Goal: Task Accomplishment & Management: Use online tool/utility

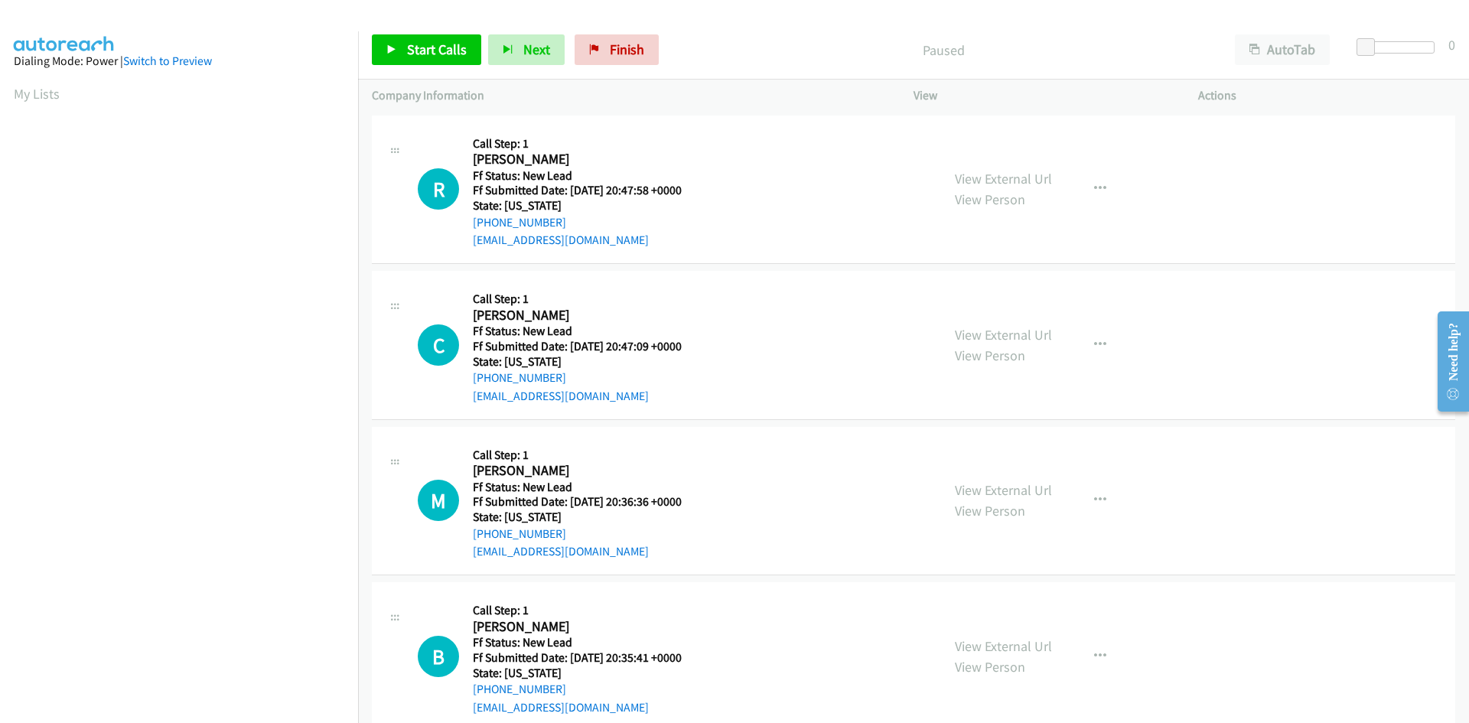
click at [738, 37] on div "Paused" at bounding box center [944, 49] width 556 height 31
click at [442, 57] on span "Start Calls" at bounding box center [437, 50] width 60 height 18
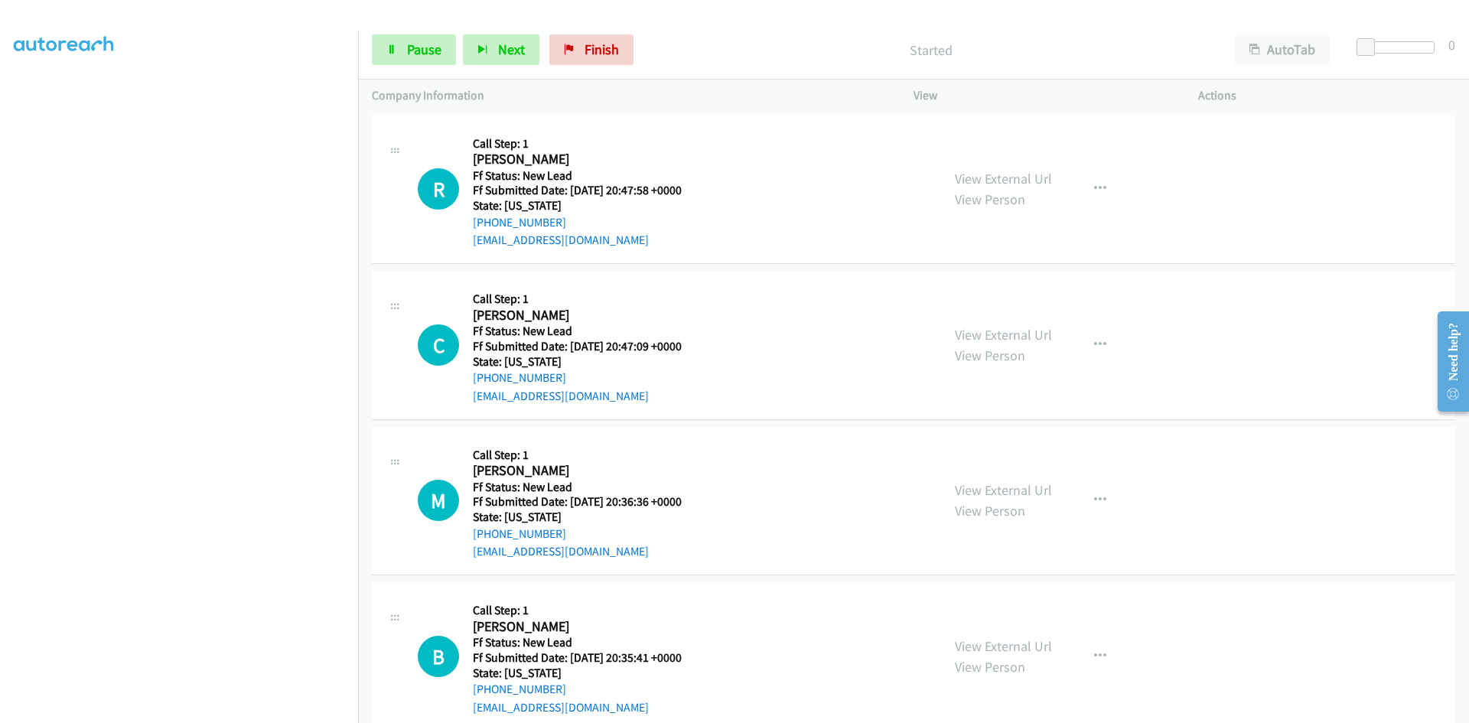
scroll to position [135, 0]
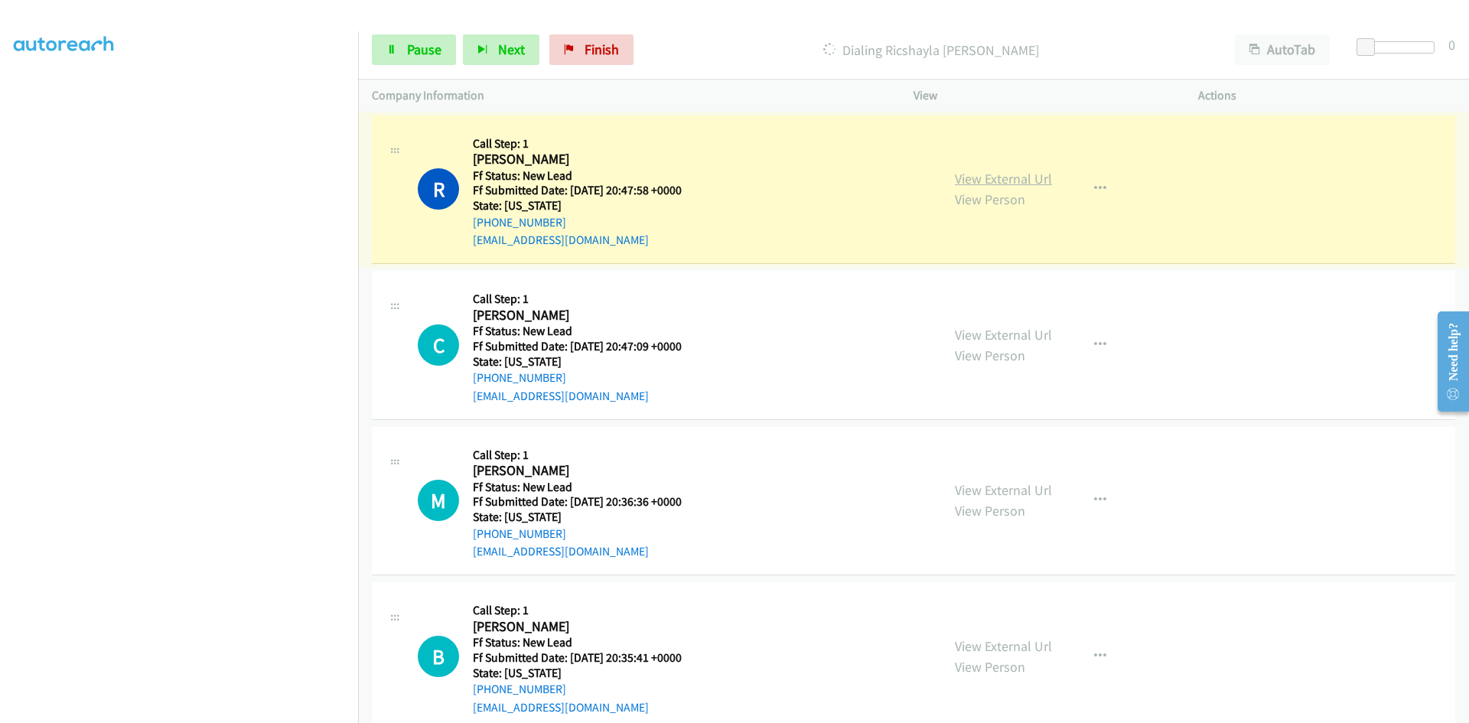
click at [996, 179] on link "View External Url" at bounding box center [1003, 179] width 97 height 18
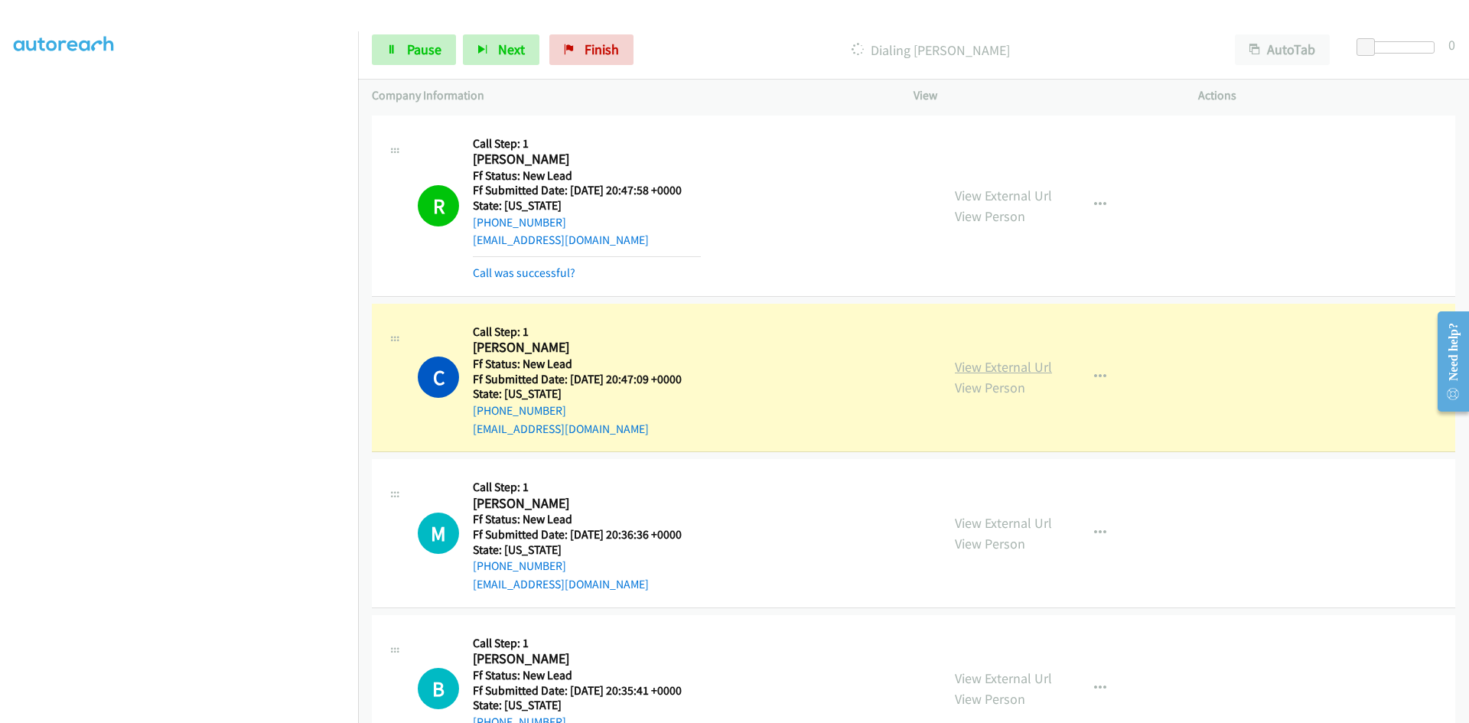
click at [1039, 367] on link "View External Url" at bounding box center [1003, 367] width 97 height 18
click at [559, 270] on link "Call was successful?" at bounding box center [524, 273] width 103 height 15
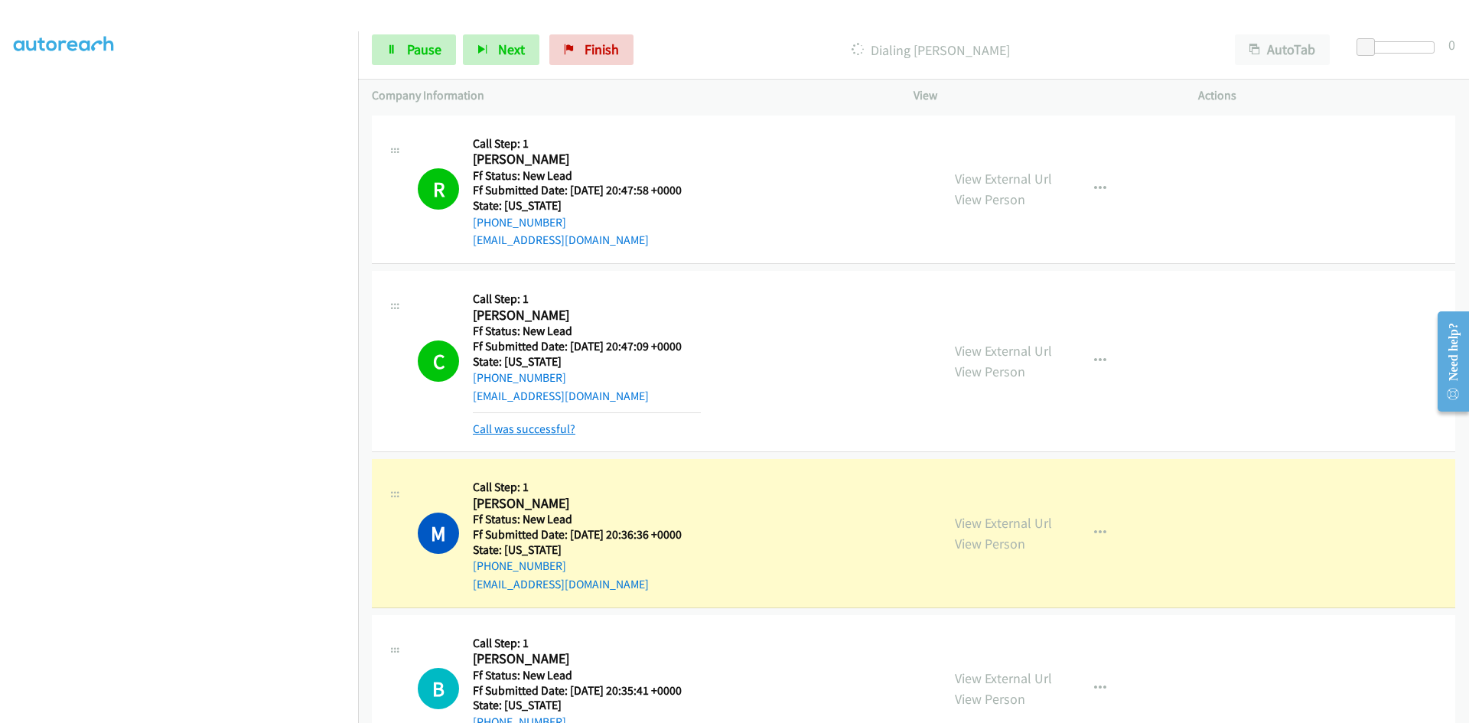
click at [549, 425] on link "Call was successful?" at bounding box center [524, 429] width 103 height 15
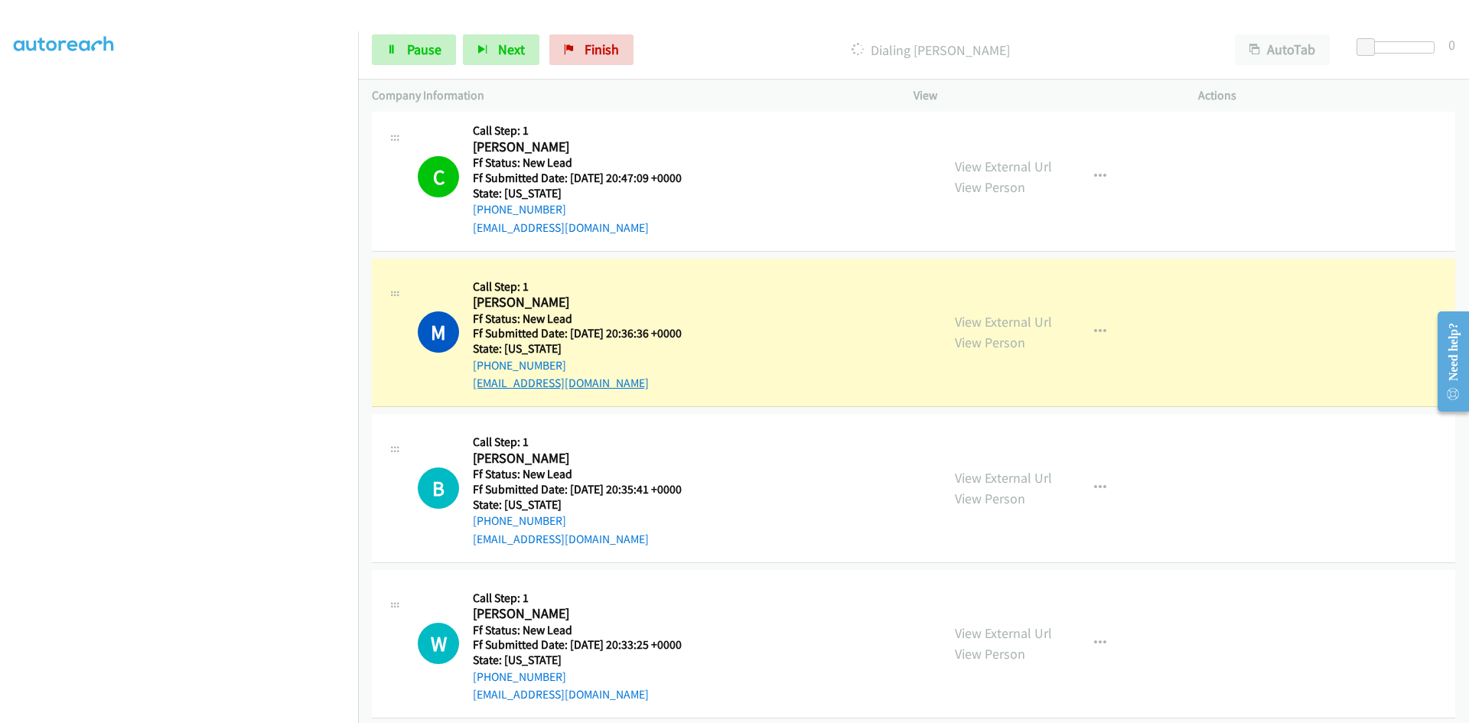
scroll to position [187, 0]
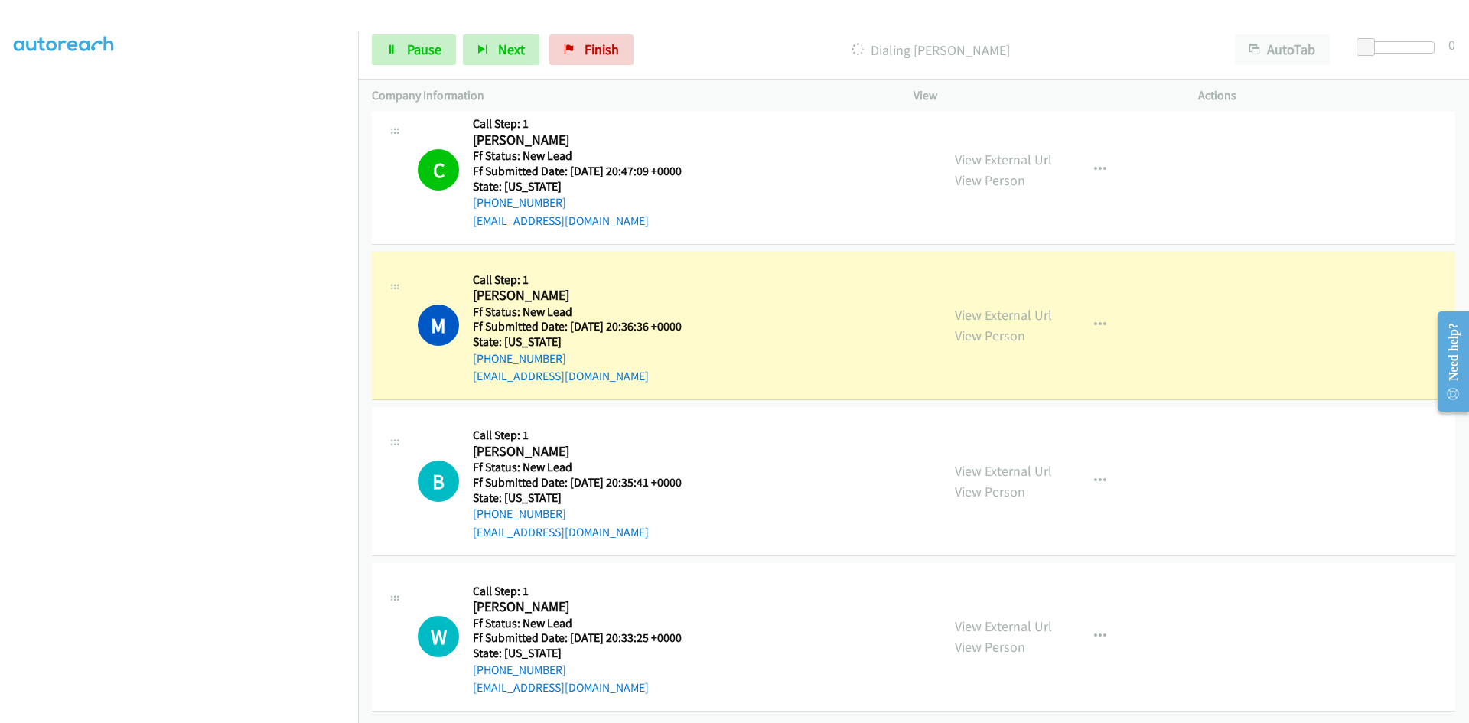
click at [1009, 306] on link "View External Url" at bounding box center [1003, 315] width 97 height 18
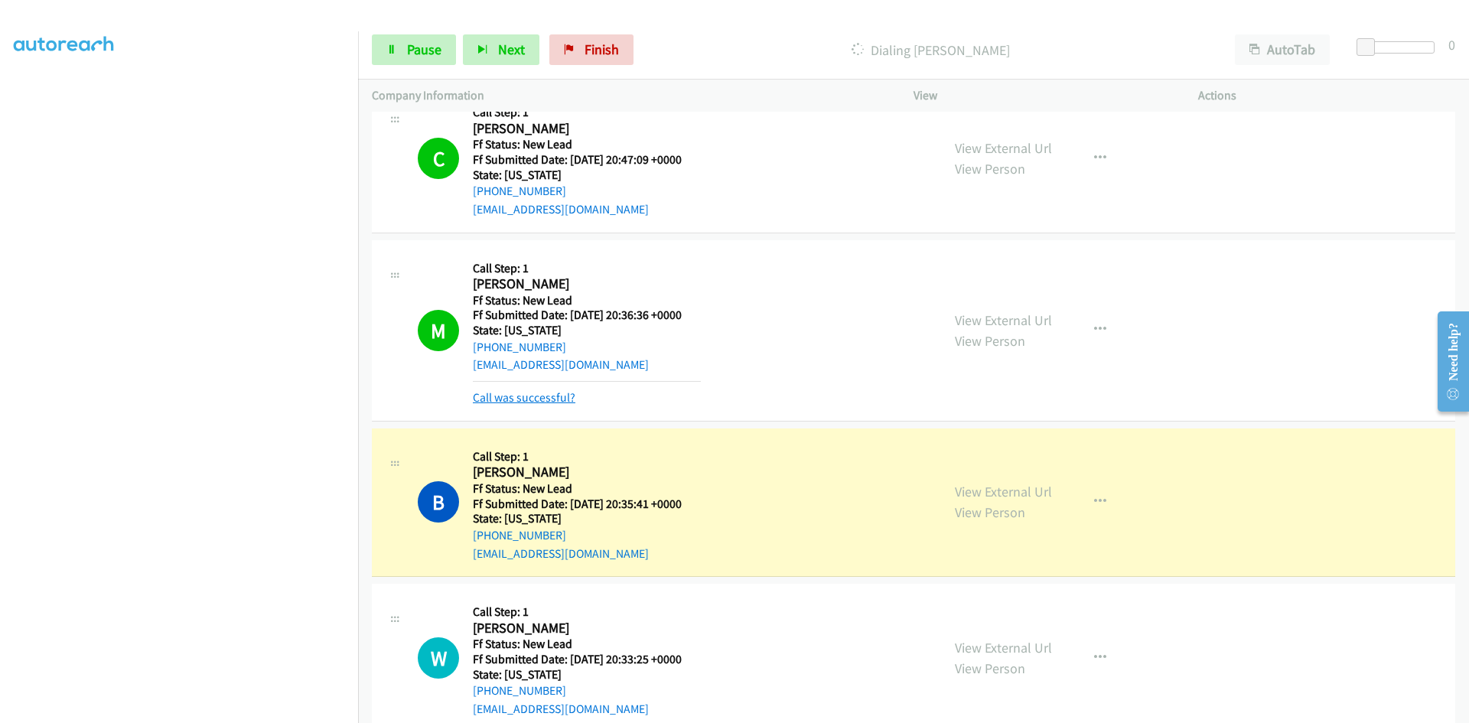
click at [547, 399] on link "Call was successful?" at bounding box center [524, 397] width 103 height 15
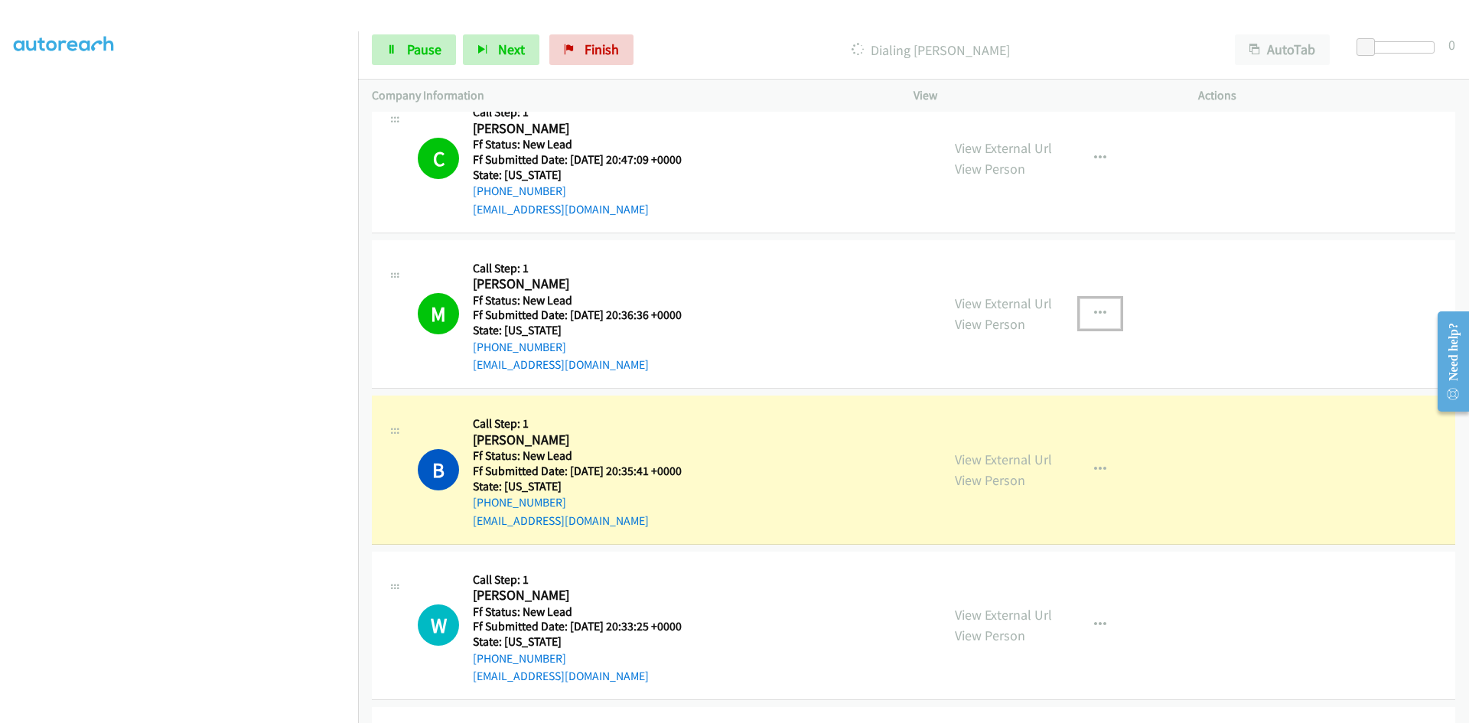
click at [1095, 310] on icon "button" at bounding box center [1100, 314] width 12 height 12
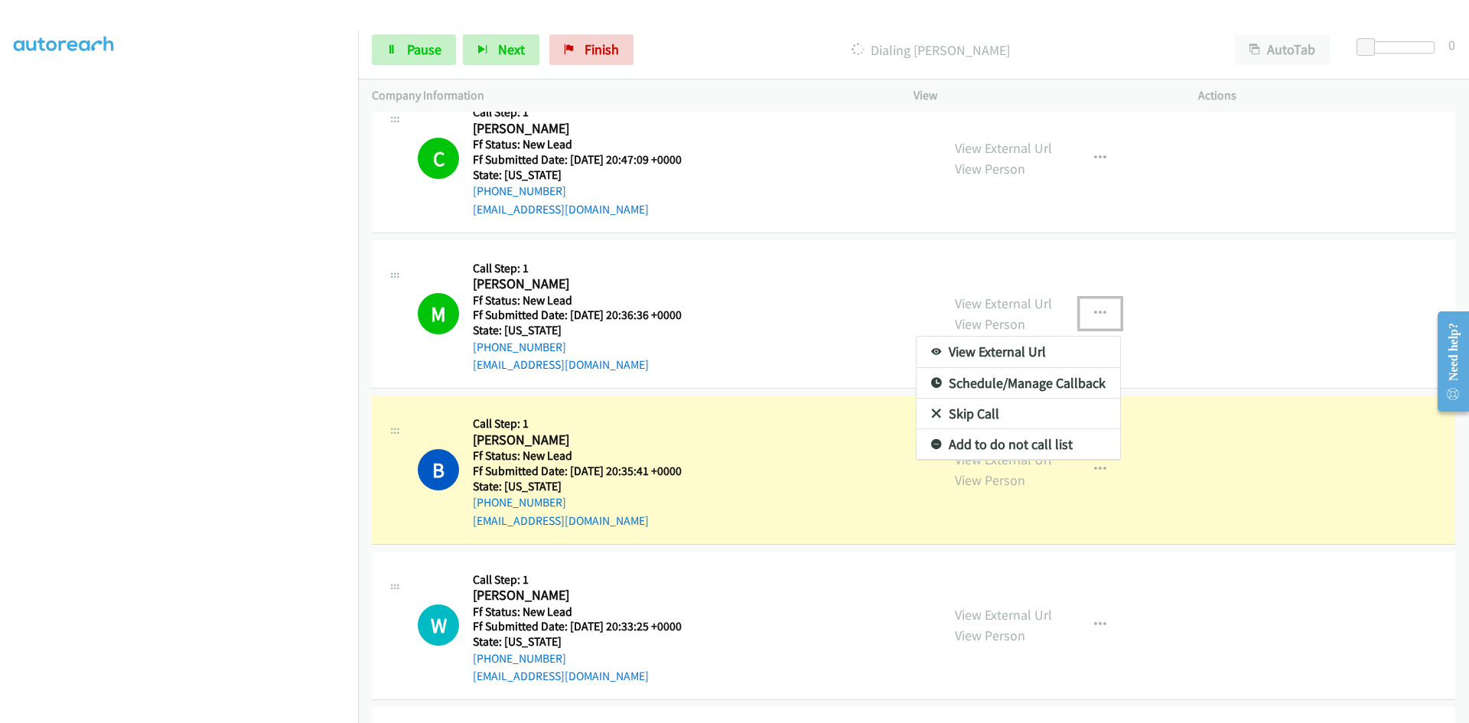
click at [986, 443] on link "Add to do not call list" at bounding box center [1019, 444] width 204 height 31
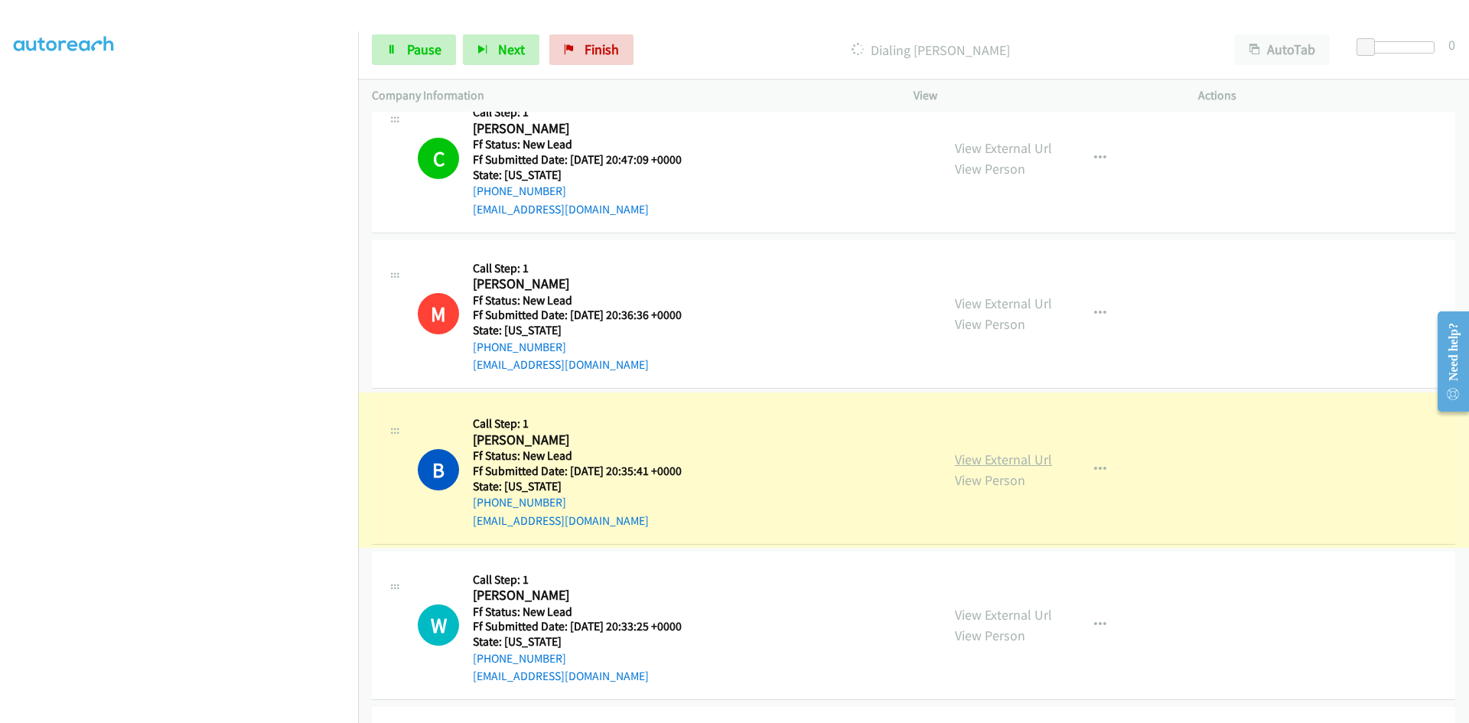
click at [1015, 458] on link "View External Url" at bounding box center [1003, 460] width 97 height 18
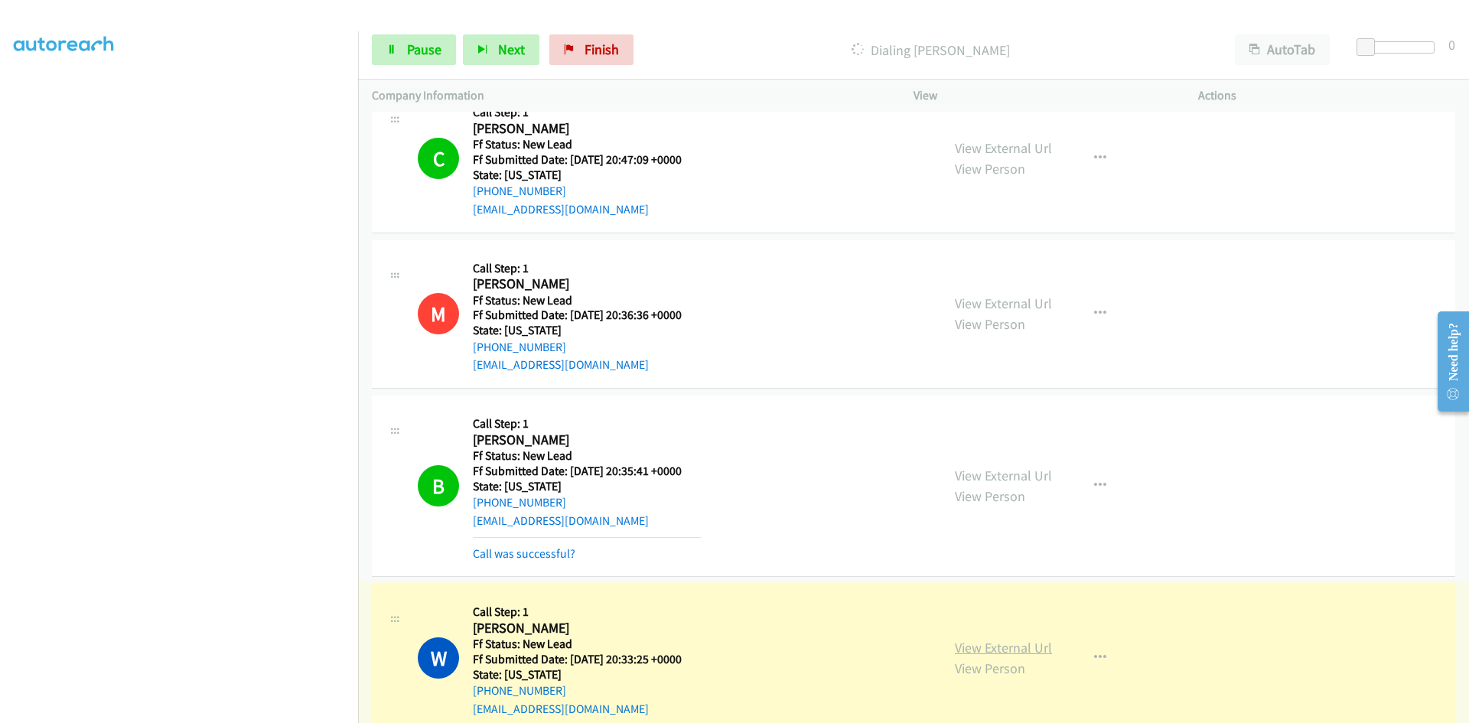
click at [1012, 650] on link "View External Url" at bounding box center [1003, 648] width 97 height 18
click at [510, 555] on link "Call was successful?" at bounding box center [524, 553] width 103 height 15
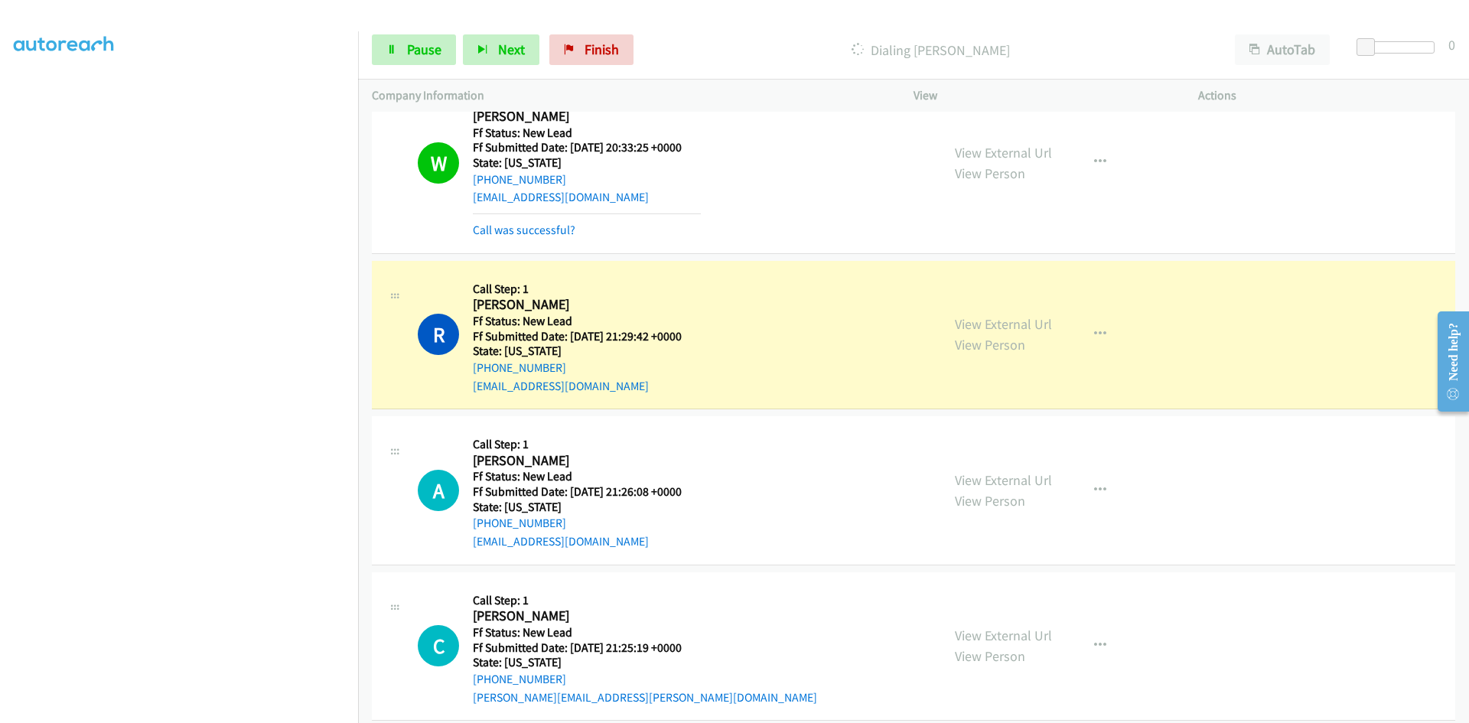
scroll to position [686, 0]
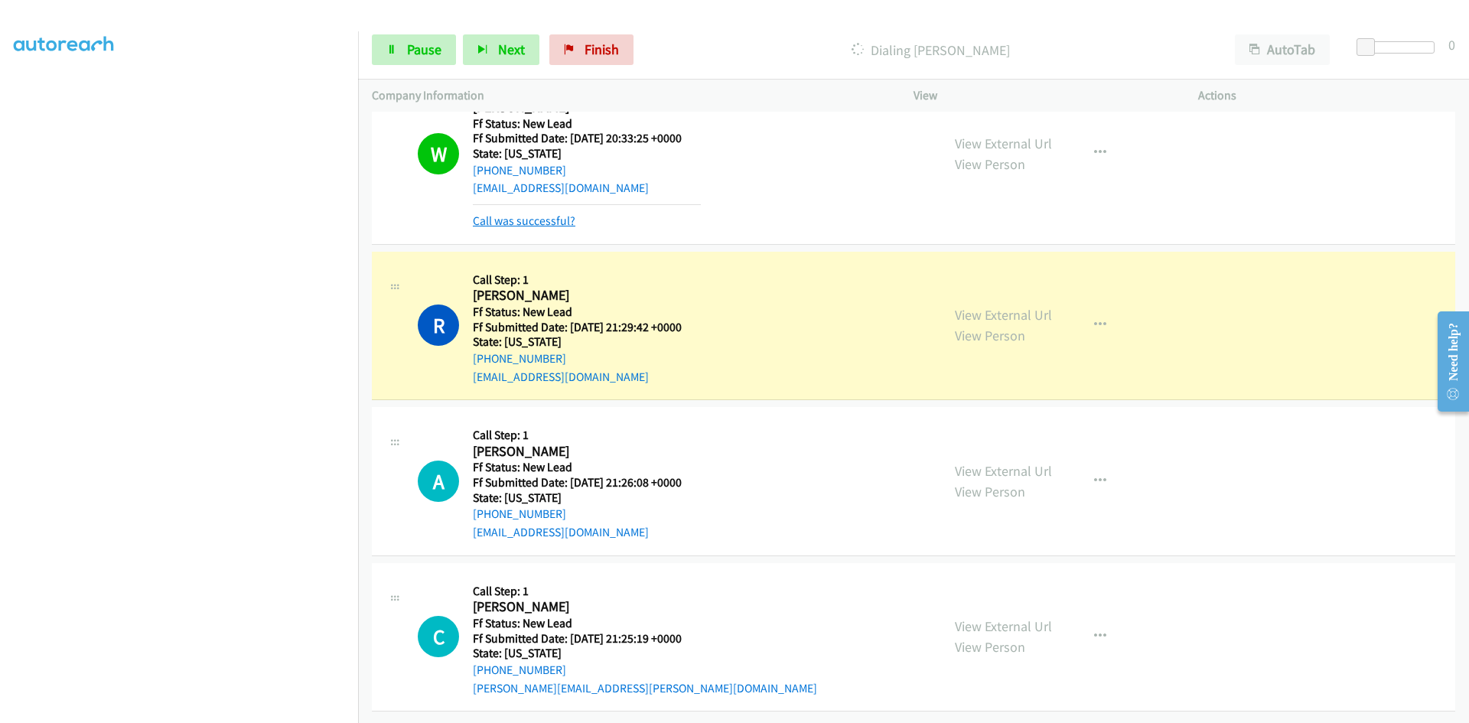
click at [565, 214] on link "Call was successful?" at bounding box center [524, 221] width 103 height 15
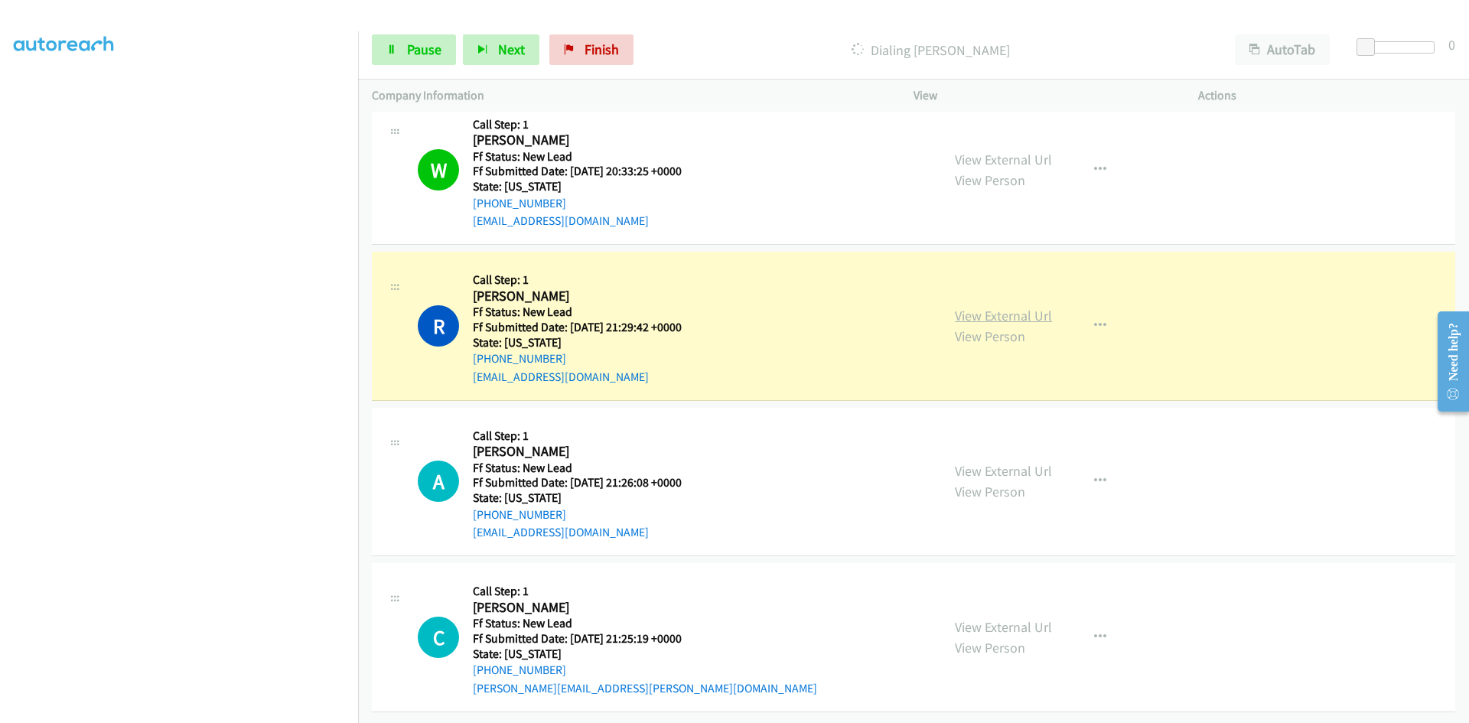
click at [973, 310] on link "View External Url" at bounding box center [1003, 316] width 97 height 18
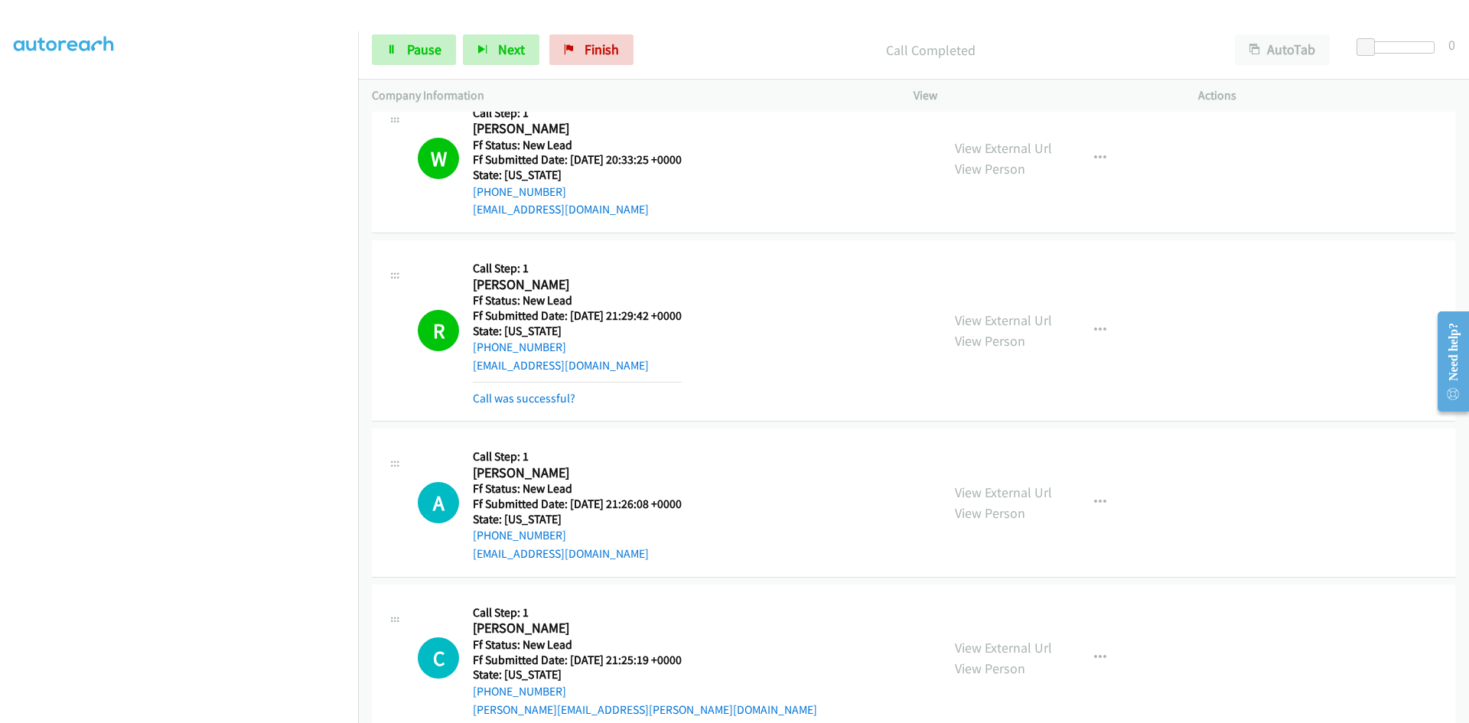
scroll to position [670, 0]
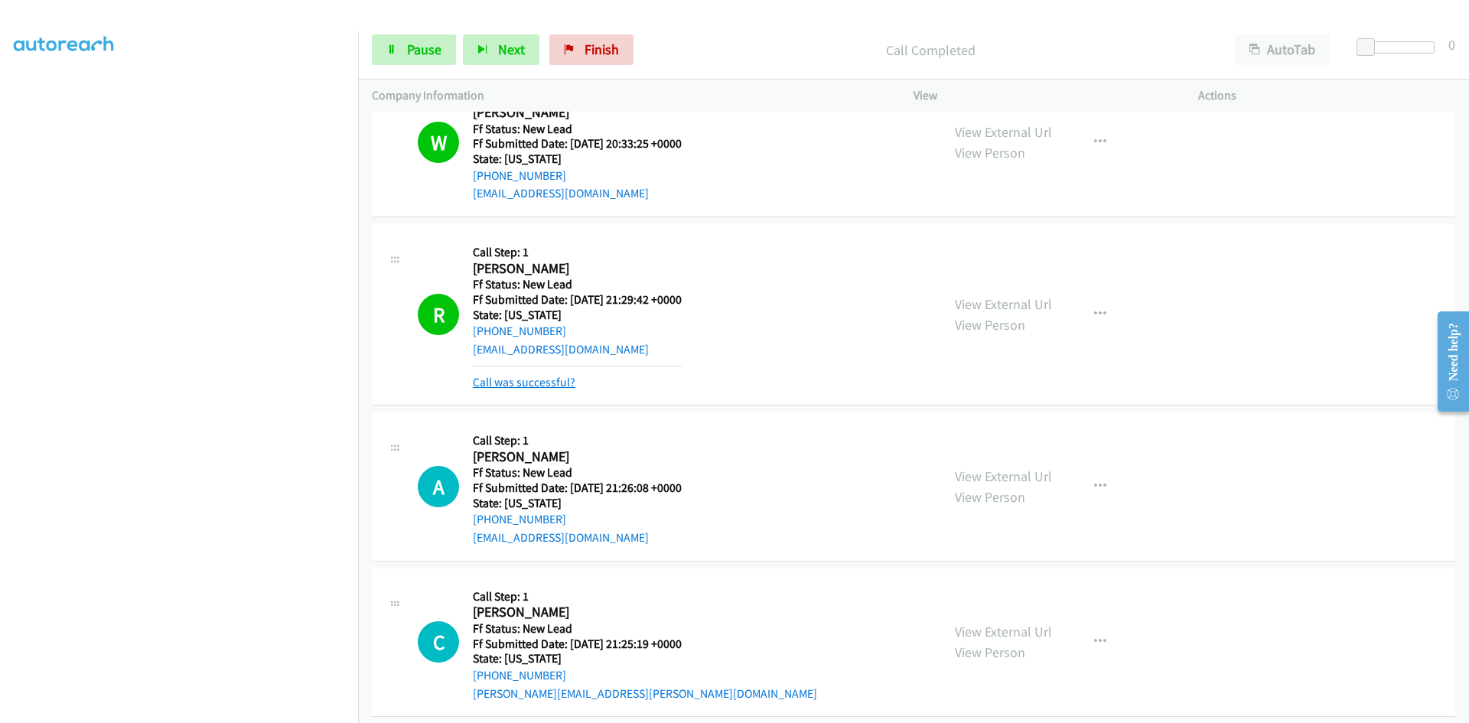
click at [536, 382] on link "Call was successful?" at bounding box center [524, 382] width 103 height 15
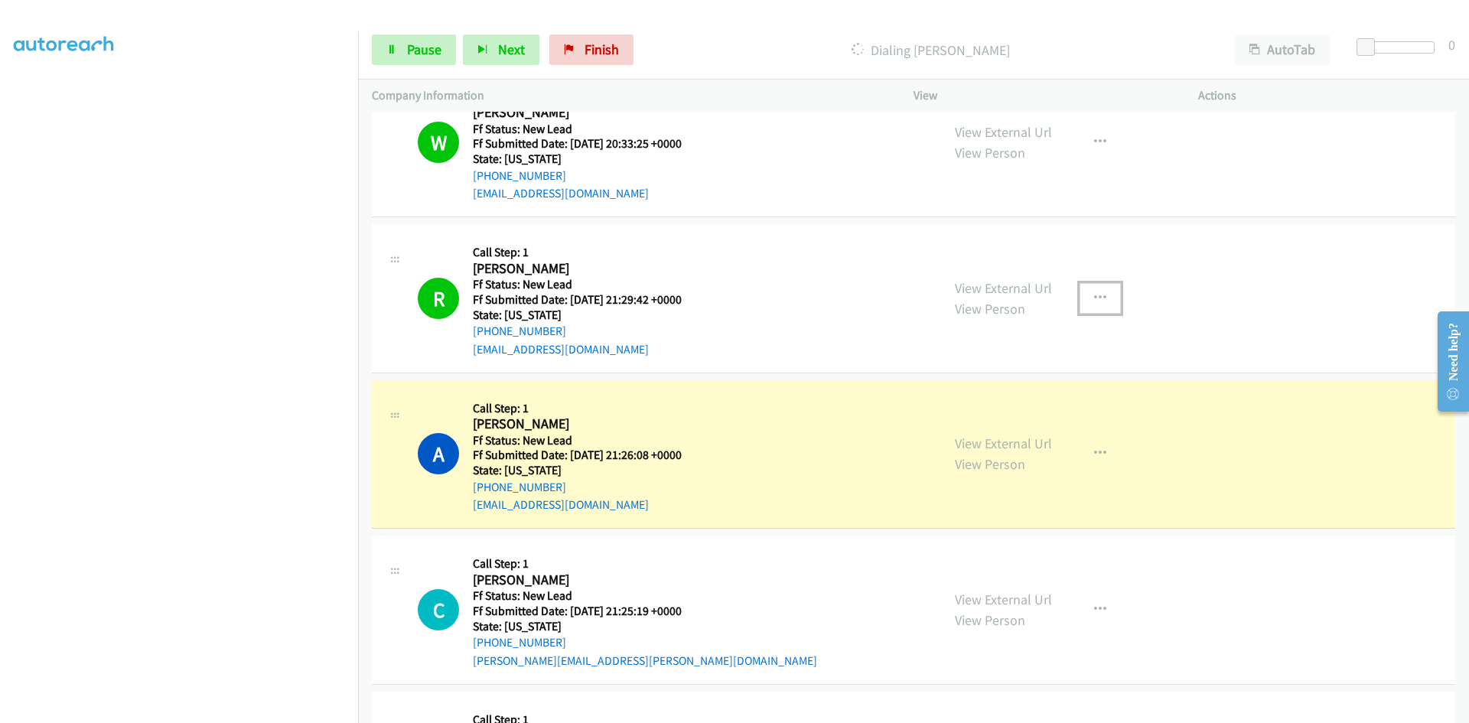
click at [1097, 290] on button "button" at bounding box center [1100, 298] width 41 height 31
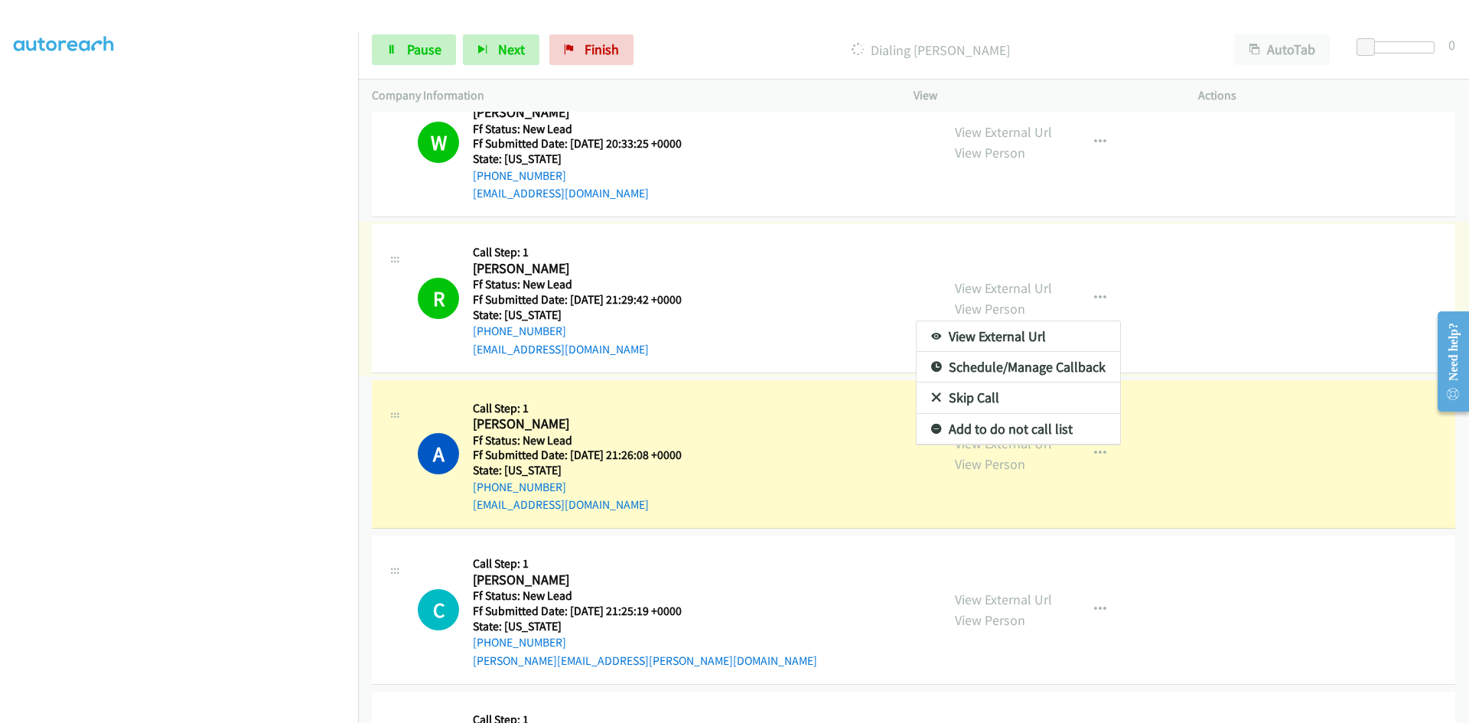
click at [998, 427] on link "Add to do not call list" at bounding box center [1019, 429] width 204 height 31
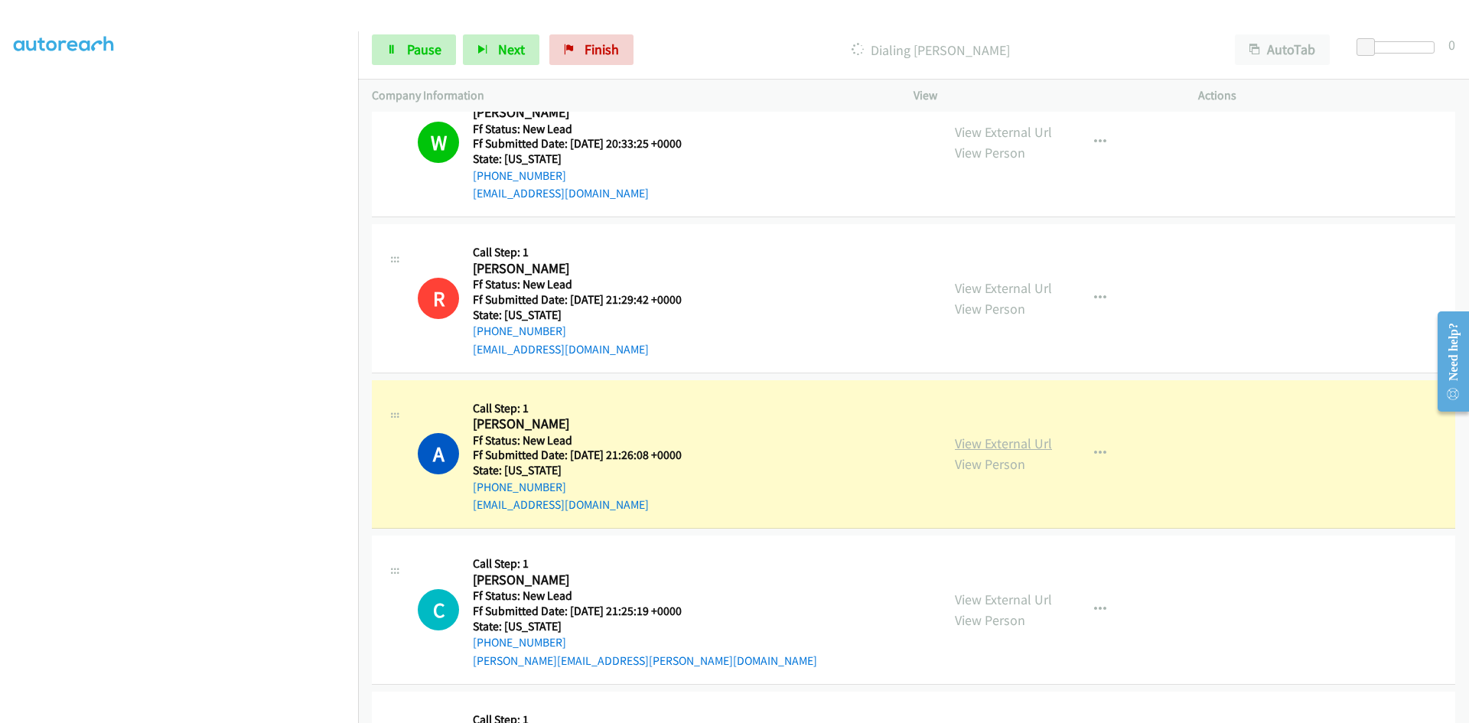
click at [1037, 444] on link "View External Url" at bounding box center [1003, 444] width 97 height 18
click at [435, 45] on span "Pause" at bounding box center [424, 50] width 34 height 18
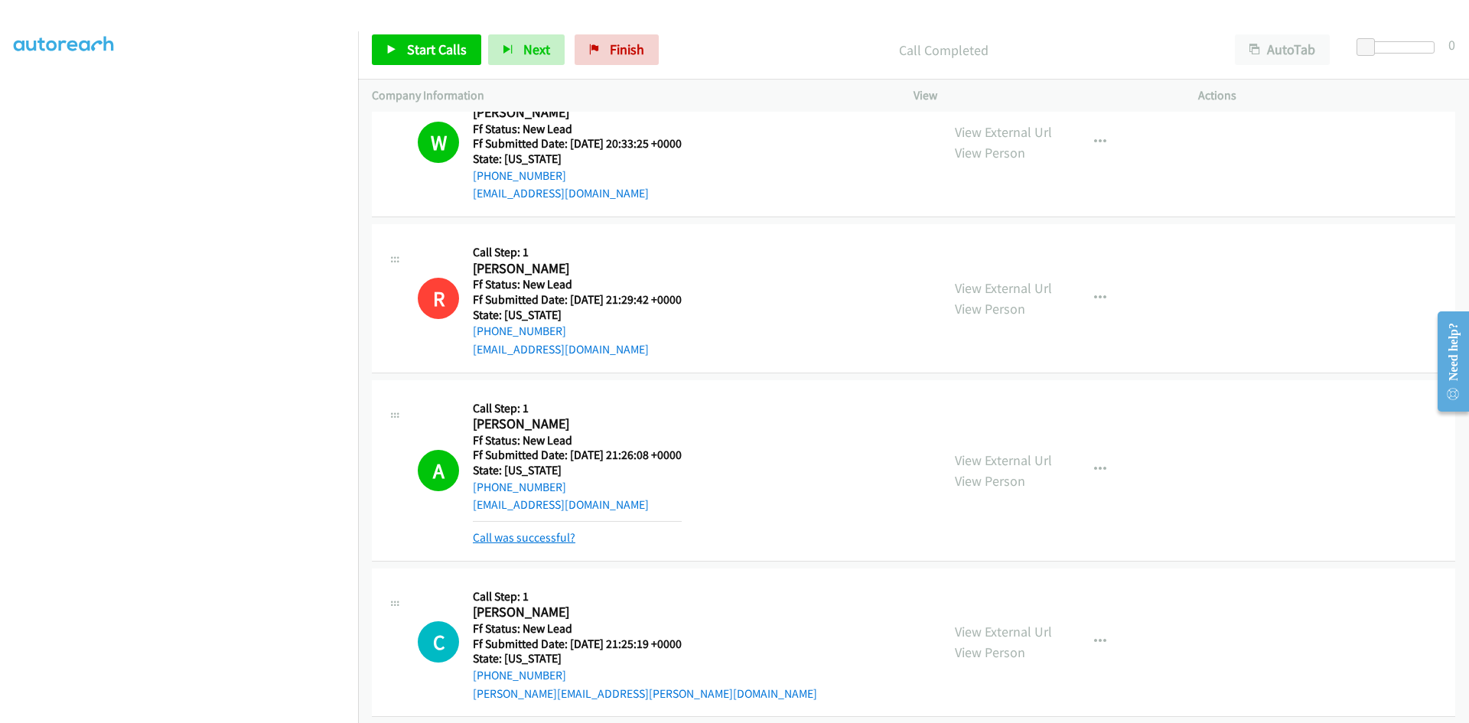
click at [538, 540] on link "Call was successful?" at bounding box center [524, 537] width 103 height 15
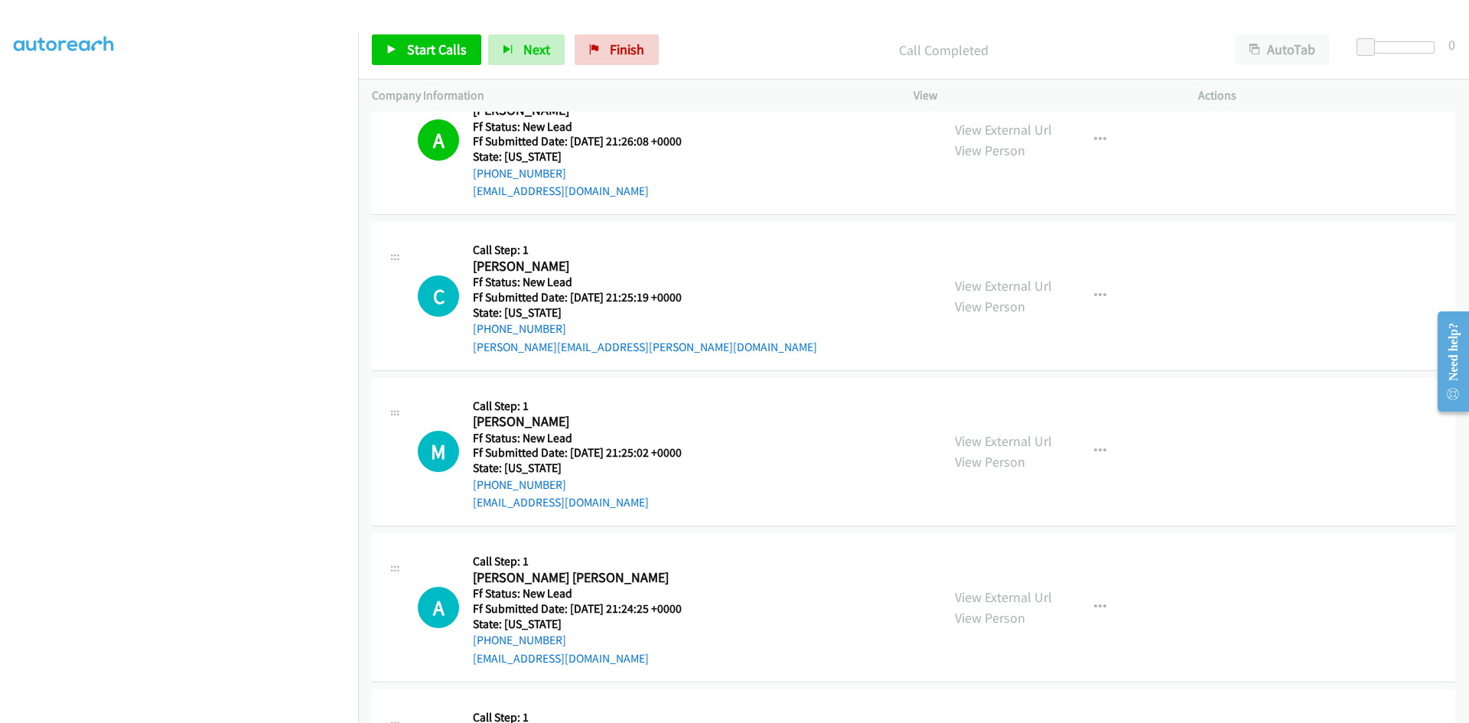
scroll to position [1052, 0]
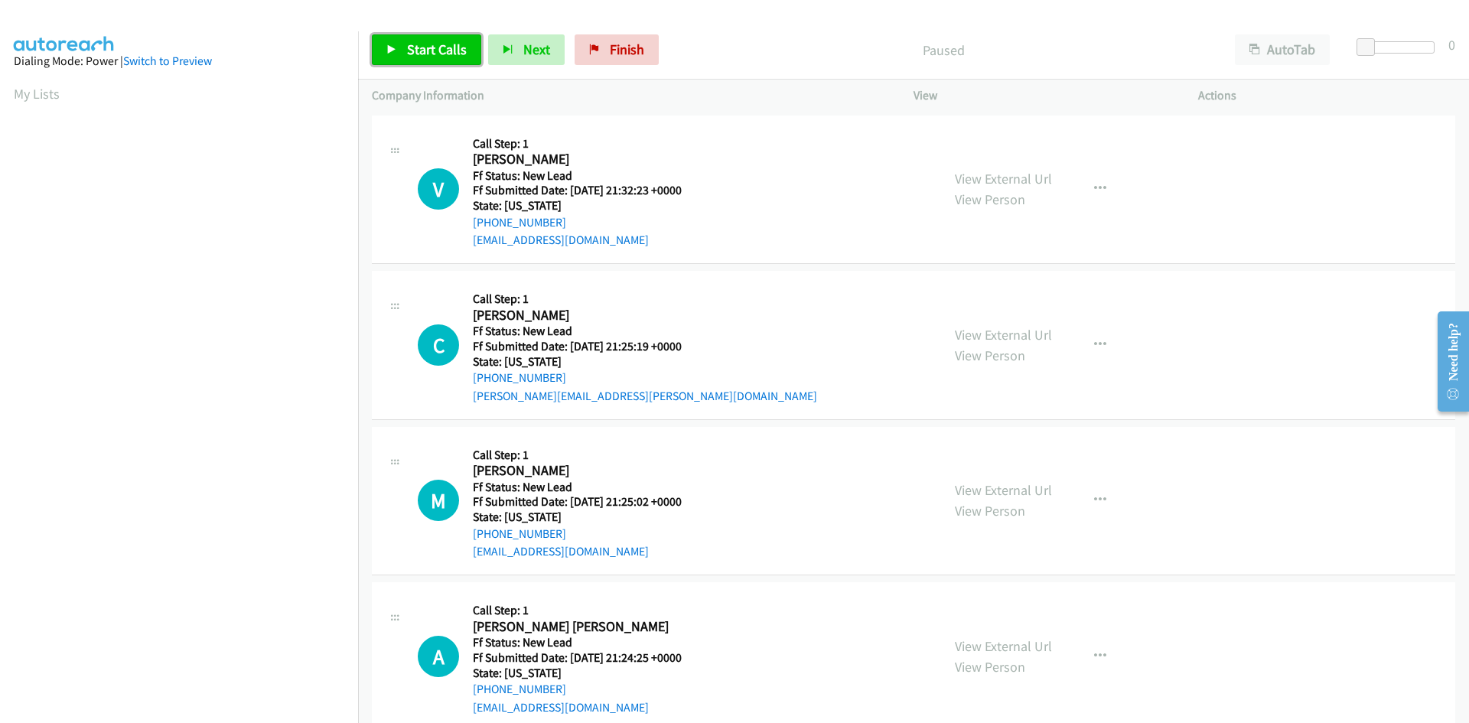
click at [394, 60] on link "Start Calls" at bounding box center [426, 49] width 109 height 31
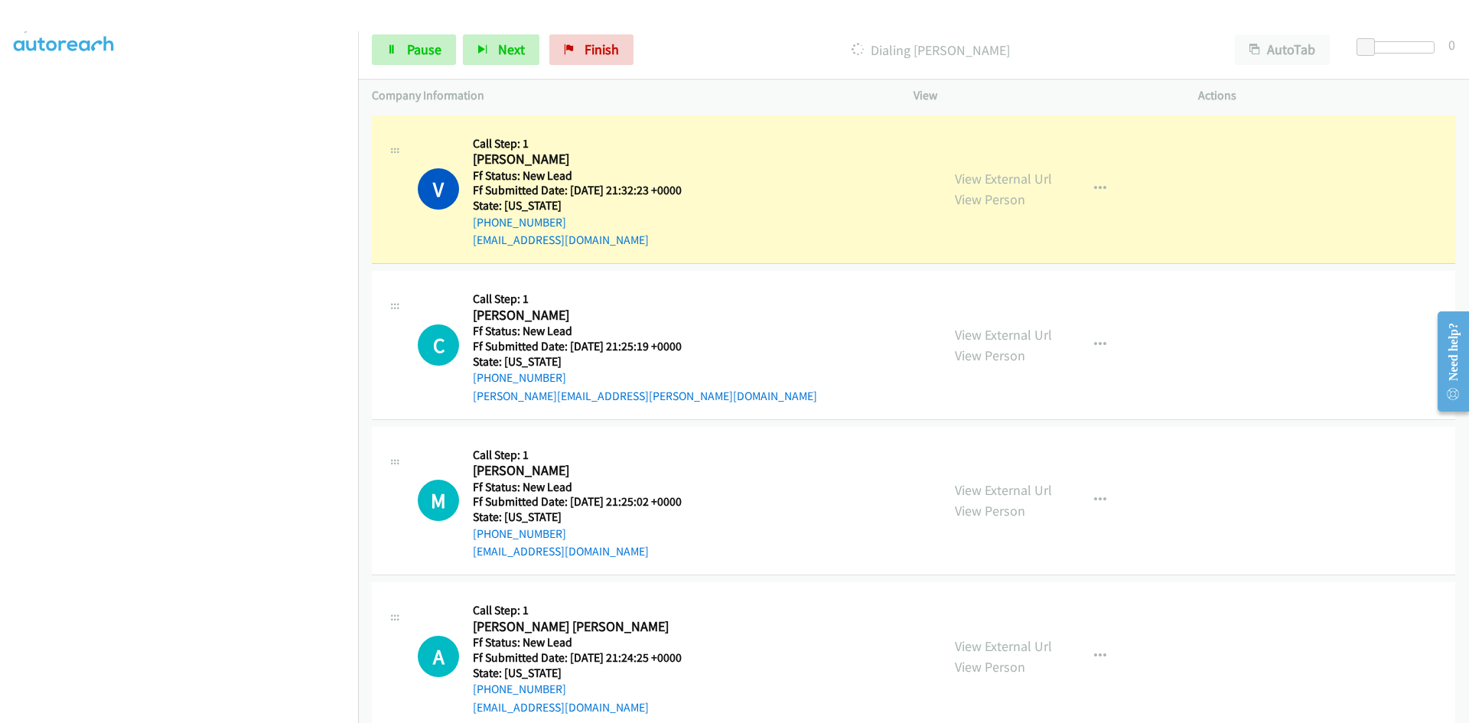
scroll to position [135, 0]
click at [1015, 180] on link "View External Url" at bounding box center [1003, 179] width 97 height 18
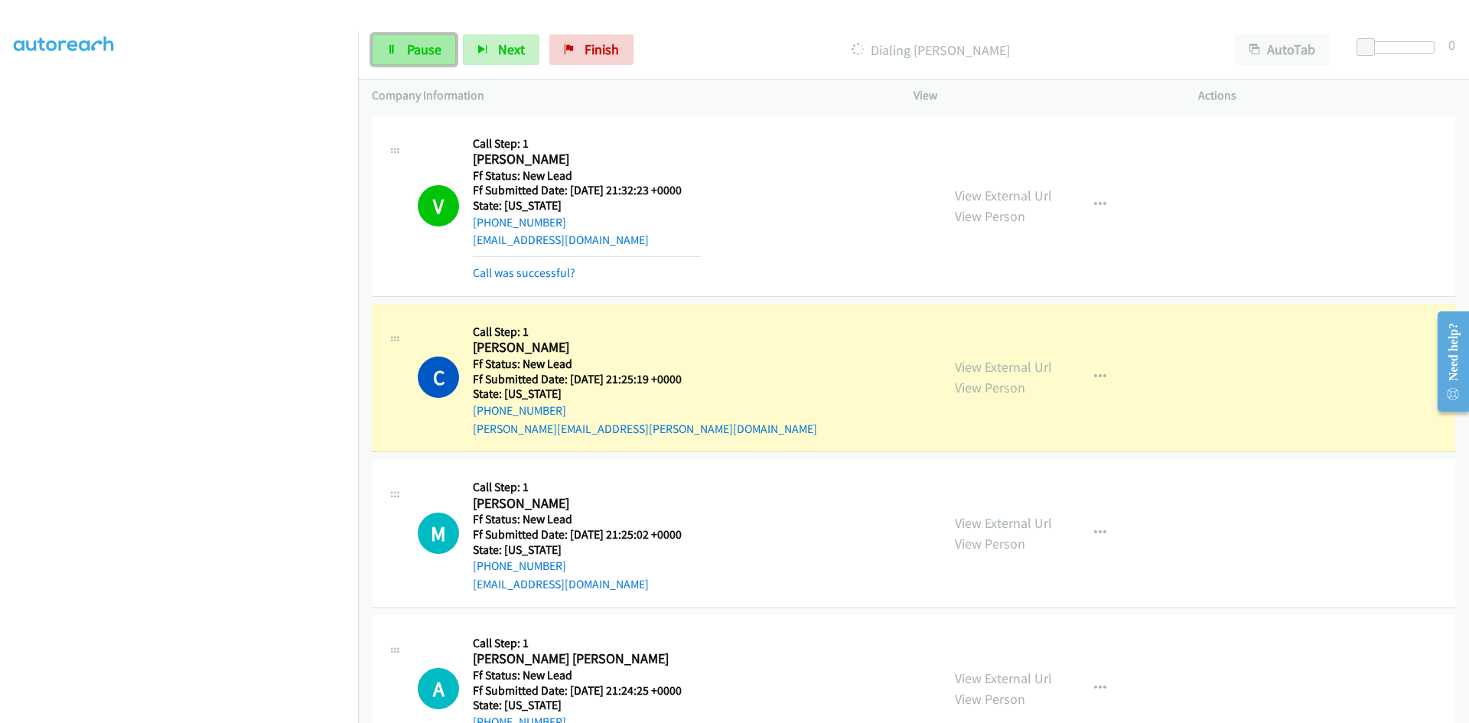
click at [431, 50] on span "Pause" at bounding box center [424, 50] width 34 height 18
click at [974, 367] on link "View External Url" at bounding box center [1003, 367] width 97 height 18
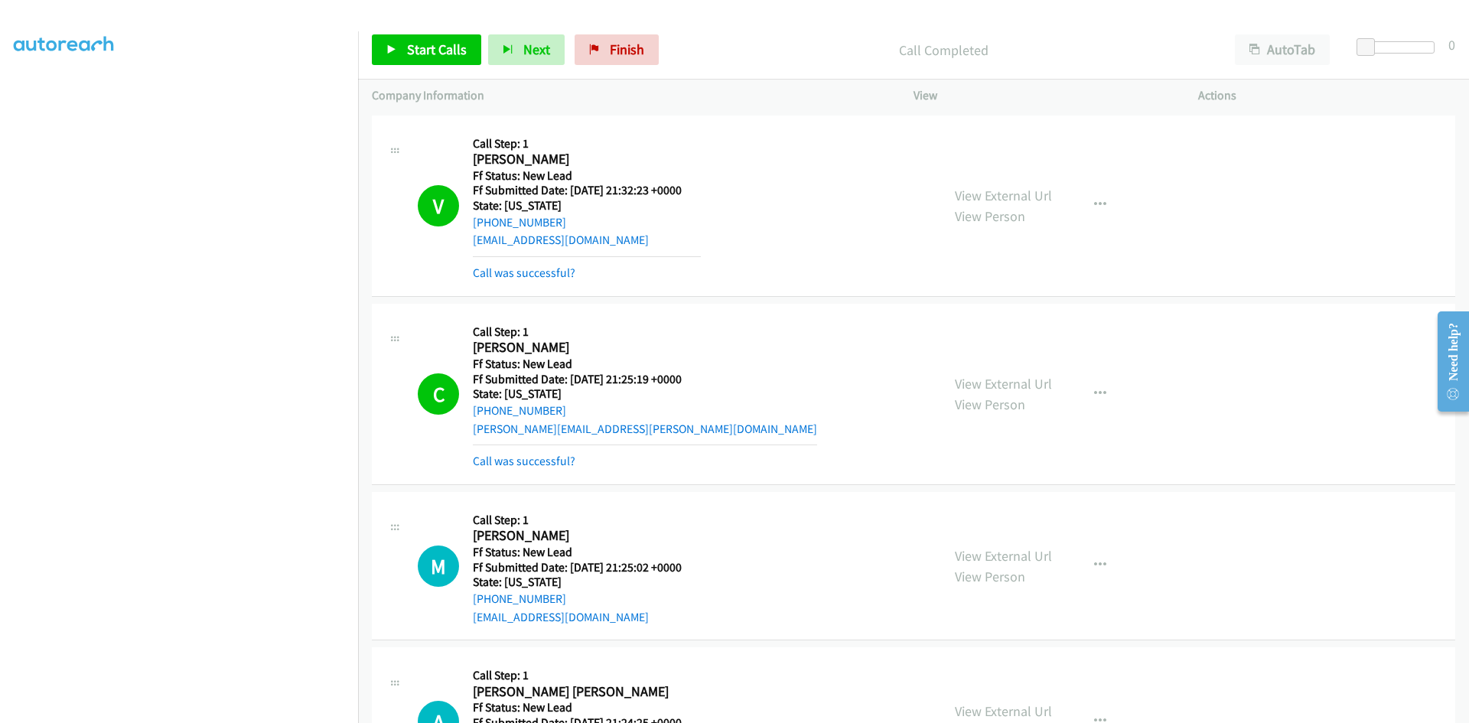
click at [787, 37] on div "Call Completed" at bounding box center [944, 49] width 556 height 31
click at [528, 463] on link "Call was successful?" at bounding box center [524, 461] width 103 height 15
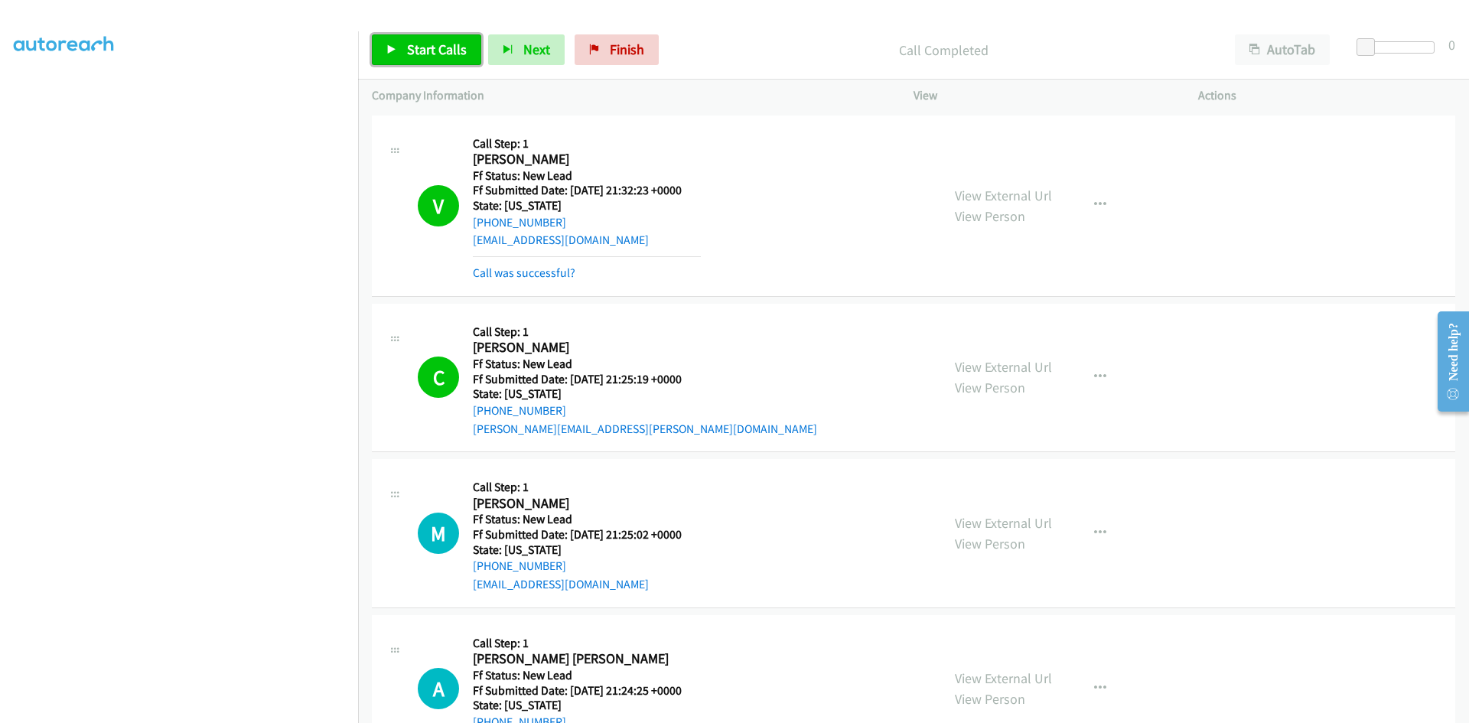
click at [409, 50] on span "Start Calls" at bounding box center [437, 50] width 60 height 18
click at [512, 275] on link "Call was successful?" at bounding box center [524, 273] width 103 height 15
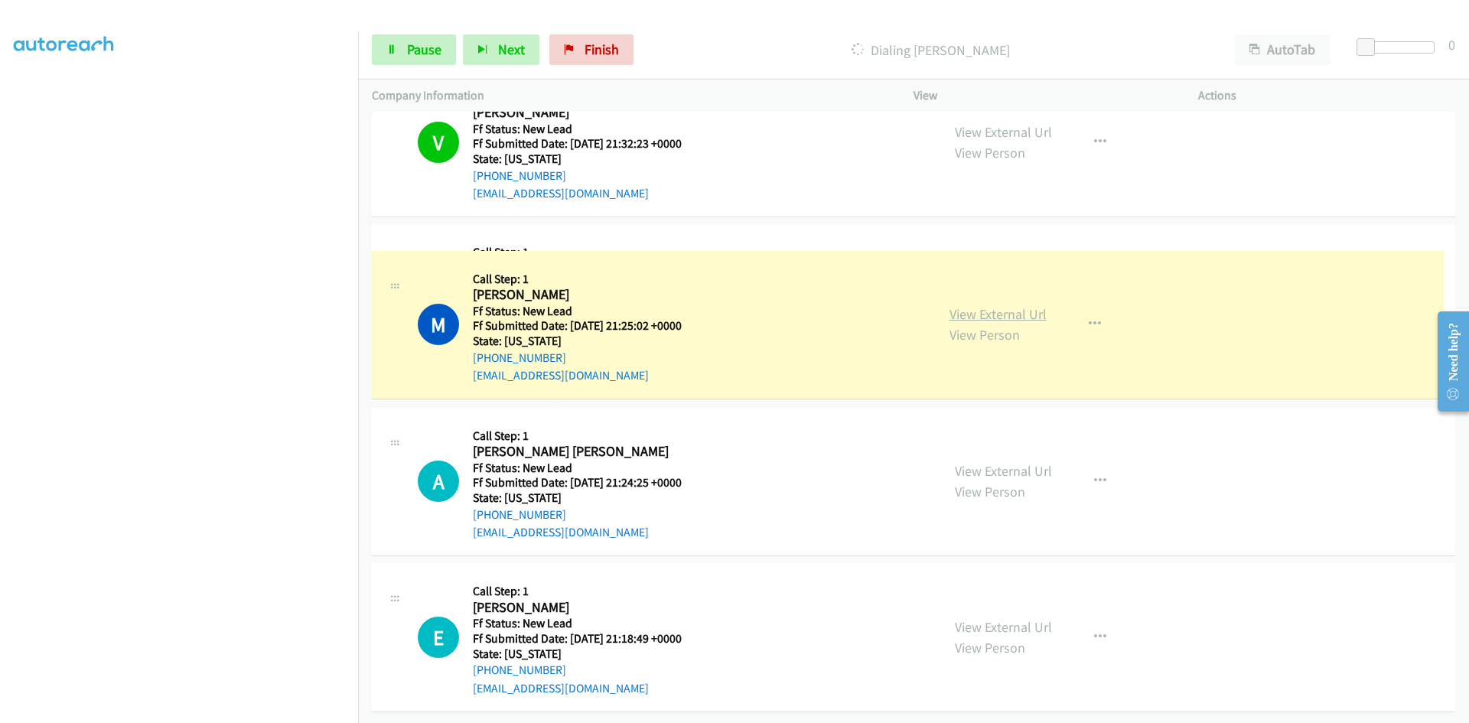
scroll to position [187, 0]
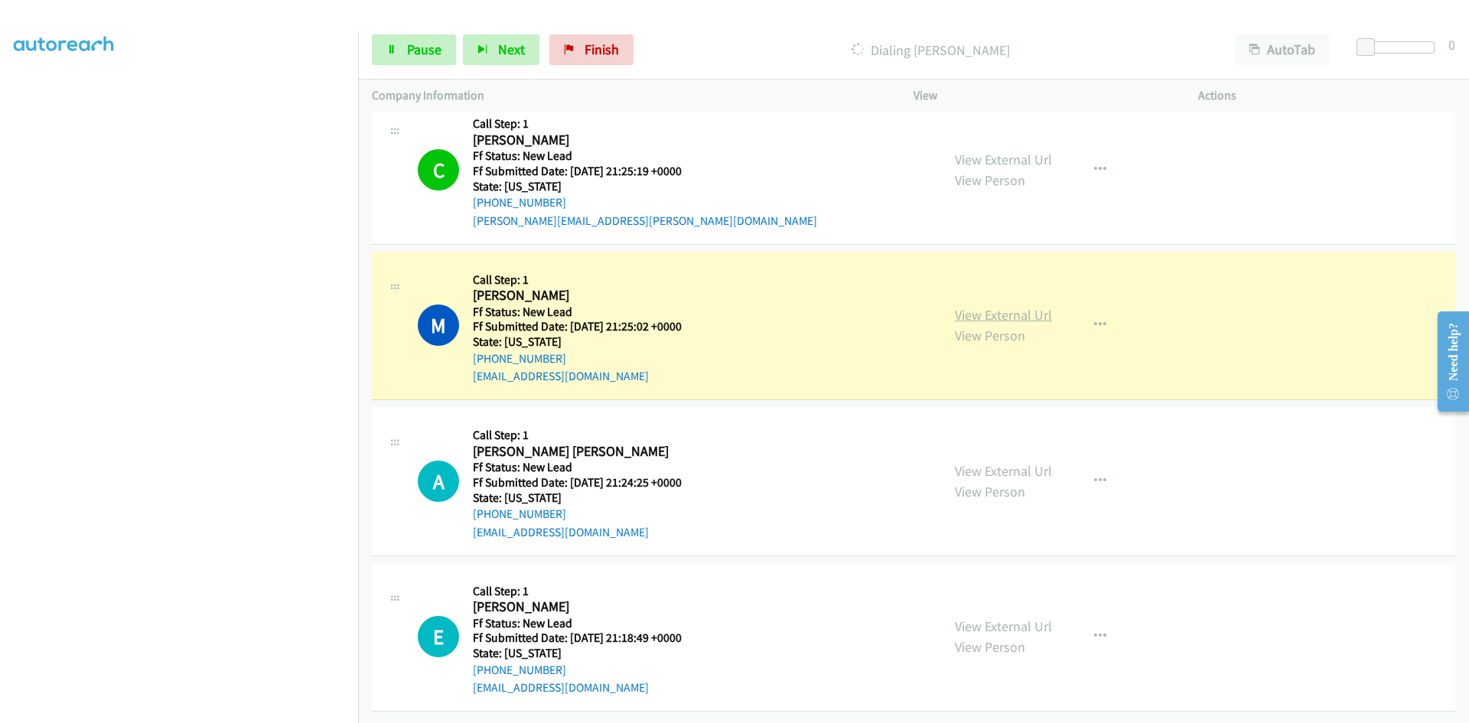
click at [1001, 306] on link "View External Url" at bounding box center [1003, 315] width 97 height 18
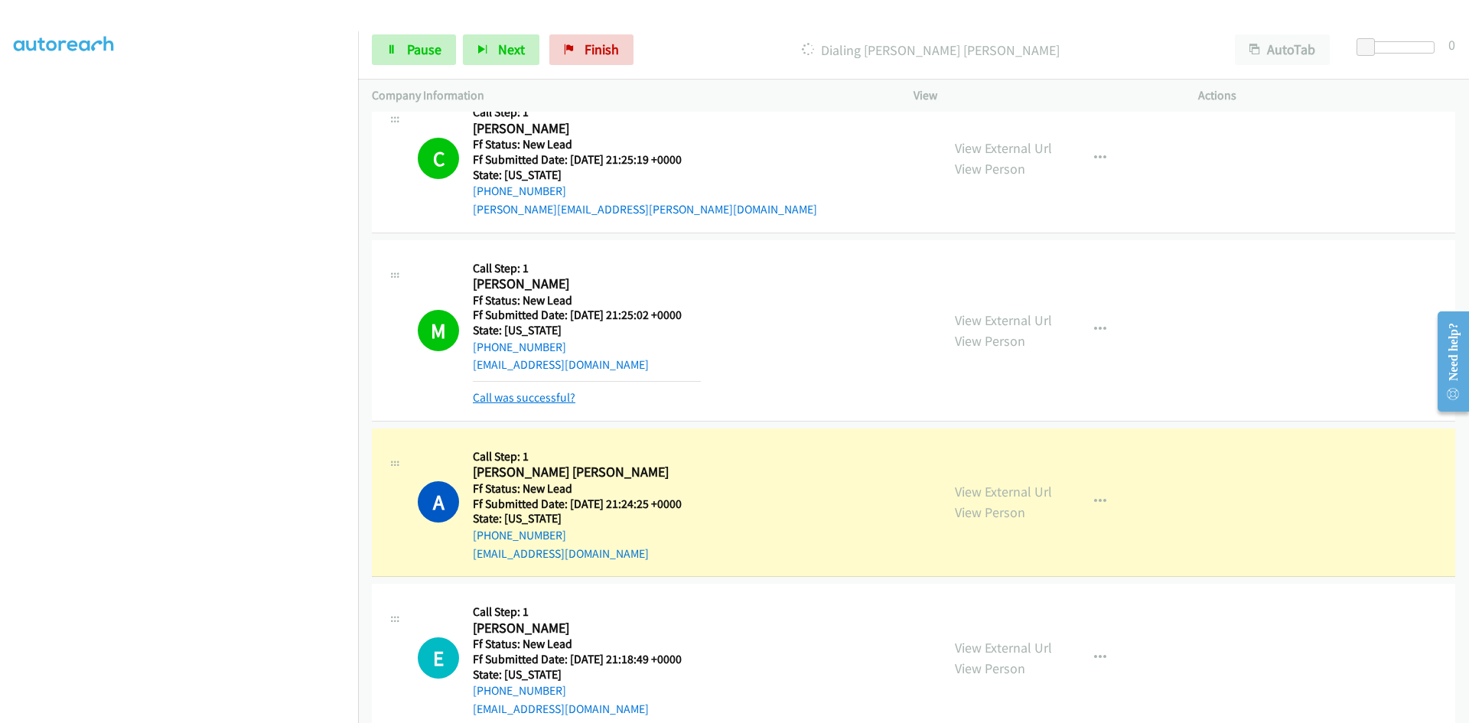
click at [569, 393] on link "Call was successful?" at bounding box center [524, 397] width 103 height 15
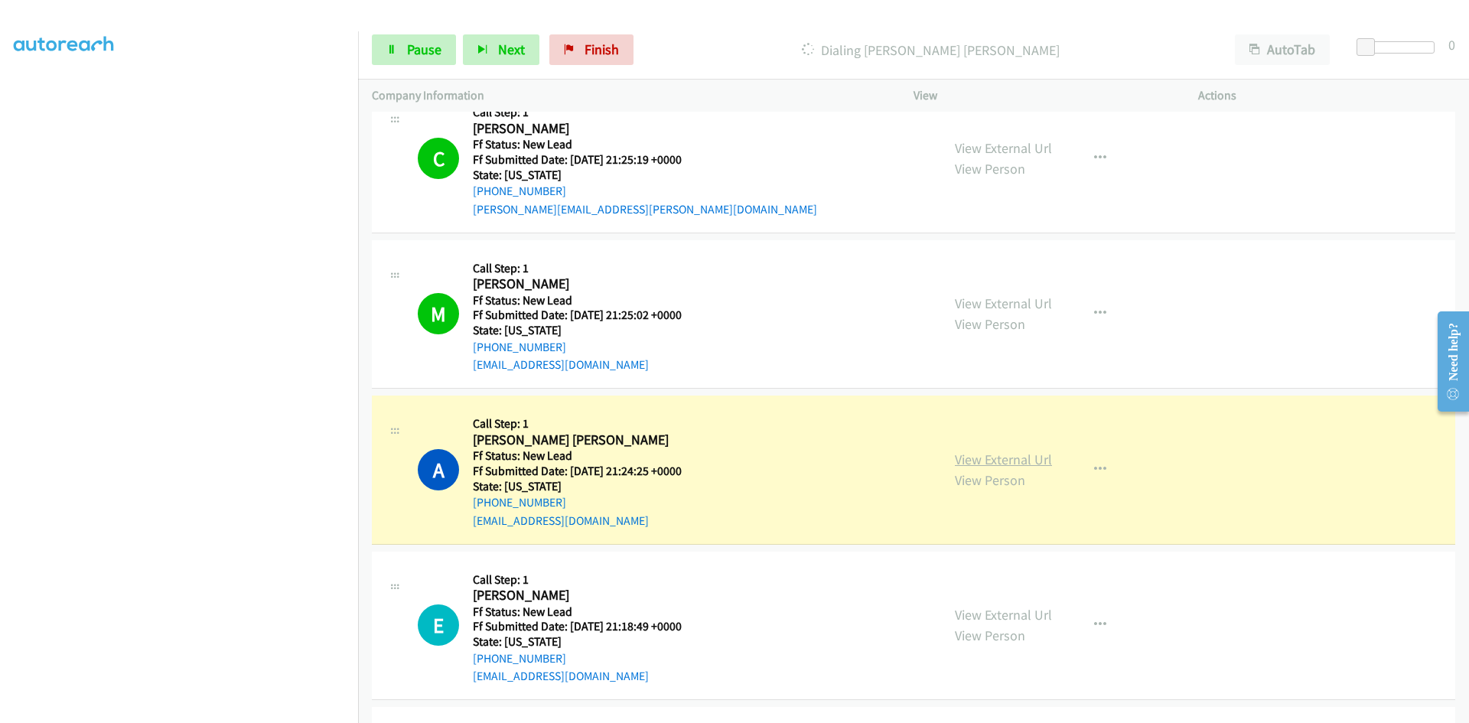
click at [1044, 465] on link "View External Url" at bounding box center [1003, 460] width 97 height 18
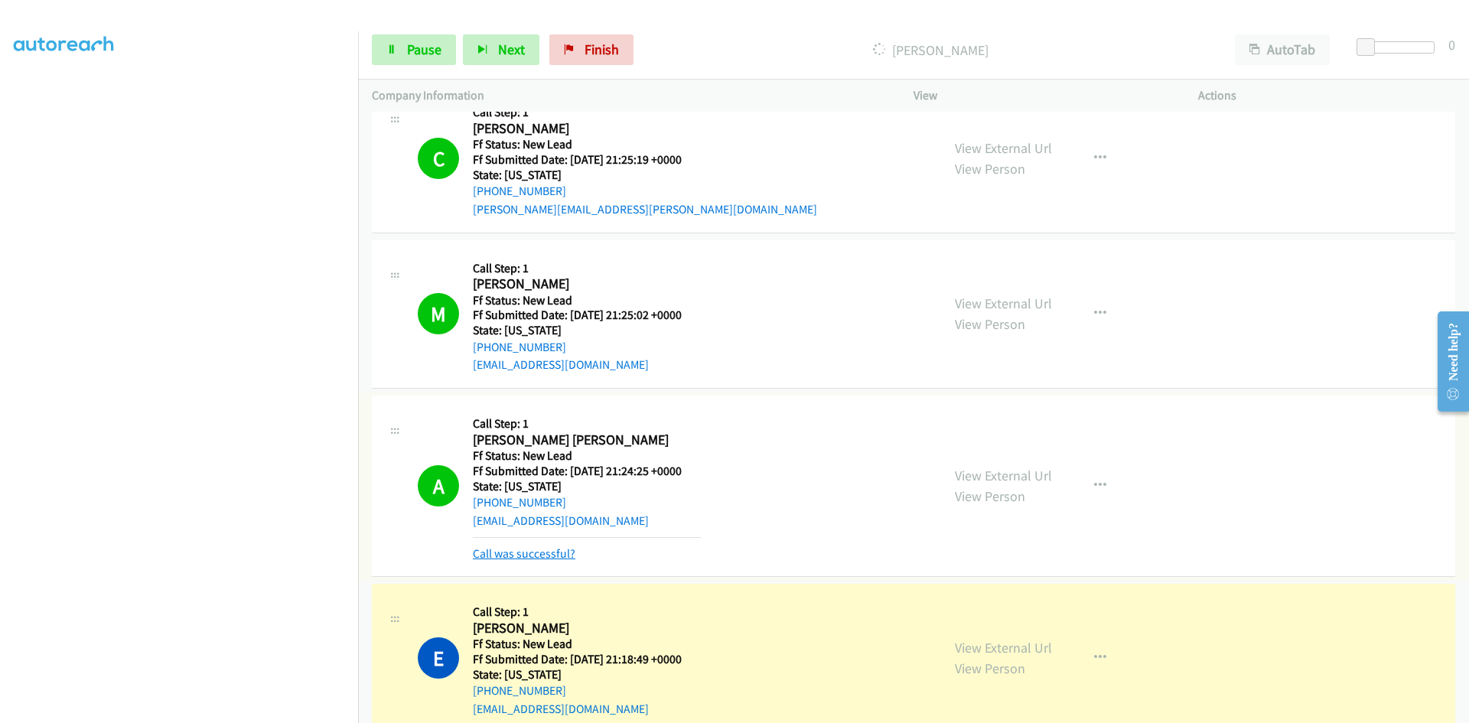
click at [553, 556] on link "Call was successful?" at bounding box center [524, 553] width 103 height 15
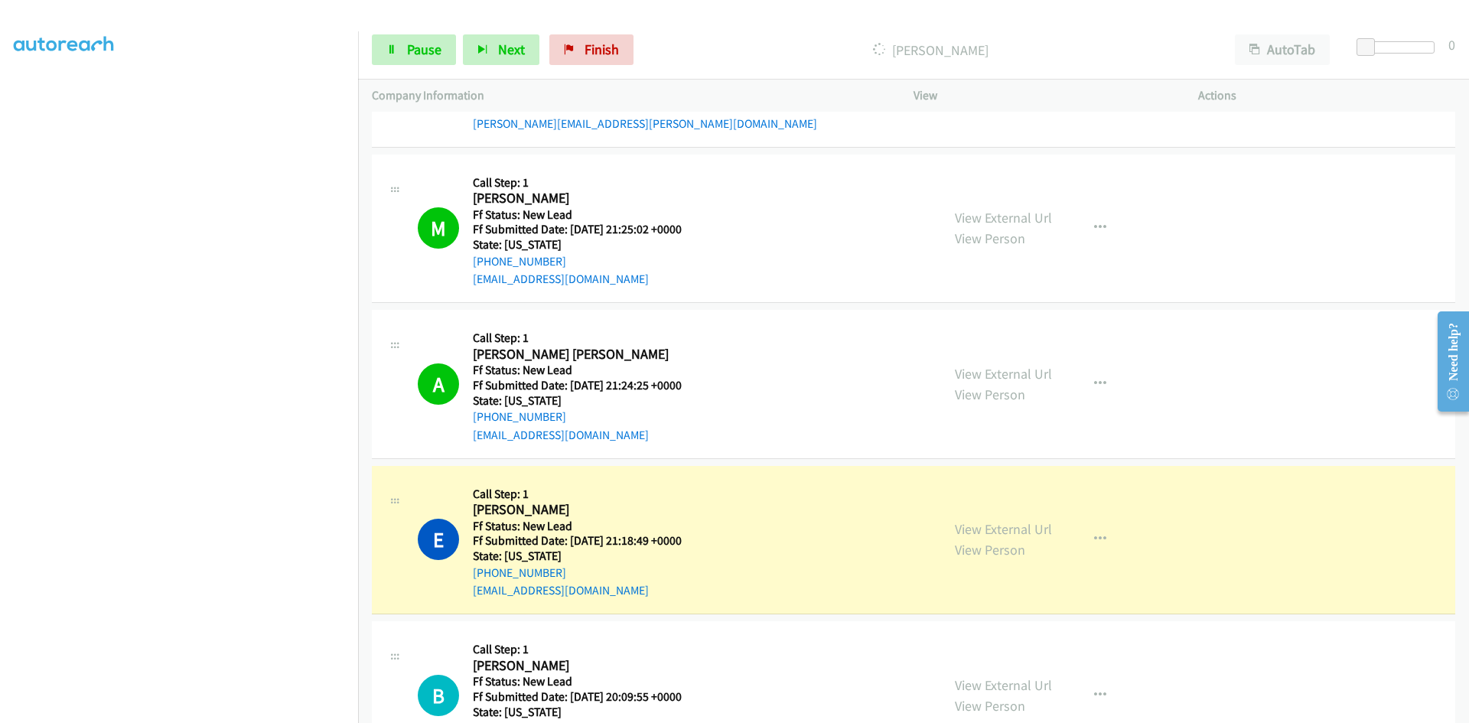
scroll to position [416, 0]
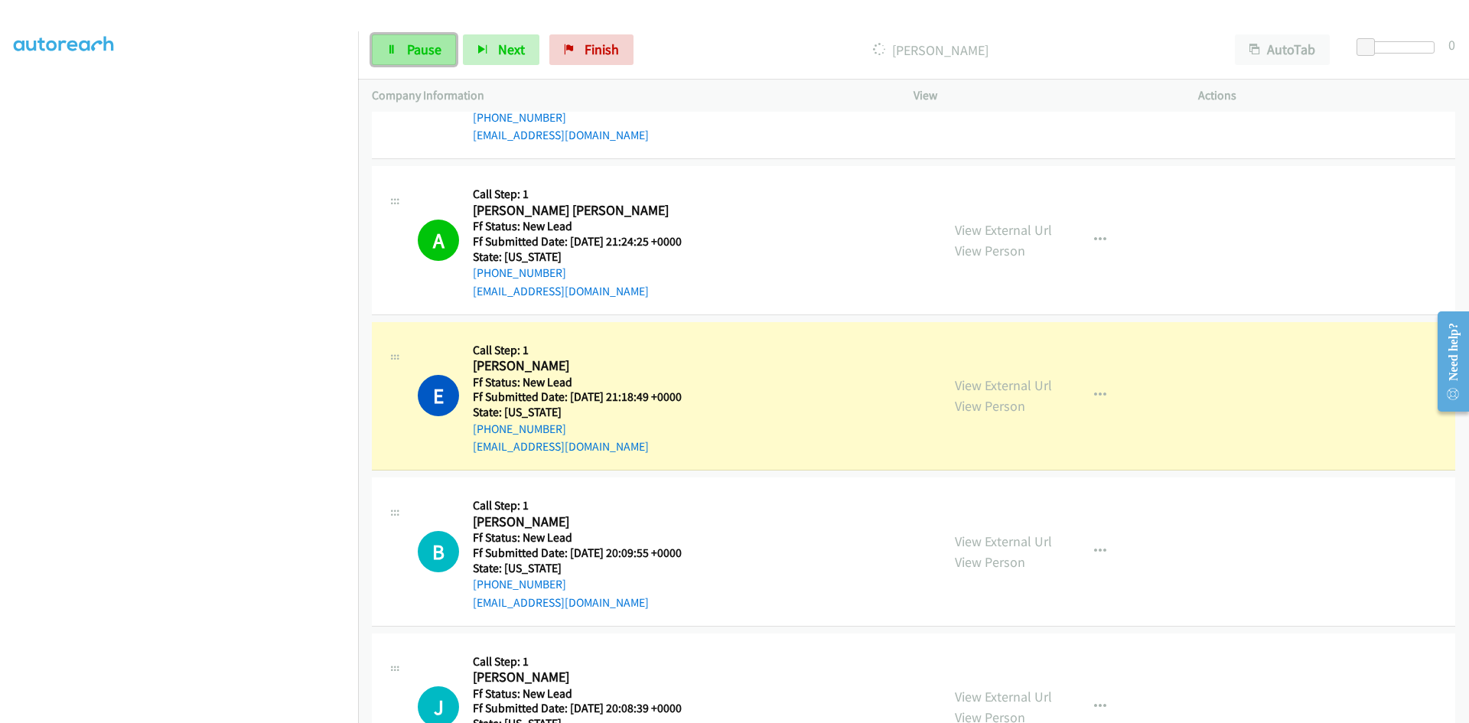
click at [424, 50] on span "Pause" at bounding box center [424, 50] width 34 height 18
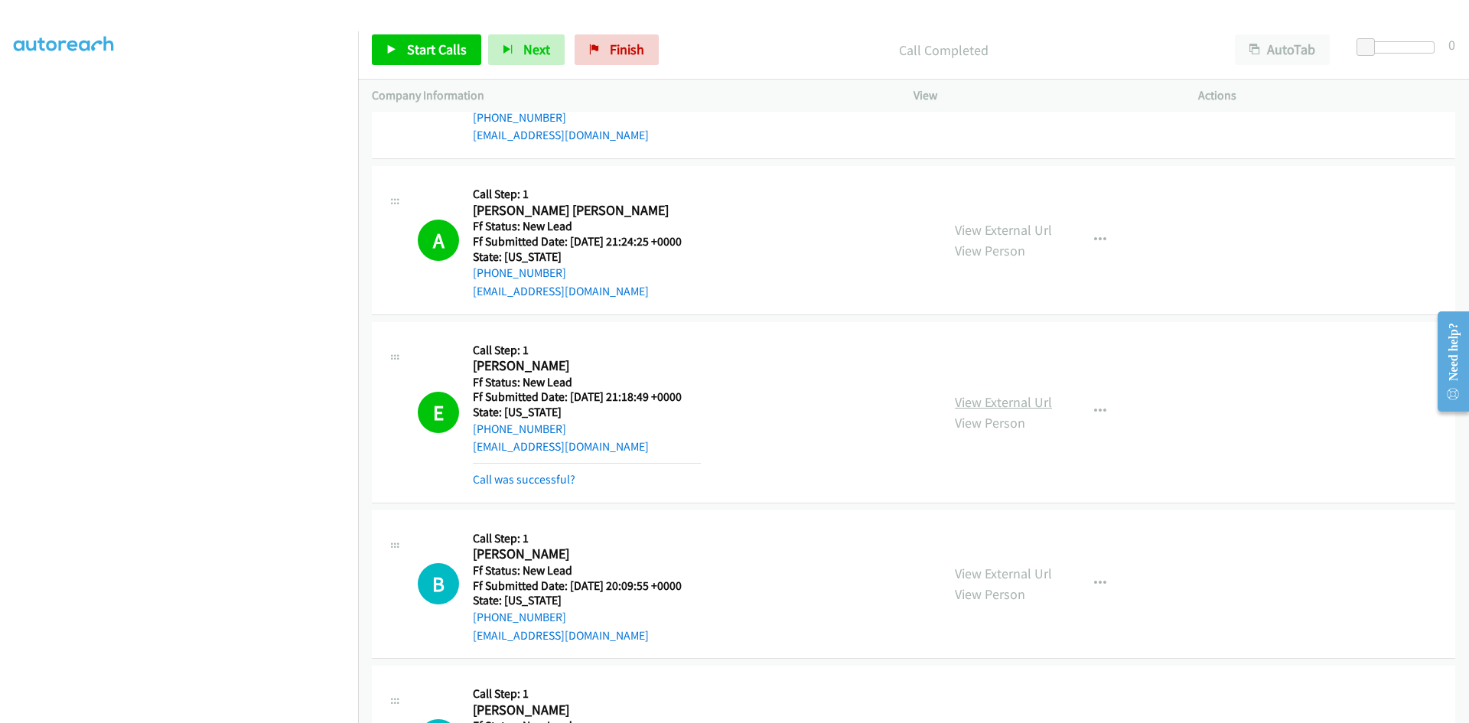
click at [996, 401] on link "View External Url" at bounding box center [1003, 402] width 97 height 18
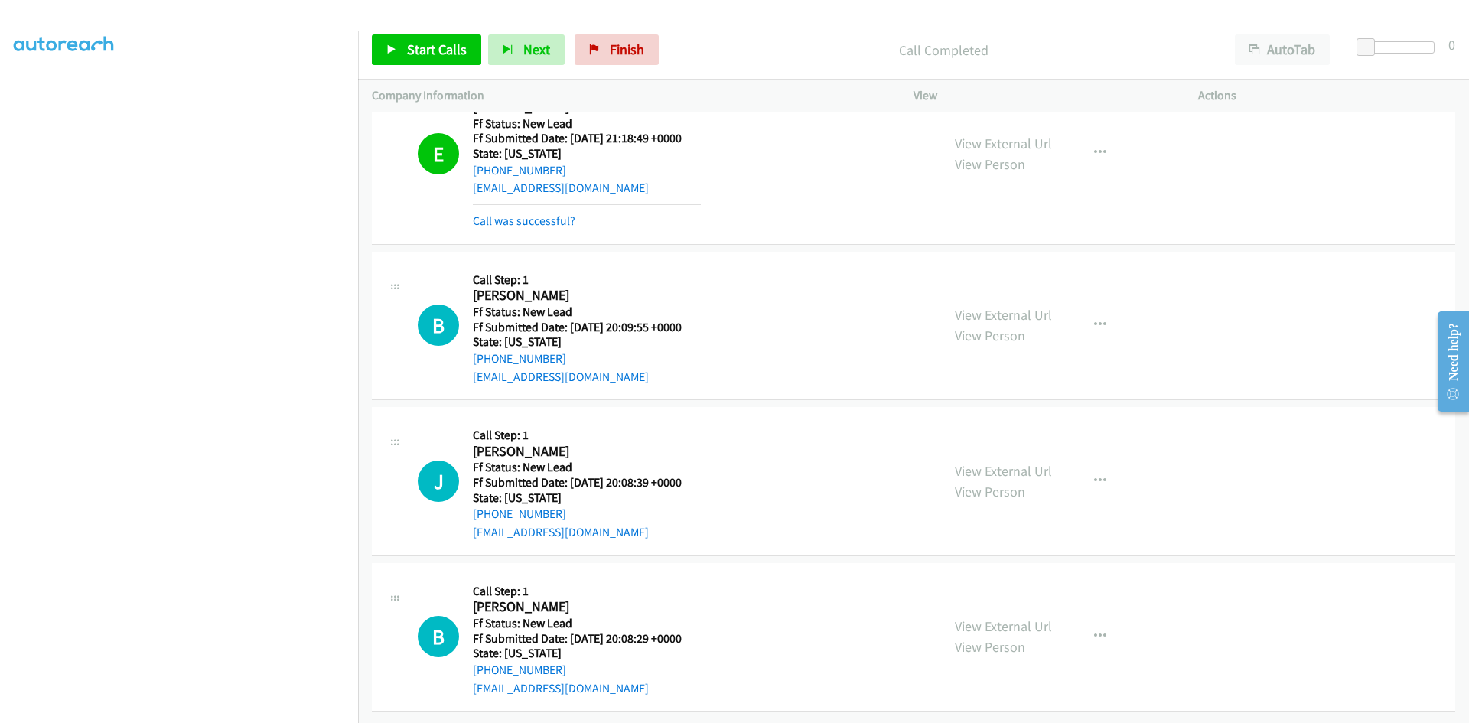
scroll to position [686, 0]
click at [445, 44] on span "Start Calls" at bounding box center [437, 50] width 60 height 18
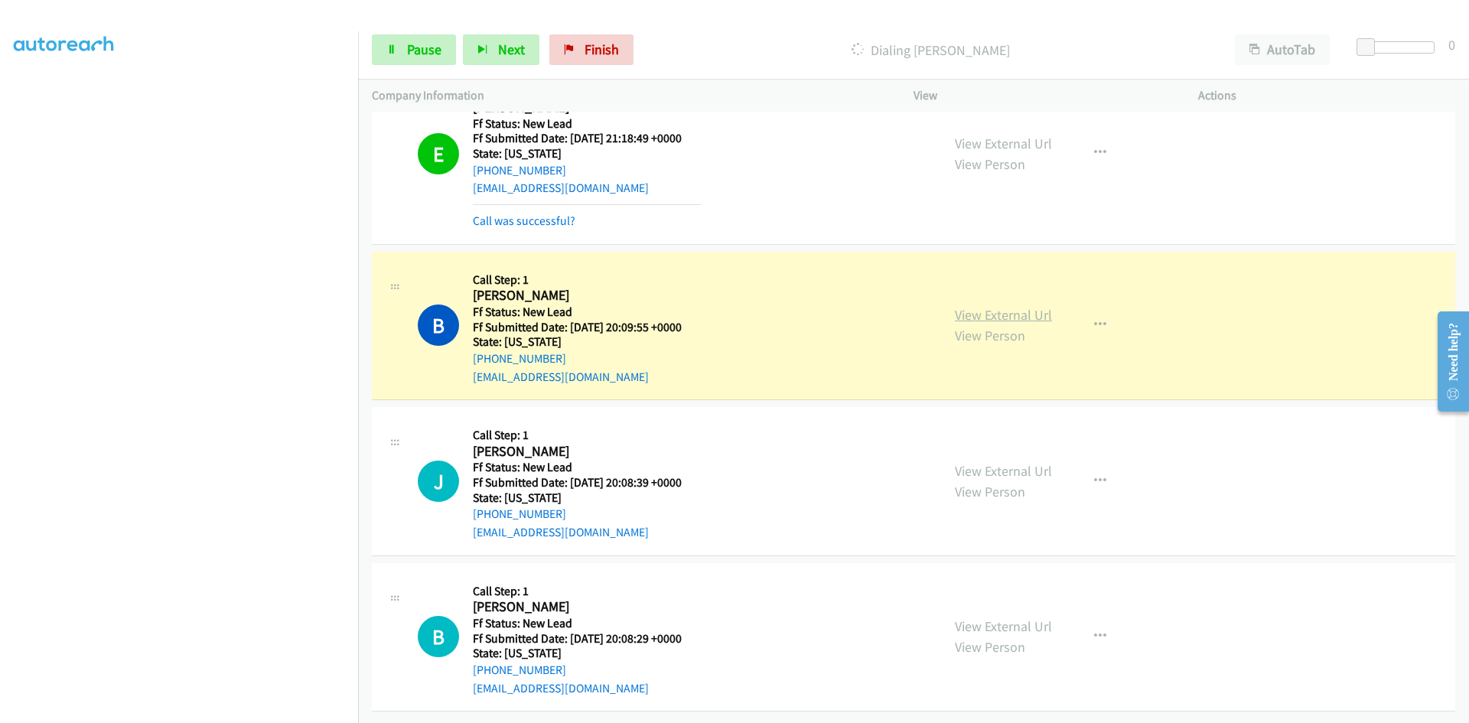
click at [1009, 306] on link "View External Url" at bounding box center [1003, 315] width 97 height 18
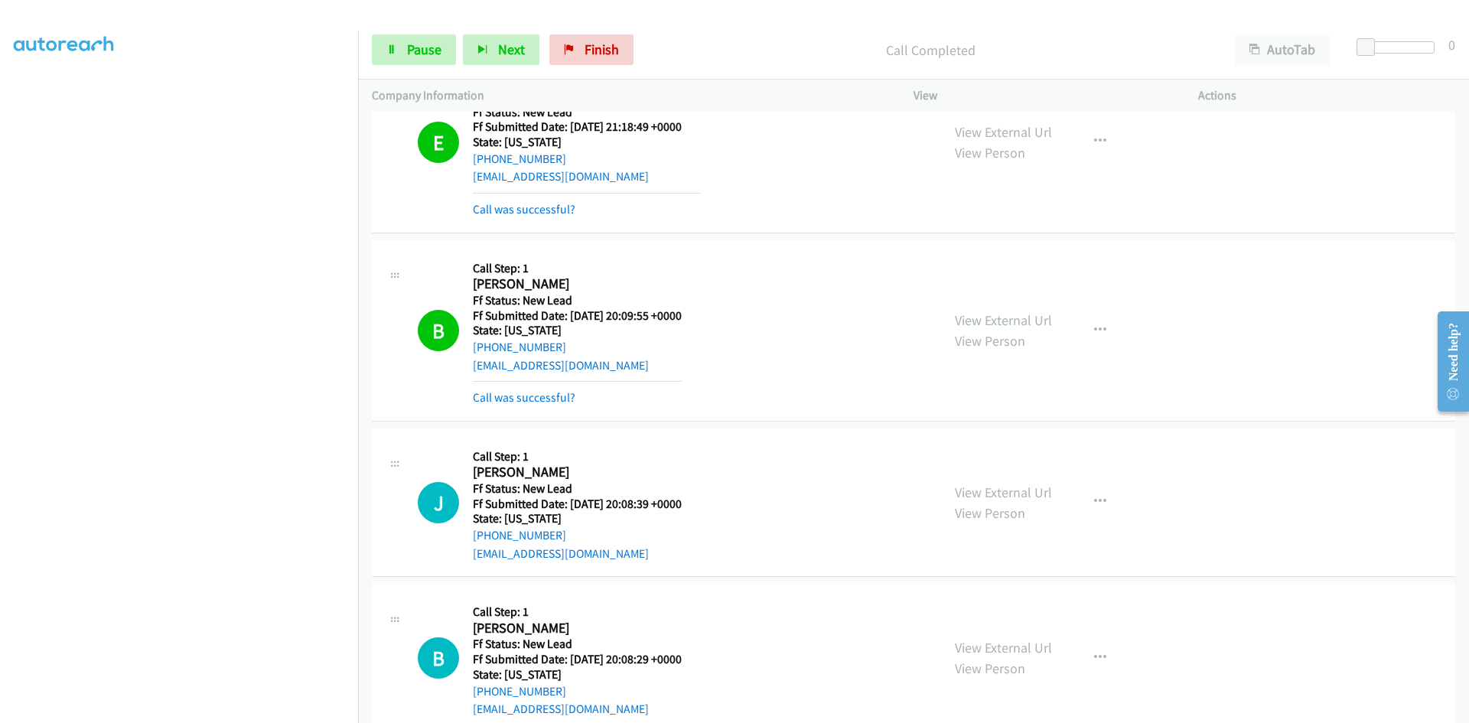
scroll to position [719, 0]
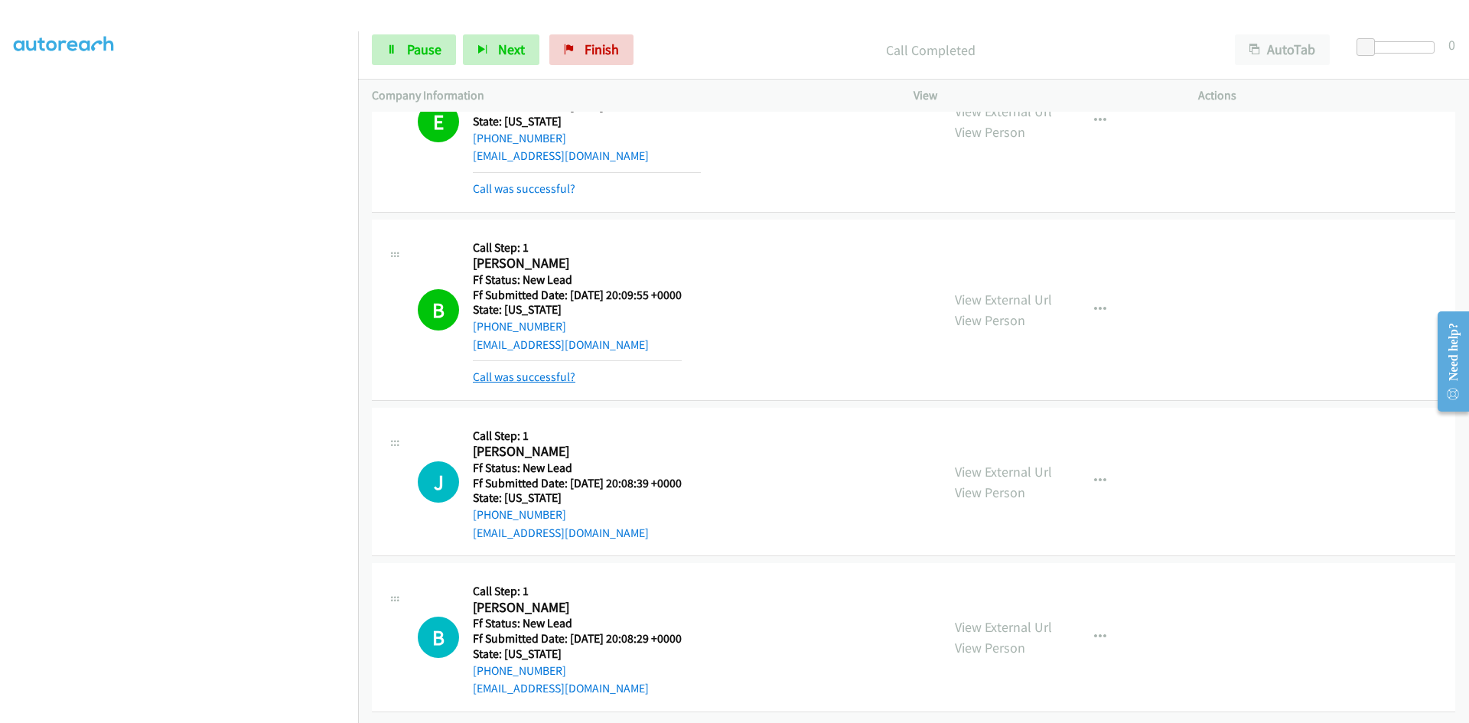
click at [557, 370] on link "Call was successful?" at bounding box center [524, 377] width 103 height 15
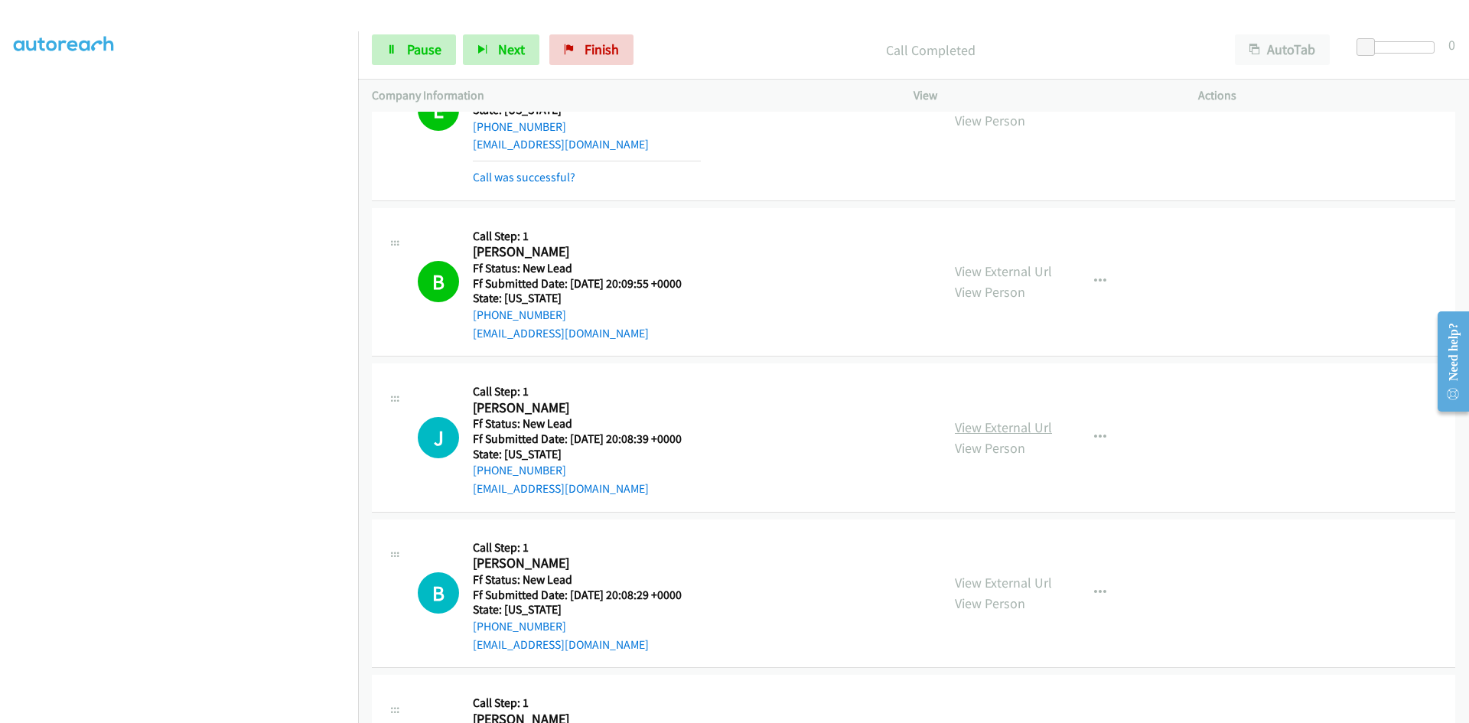
click at [993, 429] on link "View External Url" at bounding box center [1003, 428] width 97 height 18
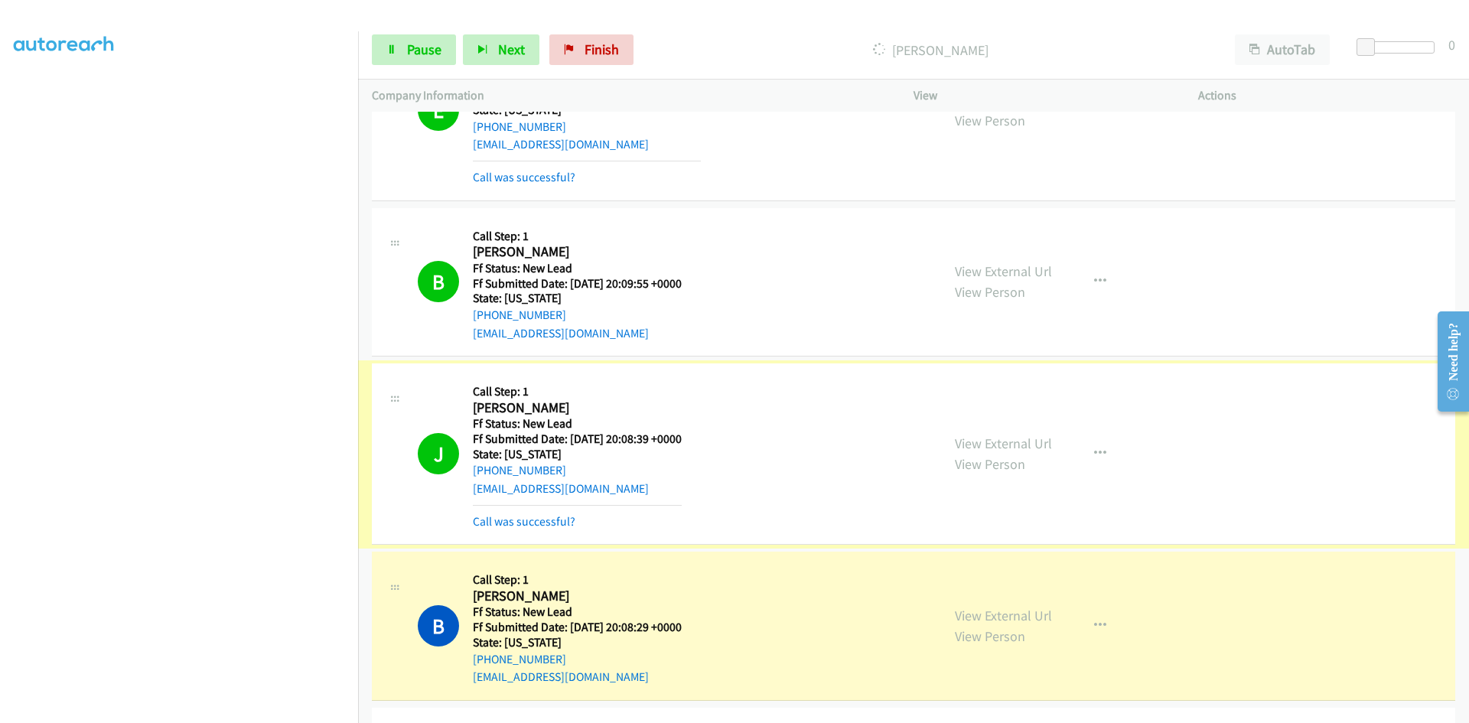
click at [553, 516] on link "Call was successful?" at bounding box center [524, 521] width 103 height 15
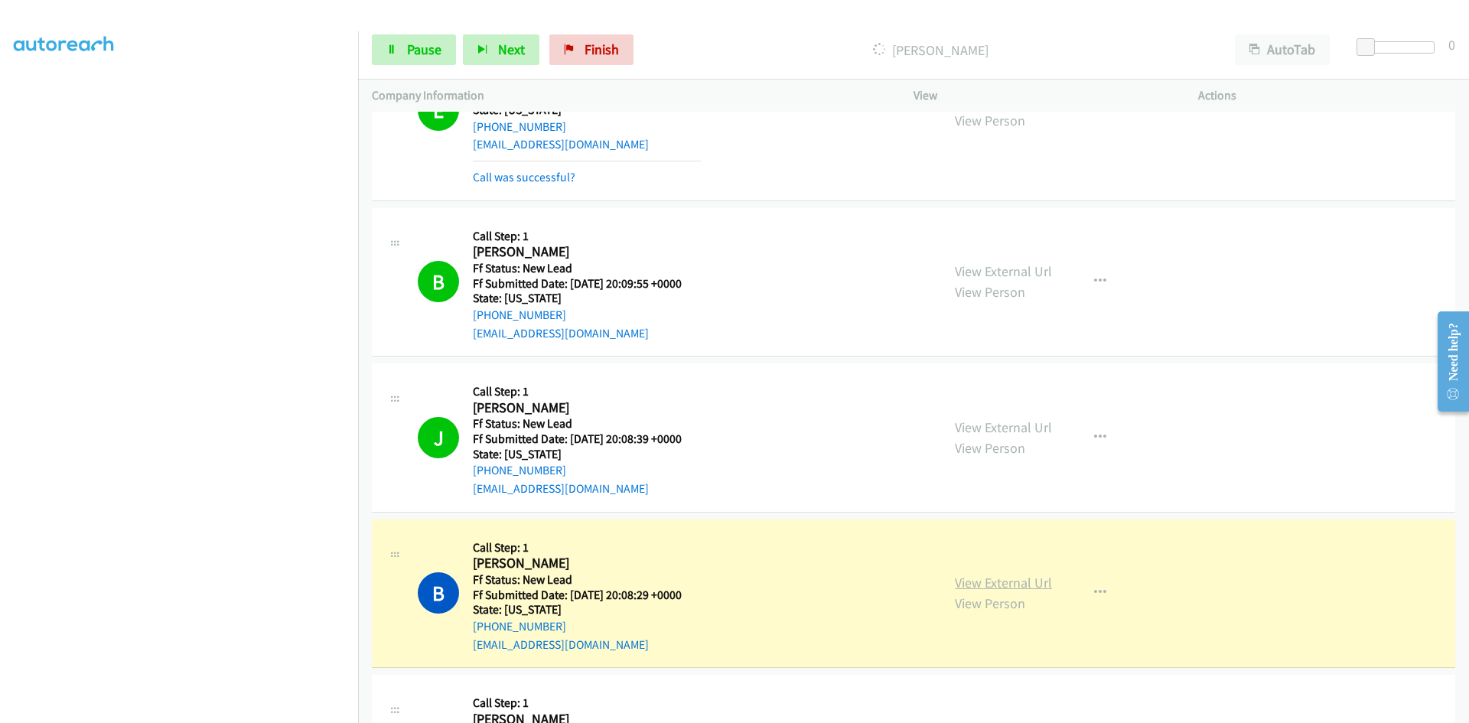
click at [1036, 583] on link "View External Url" at bounding box center [1003, 583] width 97 height 18
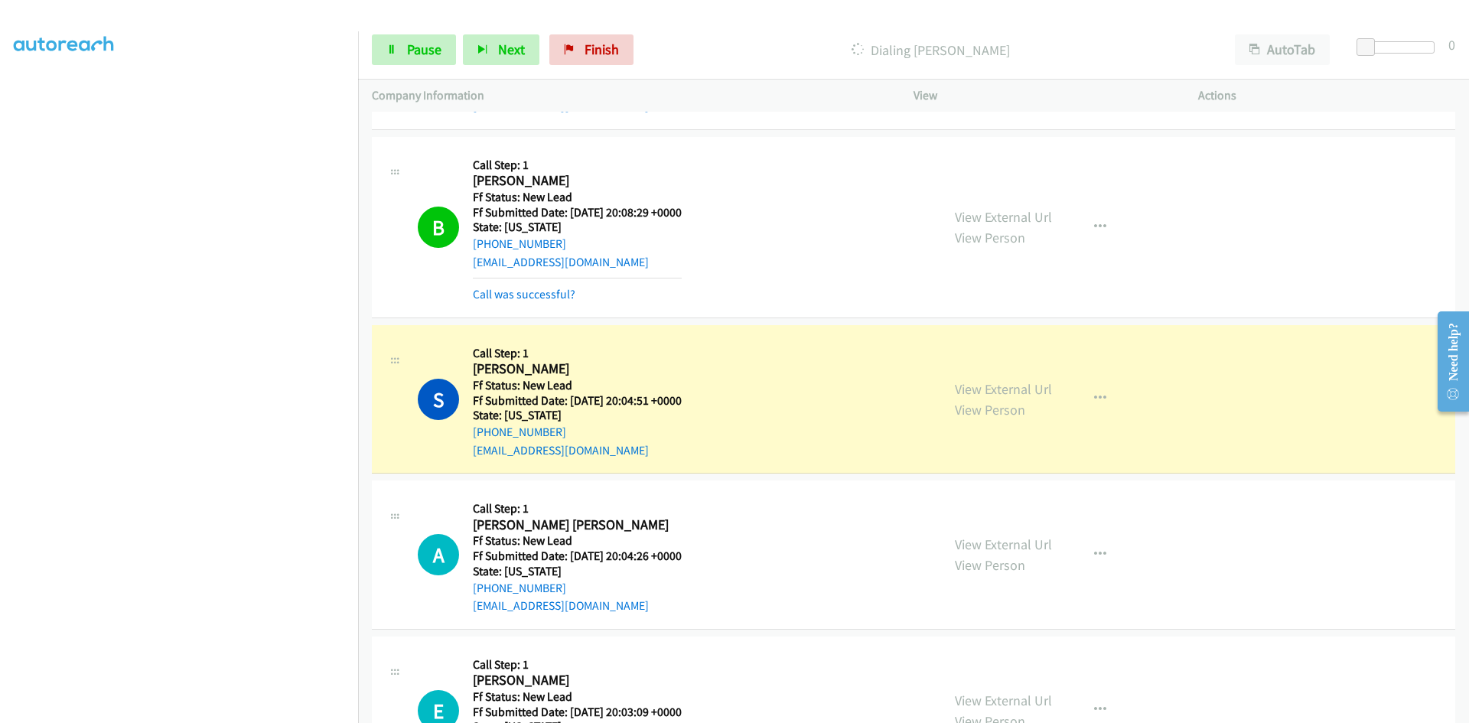
scroll to position [1186, 0]
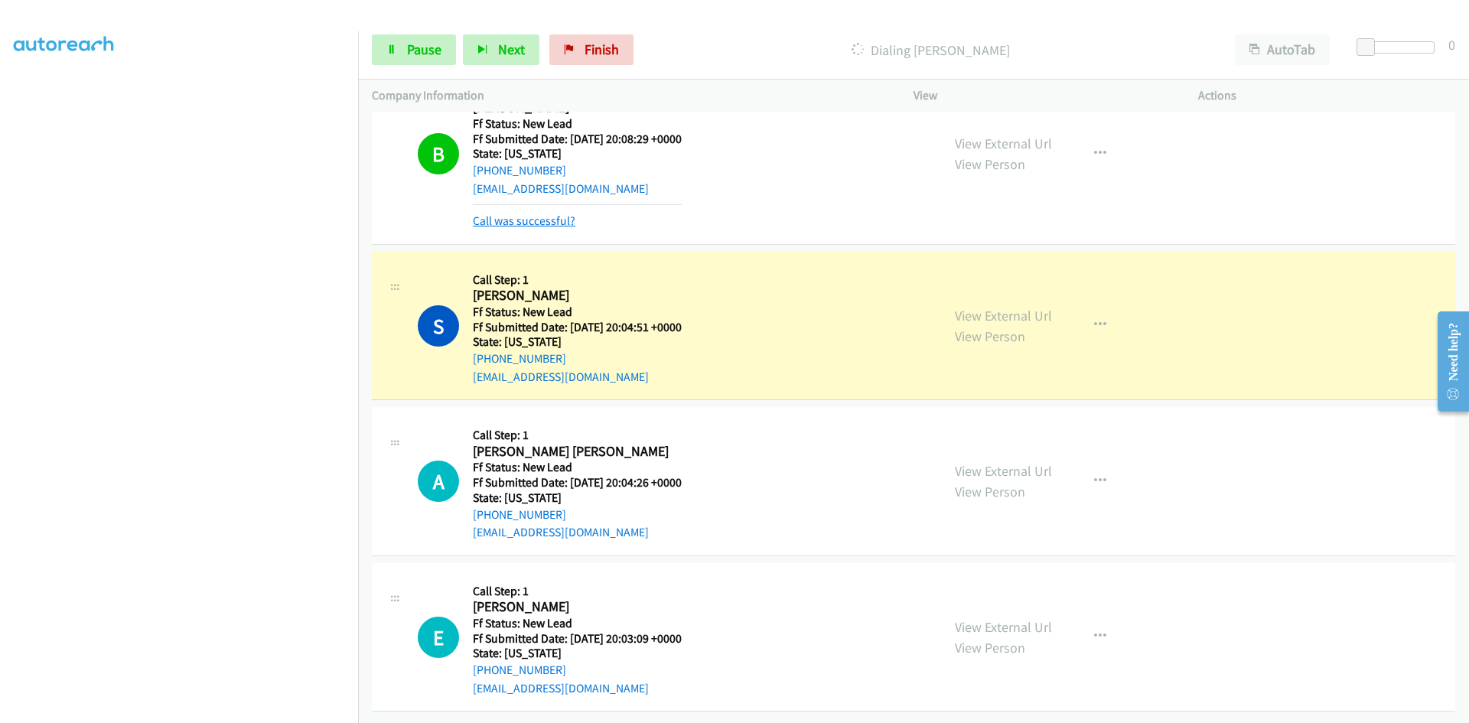
click at [541, 214] on link "Call was successful?" at bounding box center [524, 221] width 103 height 15
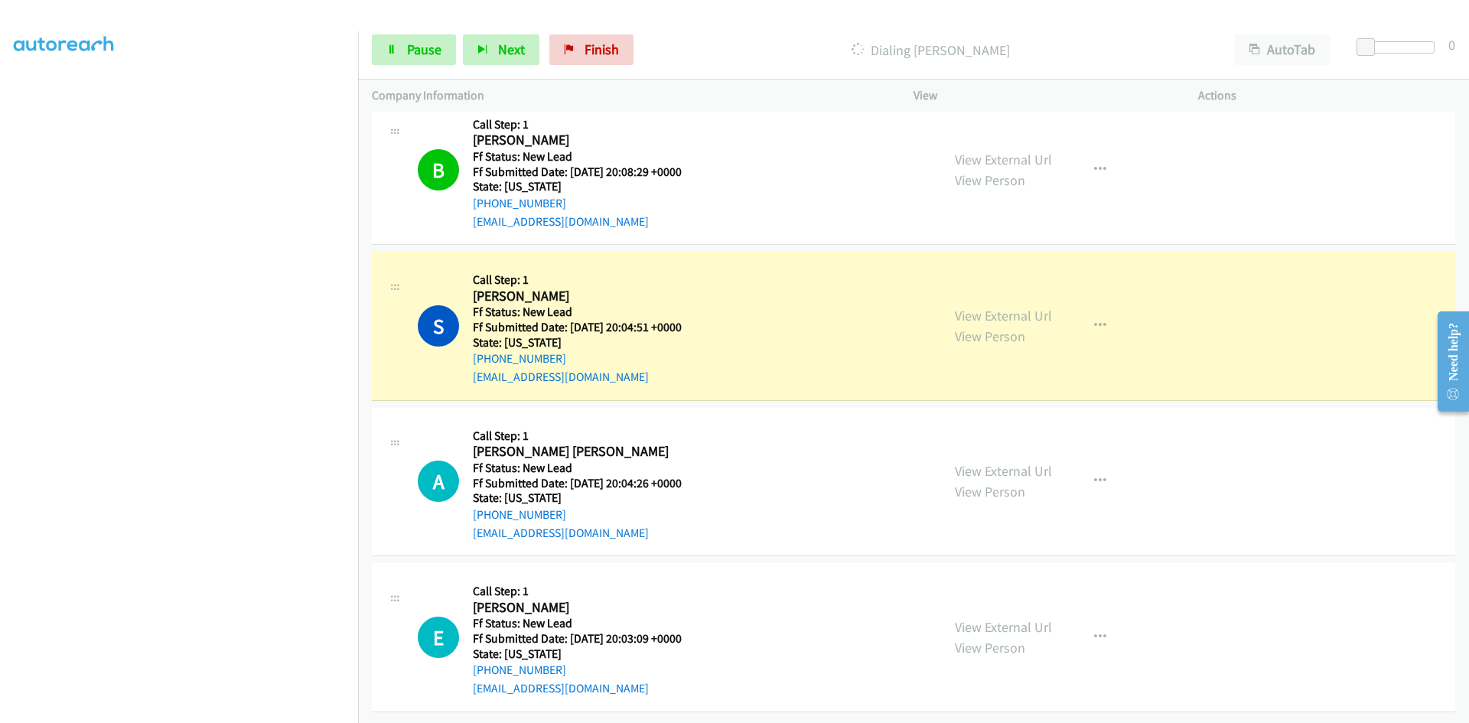
scroll to position [1153, 0]
click at [1009, 307] on link "View External Url" at bounding box center [1003, 316] width 97 height 18
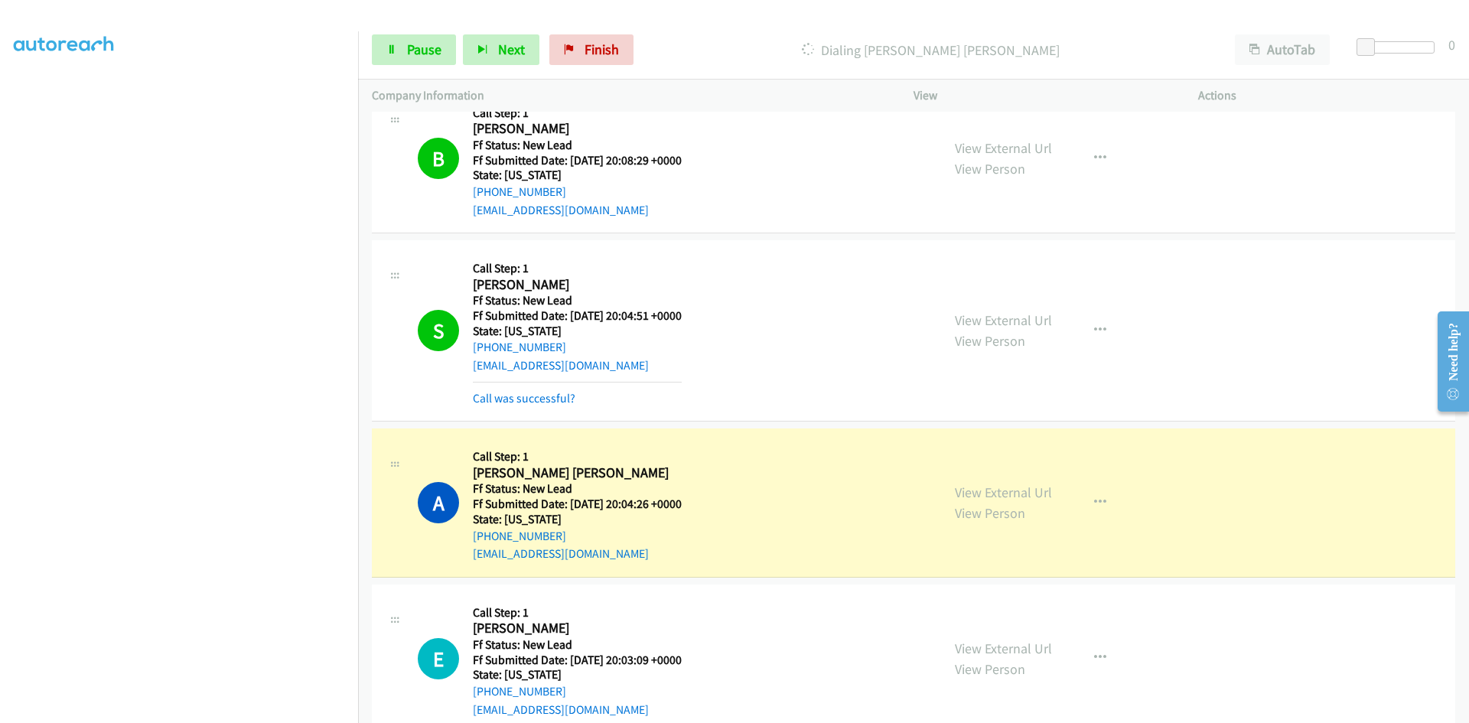
scroll to position [1169, 0]
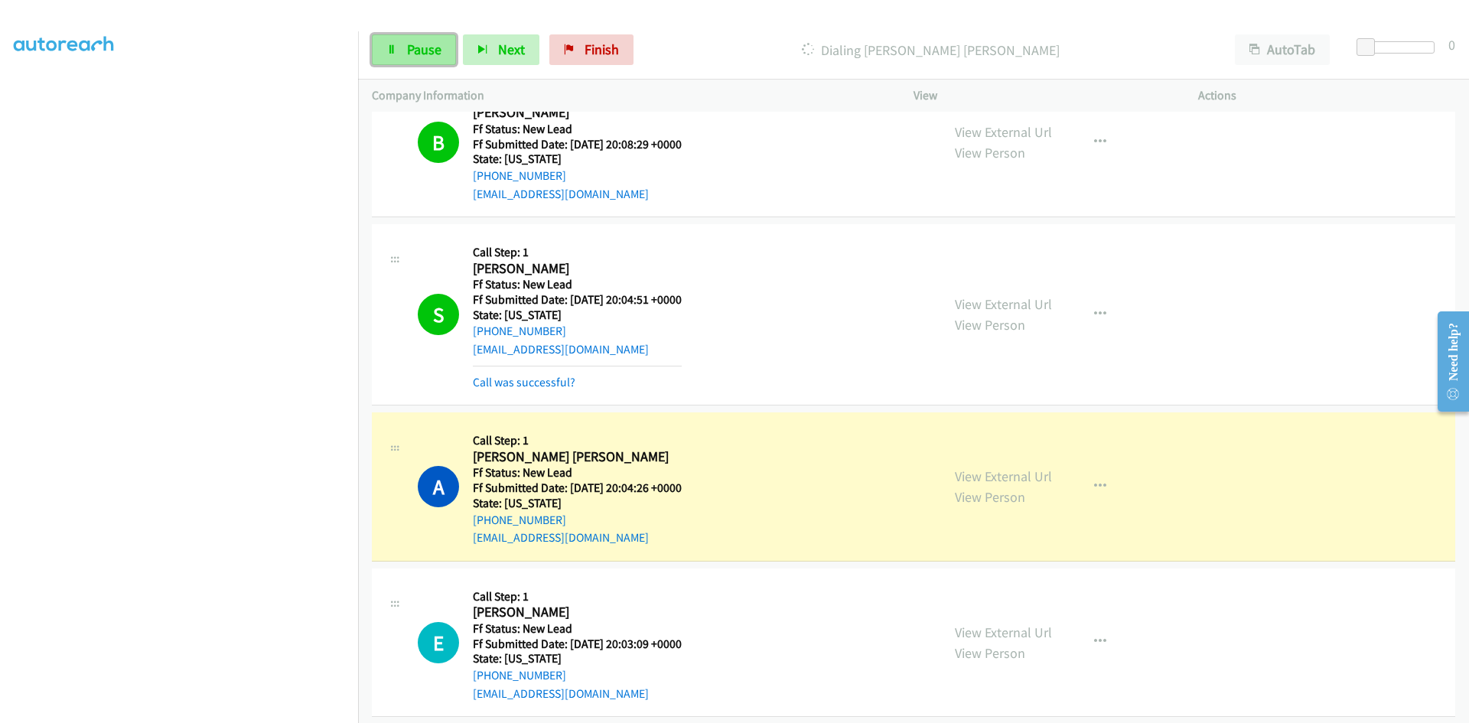
click at [409, 60] on link "Pause" at bounding box center [414, 49] width 84 height 31
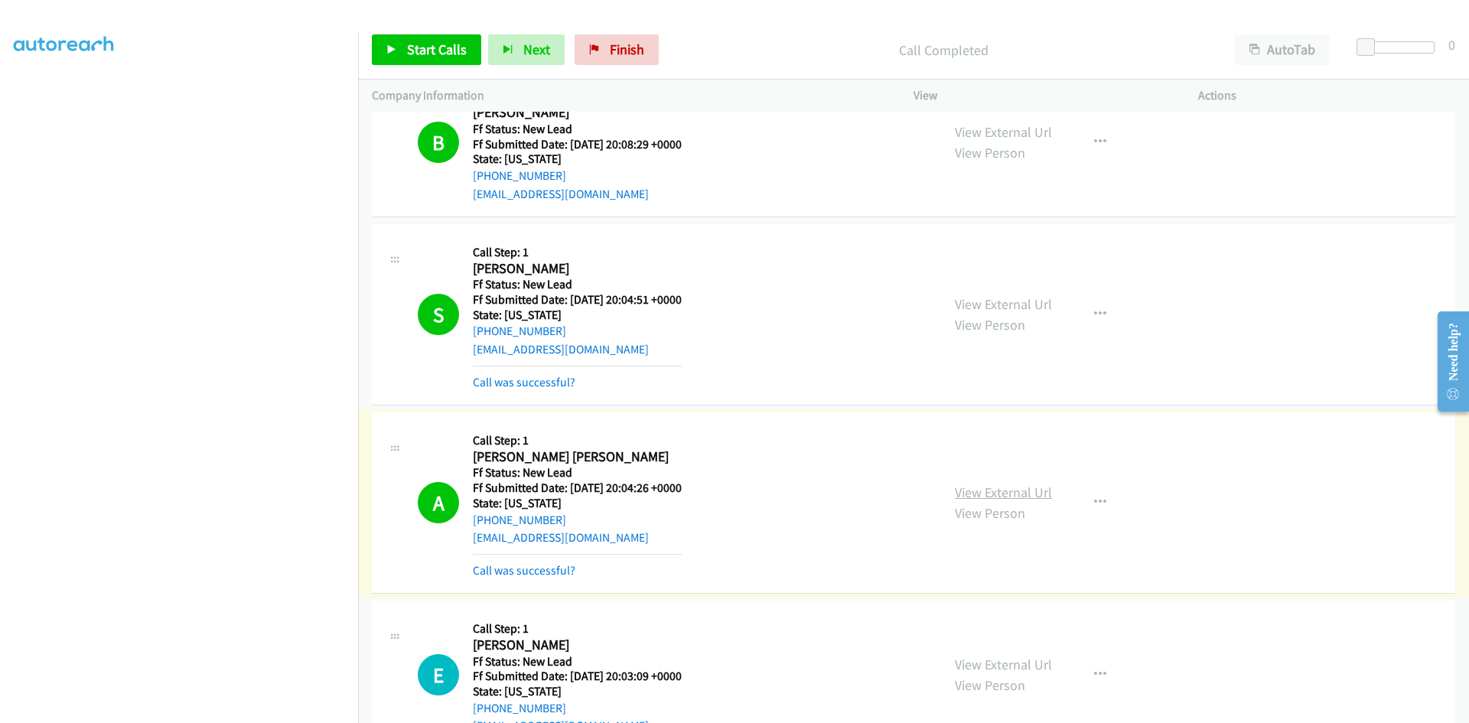
click at [990, 497] on link "View External Url" at bounding box center [1003, 493] width 97 height 18
click at [527, 376] on link "Call was successful?" at bounding box center [524, 382] width 103 height 15
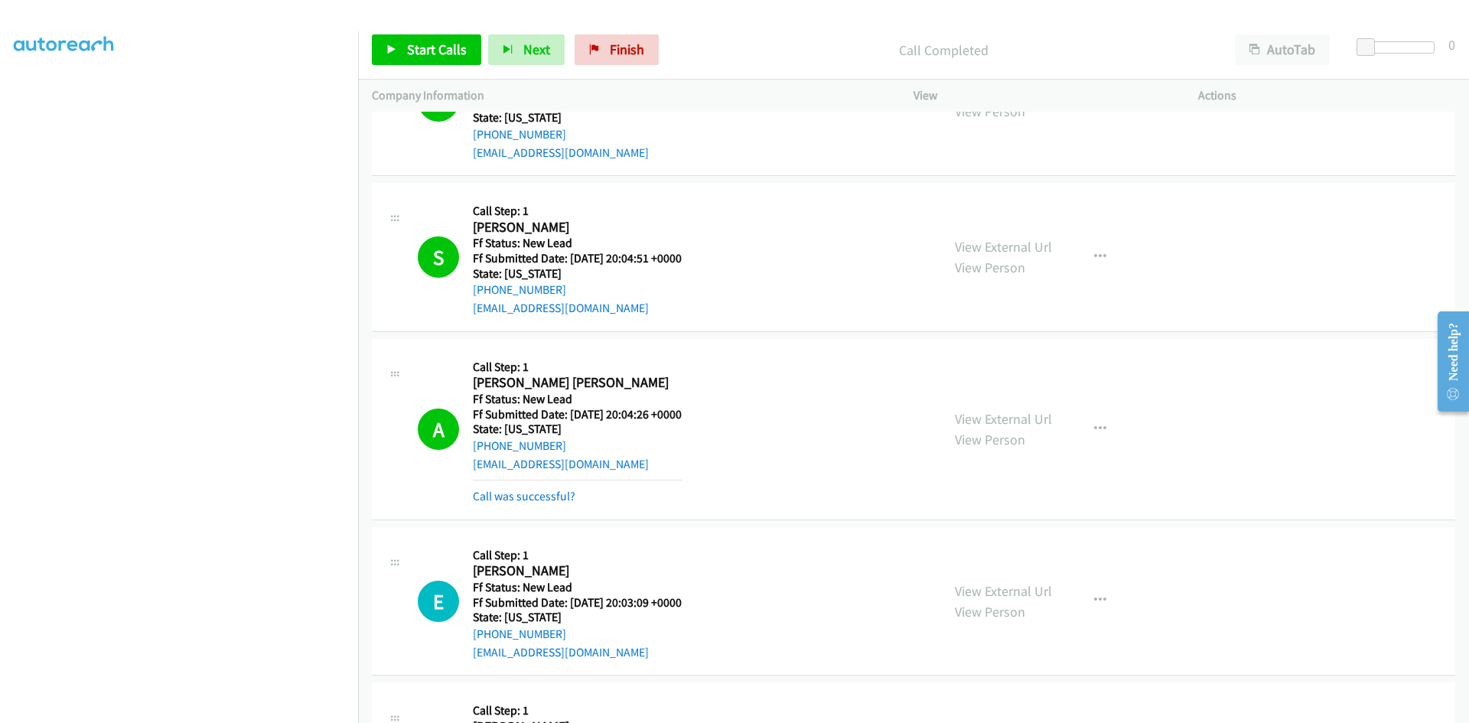
scroll to position [1246, 0]
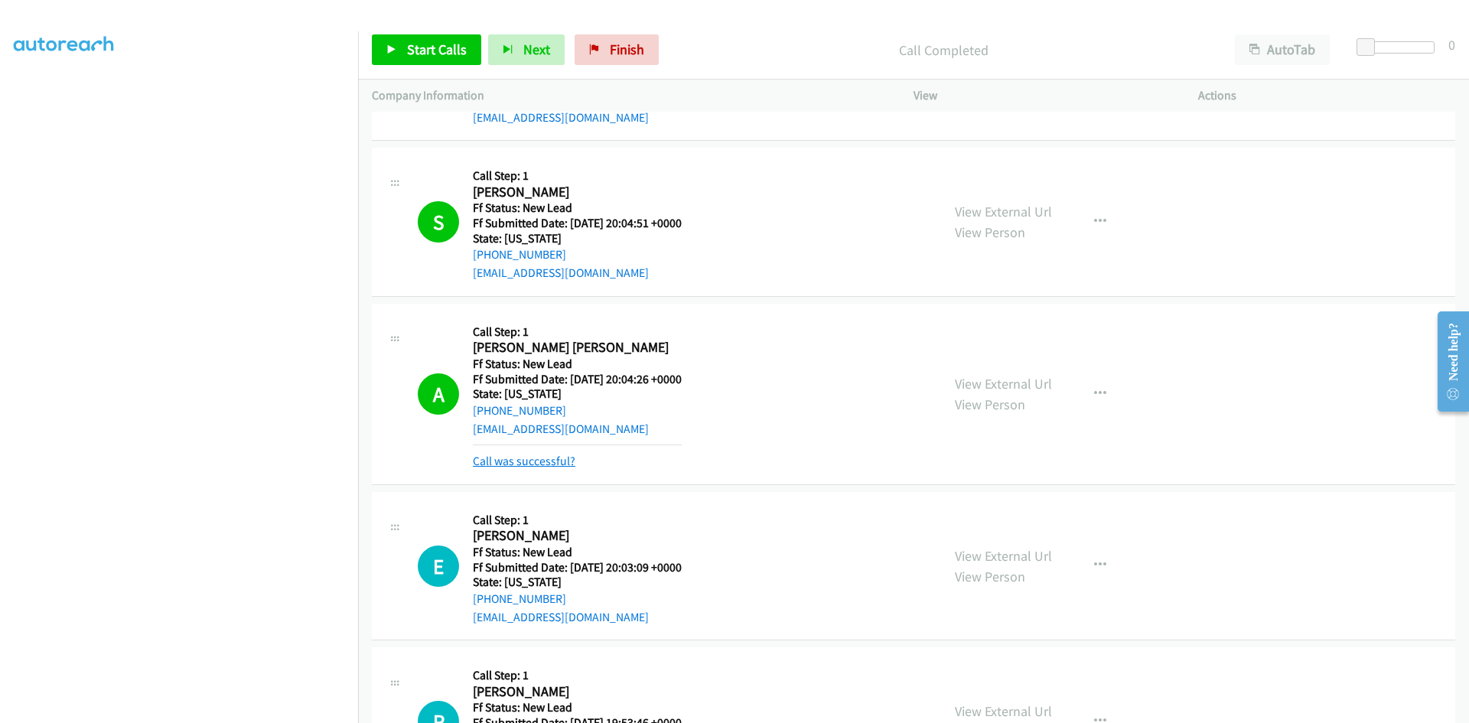
click at [552, 461] on link "Call was successful?" at bounding box center [524, 461] width 103 height 15
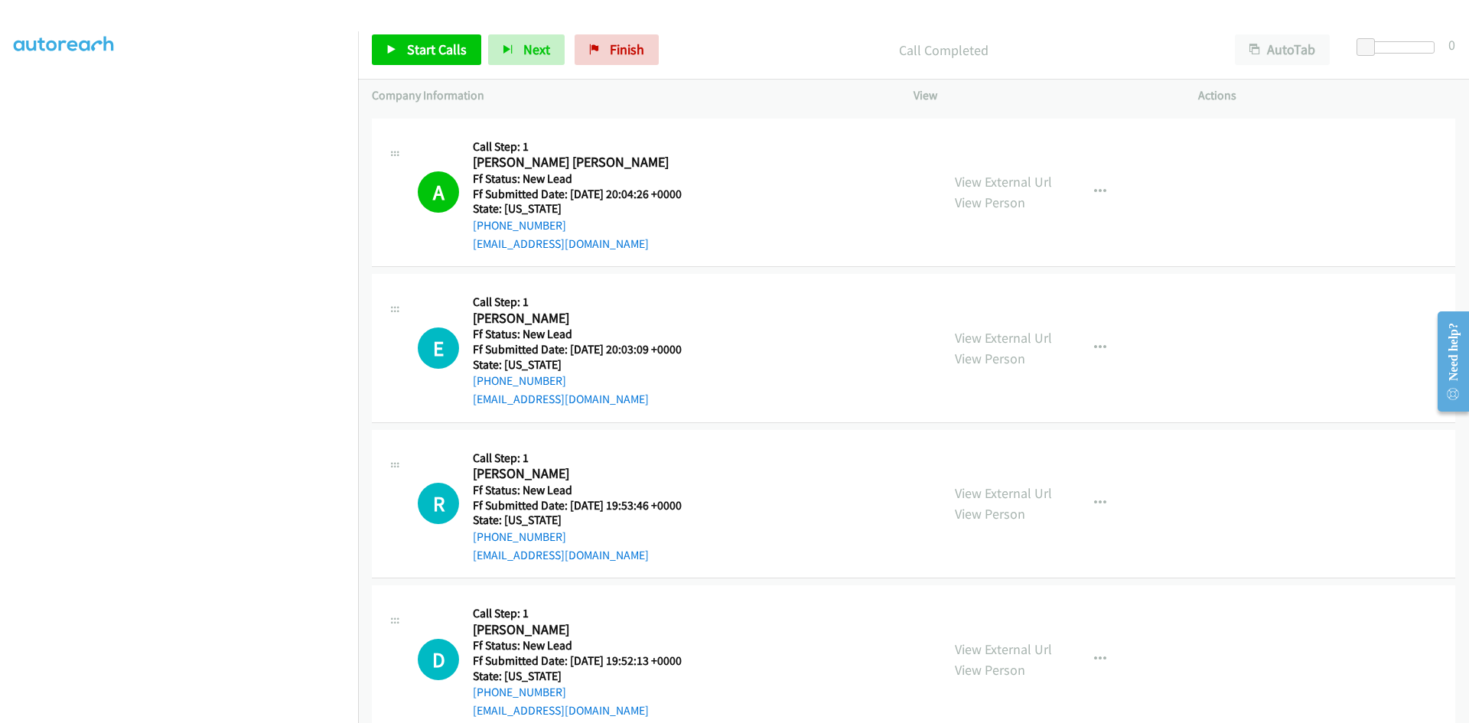
scroll to position [1621, 0]
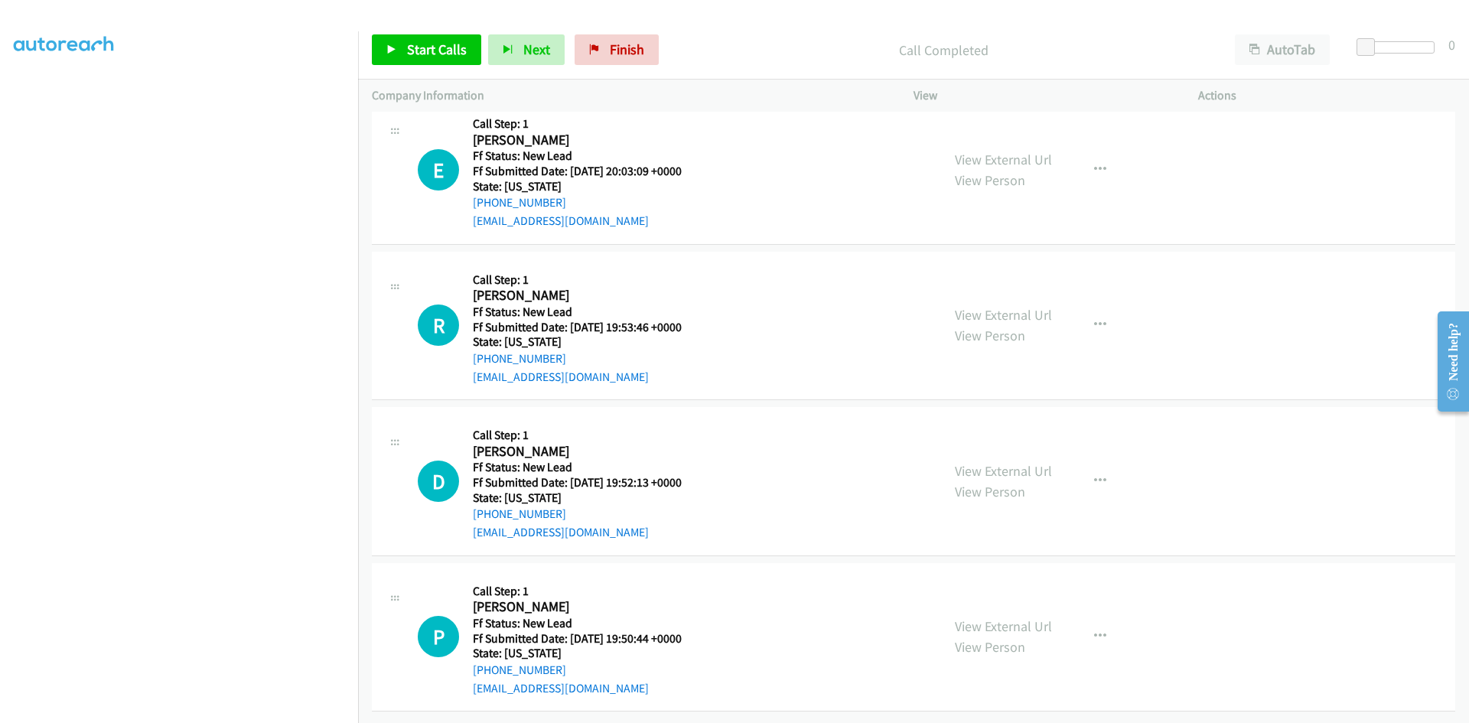
drag, startPoint x: 791, startPoint y: 54, endPoint x: 667, endPoint y: 44, distance: 124.4
click at [791, 54] on p "Call Completed" at bounding box center [944, 50] width 528 height 21
click at [393, 50] on icon at bounding box center [391, 50] width 11 height 11
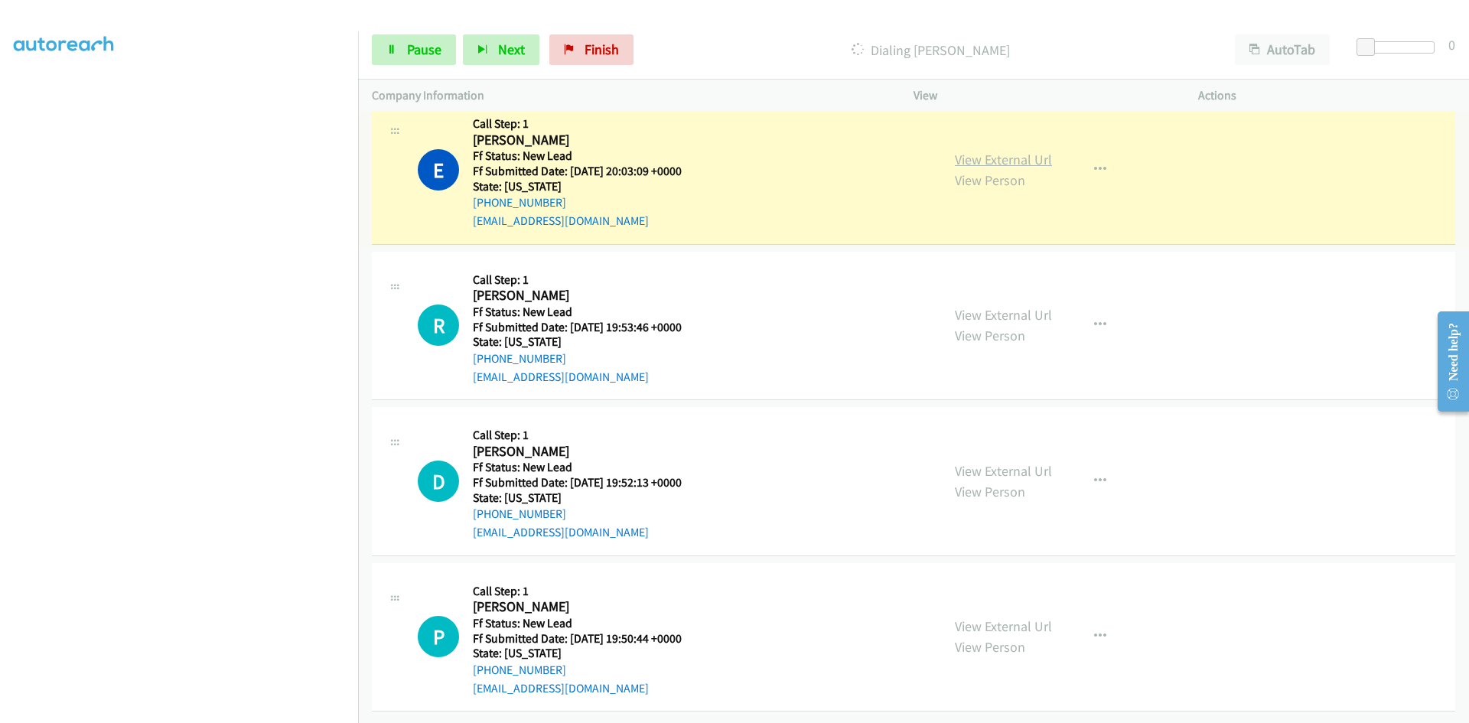
click at [1006, 151] on link "View External Url" at bounding box center [1003, 160] width 97 height 18
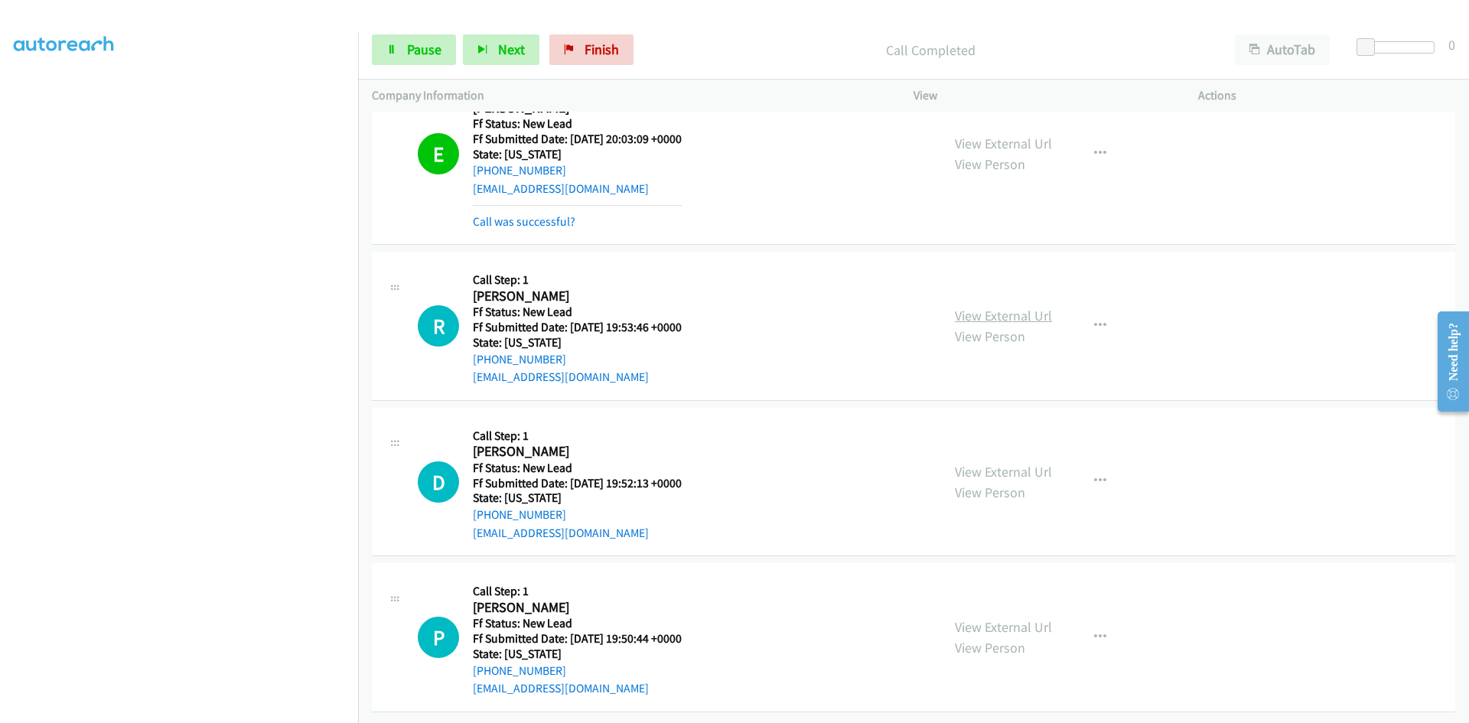
click at [978, 307] on link "View External Url" at bounding box center [1003, 316] width 97 height 18
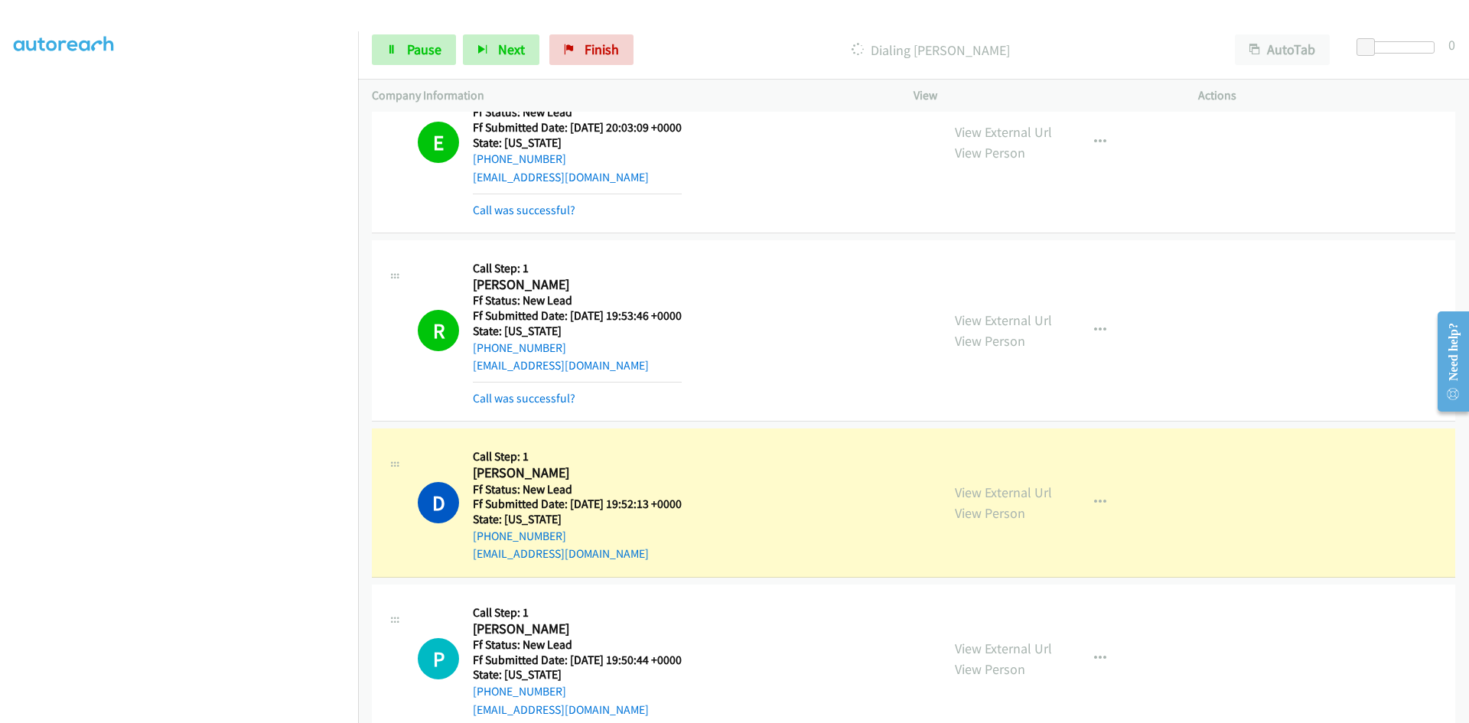
scroll to position [1654, 0]
click at [523, 400] on link "Call was successful?" at bounding box center [524, 397] width 103 height 15
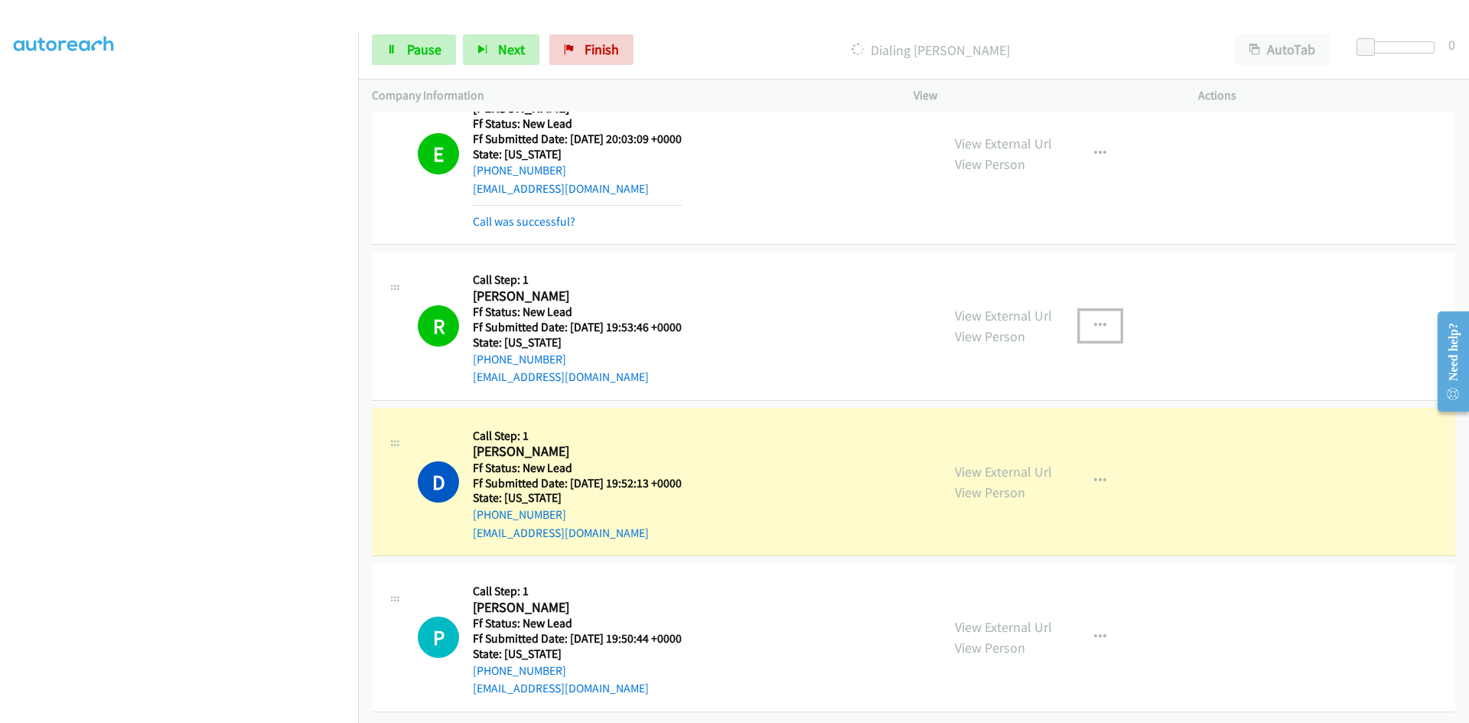
click at [1094, 320] on icon "button" at bounding box center [1100, 326] width 12 height 12
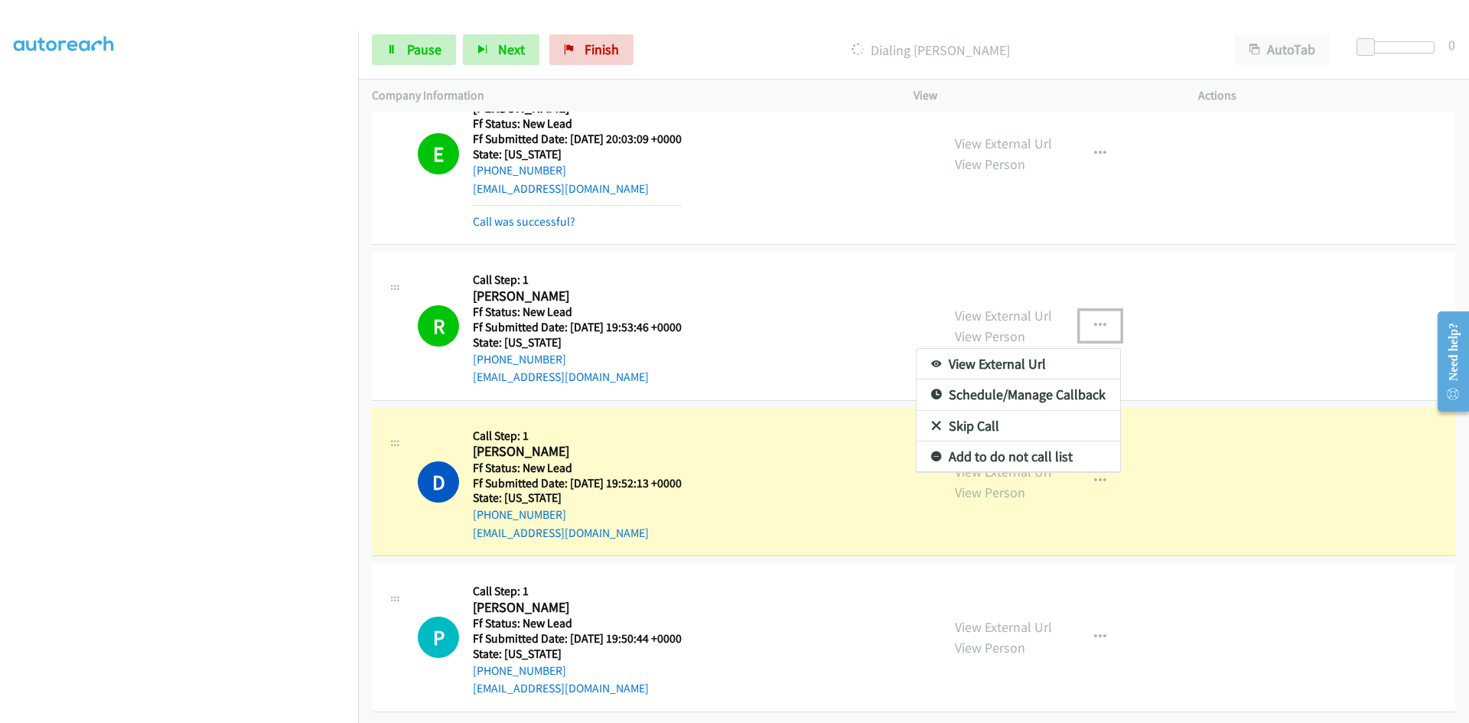
click at [1016, 442] on link "Add to do not call list" at bounding box center [1019, 457] width 204 height 31
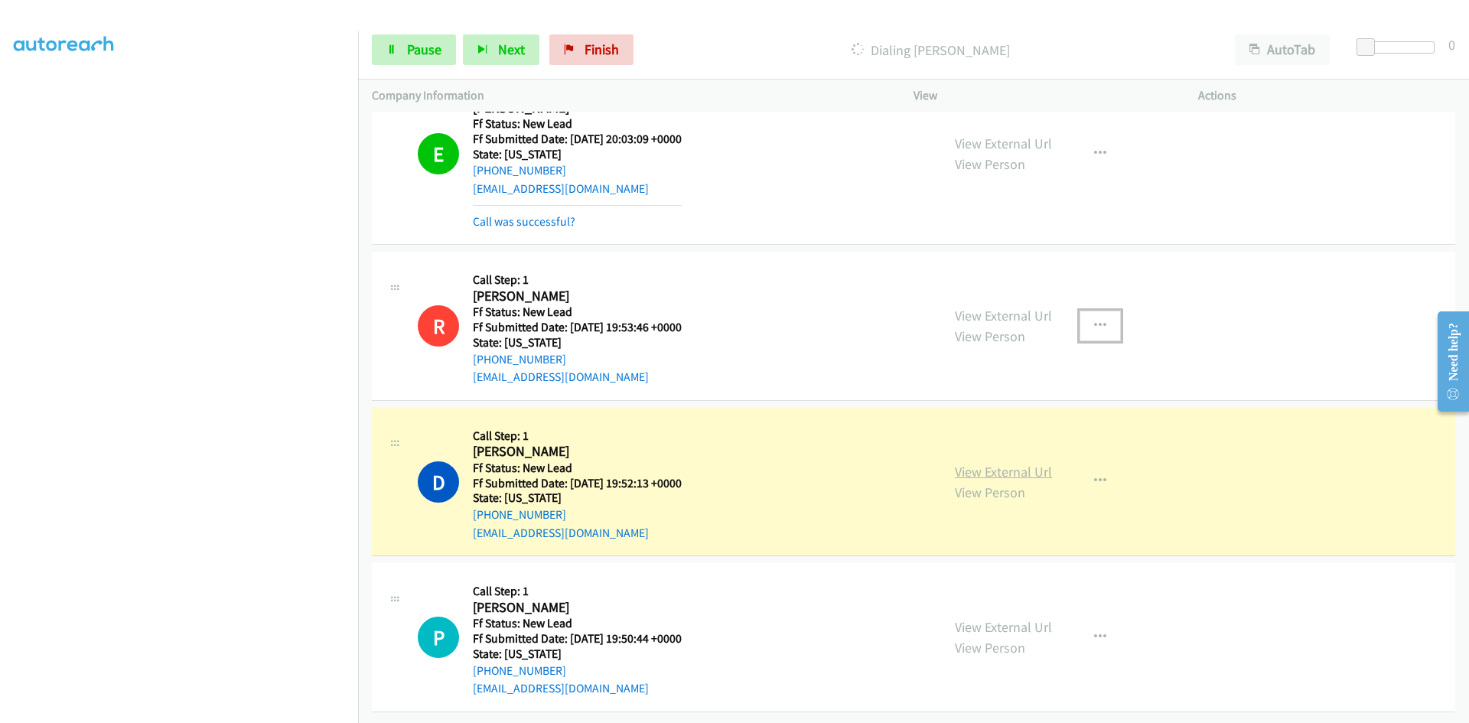
click at [1011, 463] on link "View External Url" at bounding box center [1003, 472] width 97 height 18
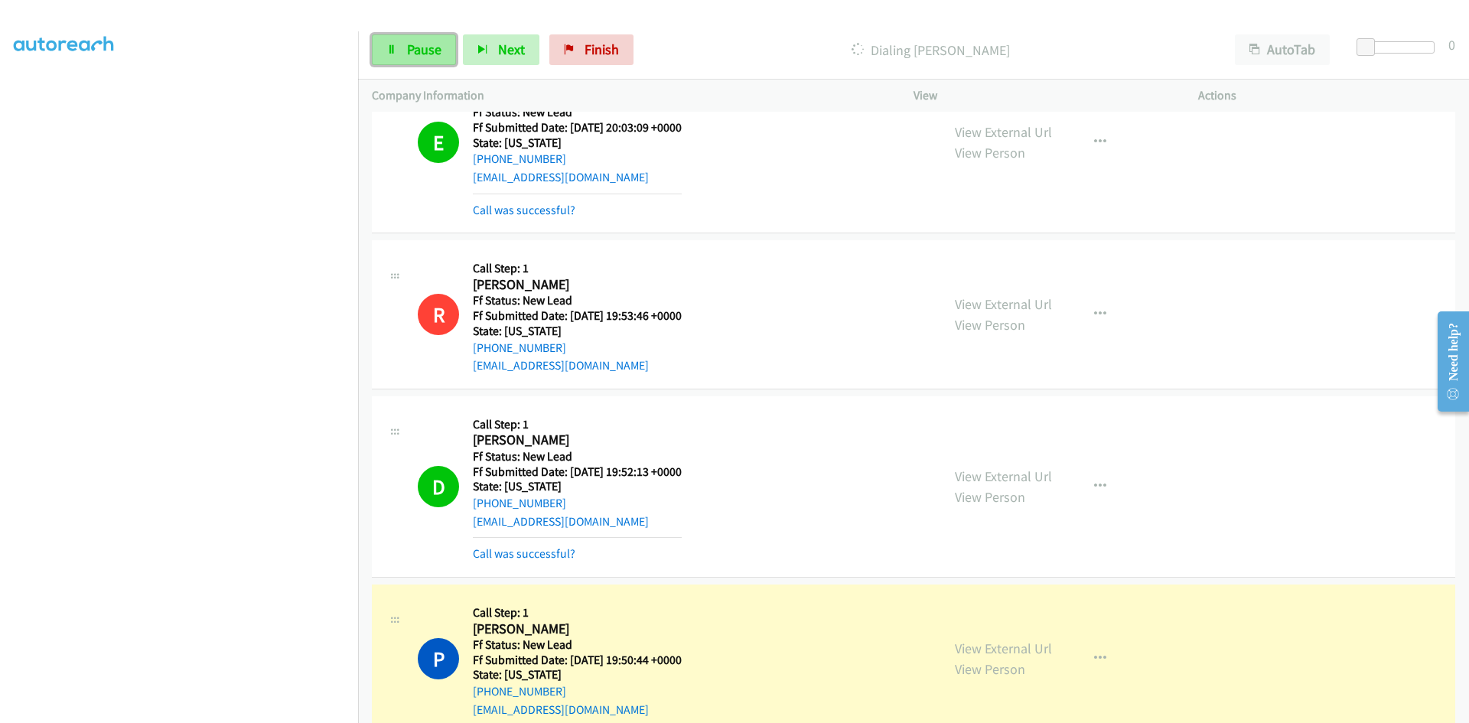
click at [420, 51] on span "Pause" at bounding box center [424, 50] width 34 height 18
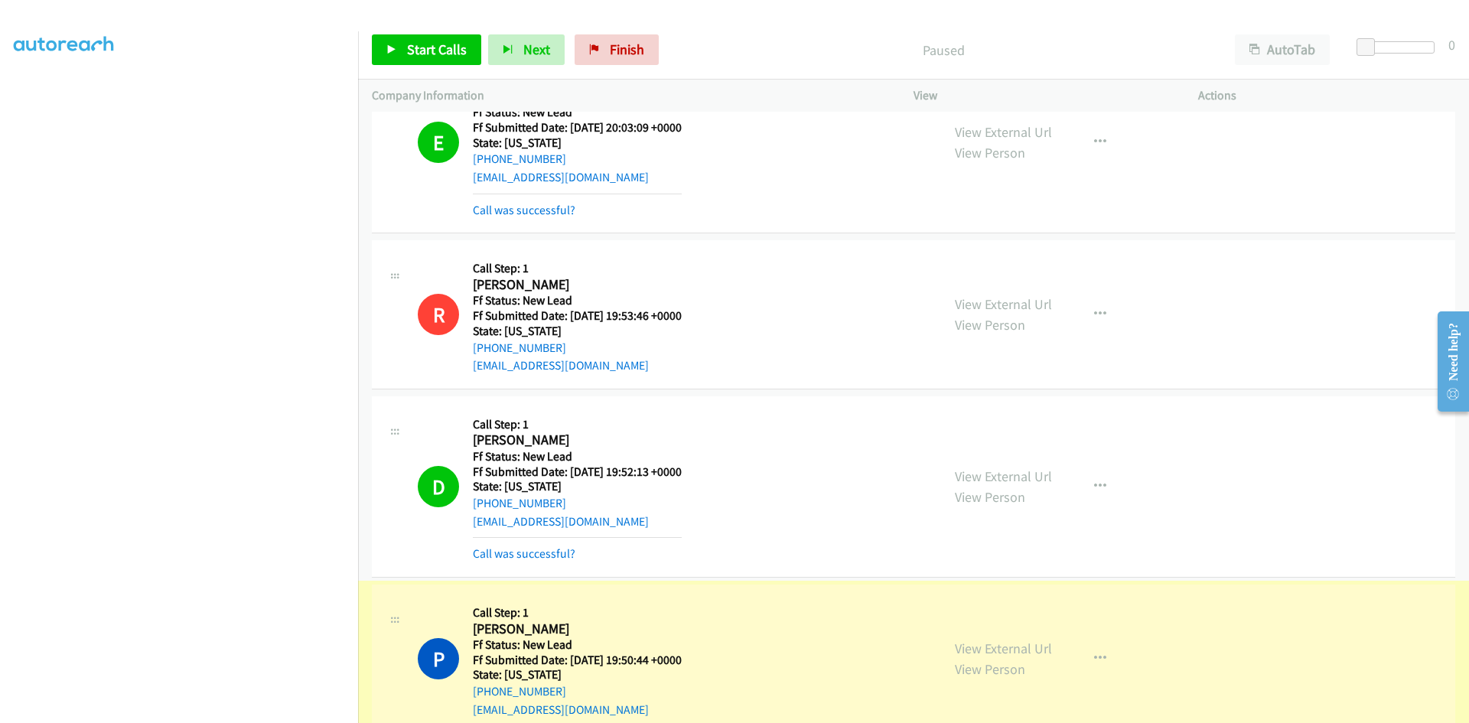
click at [960, 647] on link "View External Url" at bounding box center [1003, 649] width 97 height 18
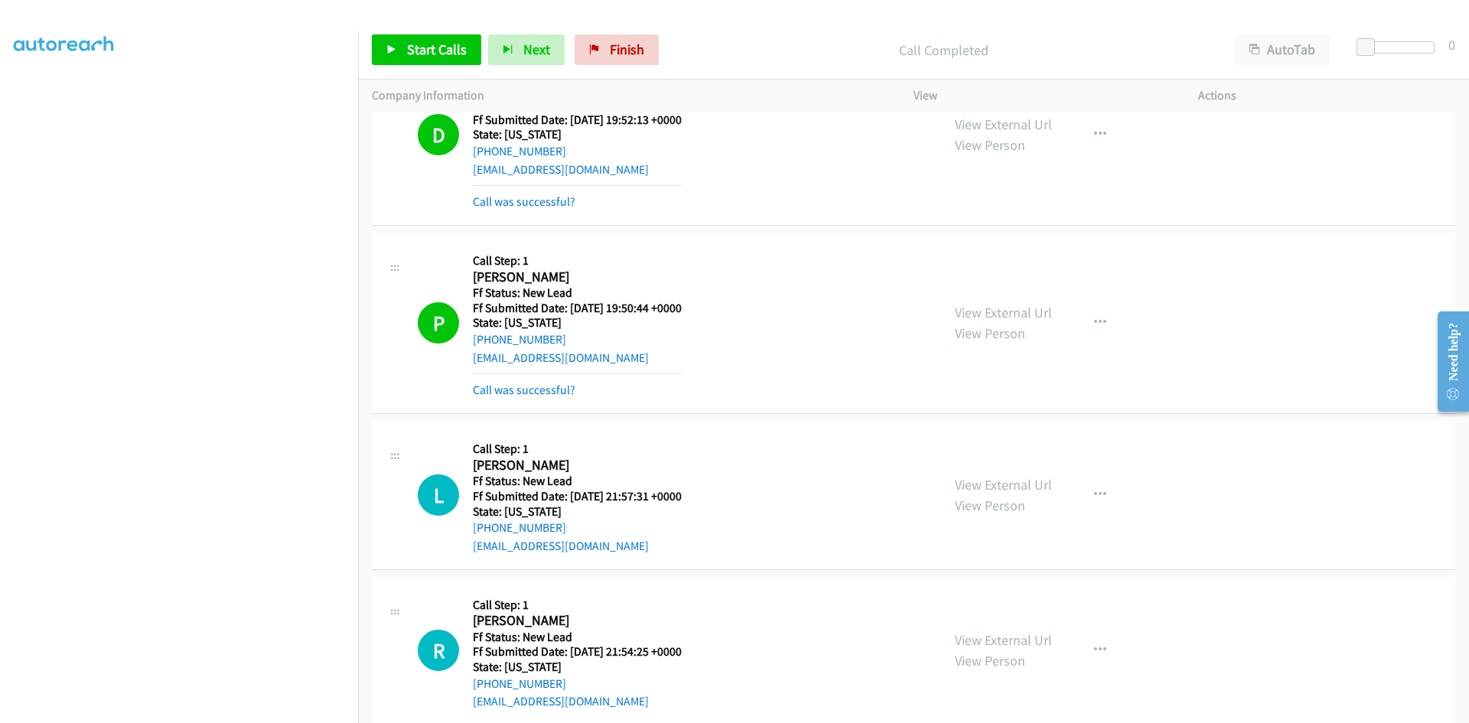
scroll to position [2030, 0]
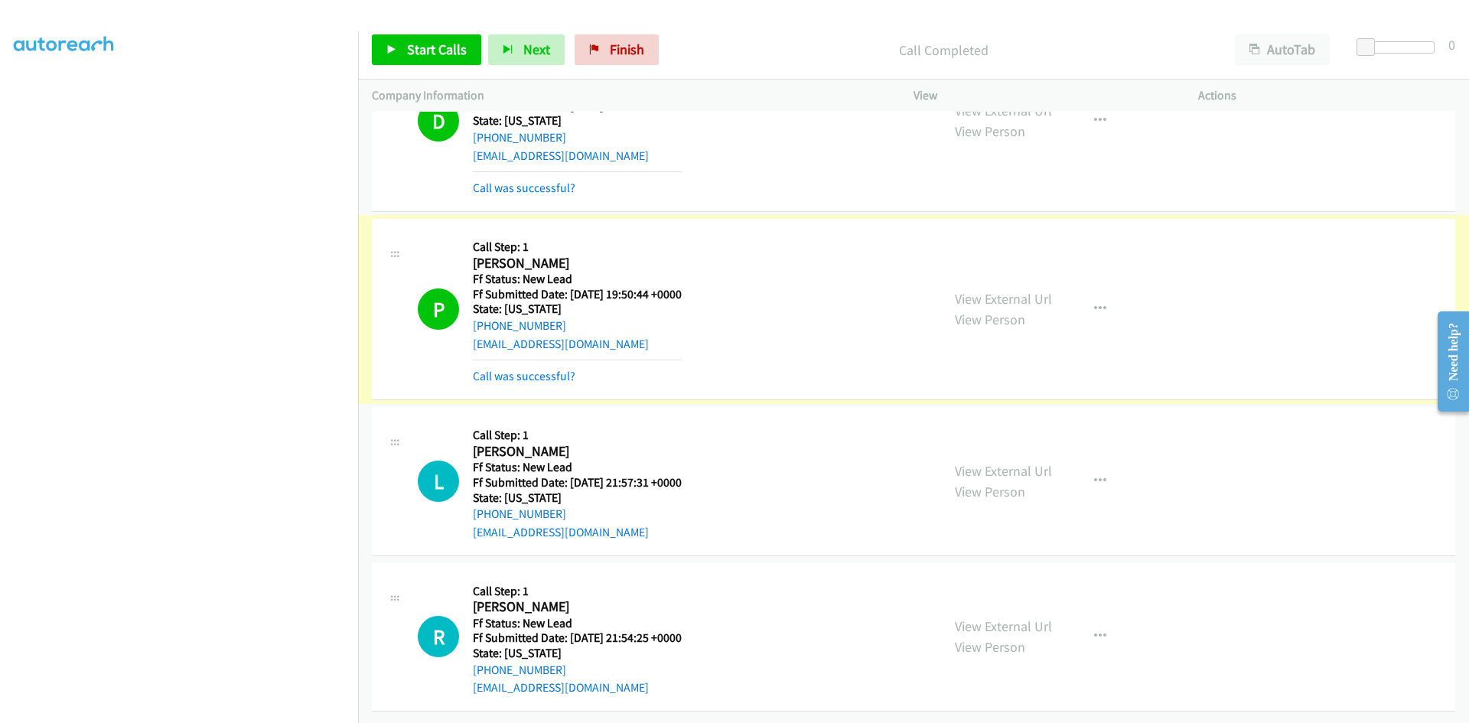
click at [512, 369] on link "Call was successful?" at bounding box center [524, 376] width 103 height 15
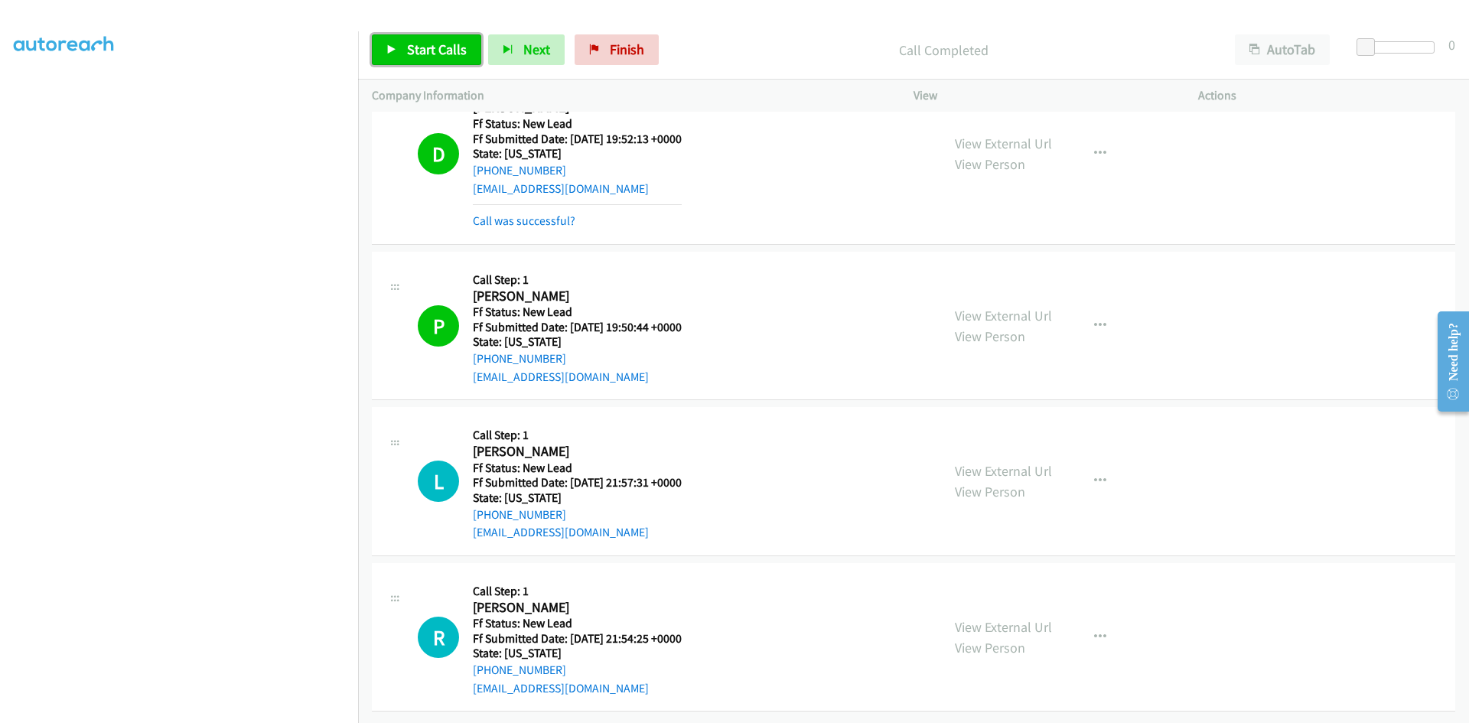
click at [435, 46] on span "Start Calls" at bounding box center [437, 50] width 60 height 18
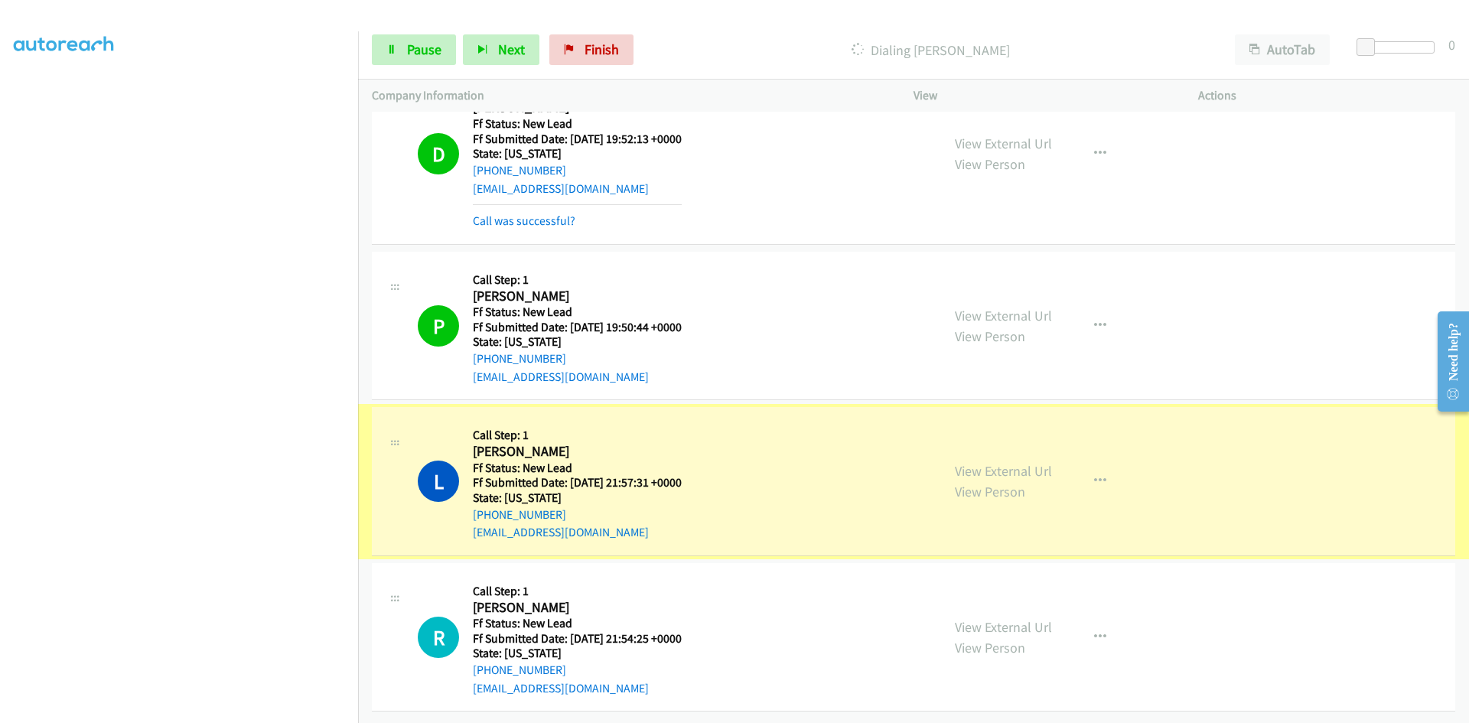
click at [967, 462] on link "View External Url" at bounding box center [1003, 471] width 97 height 18
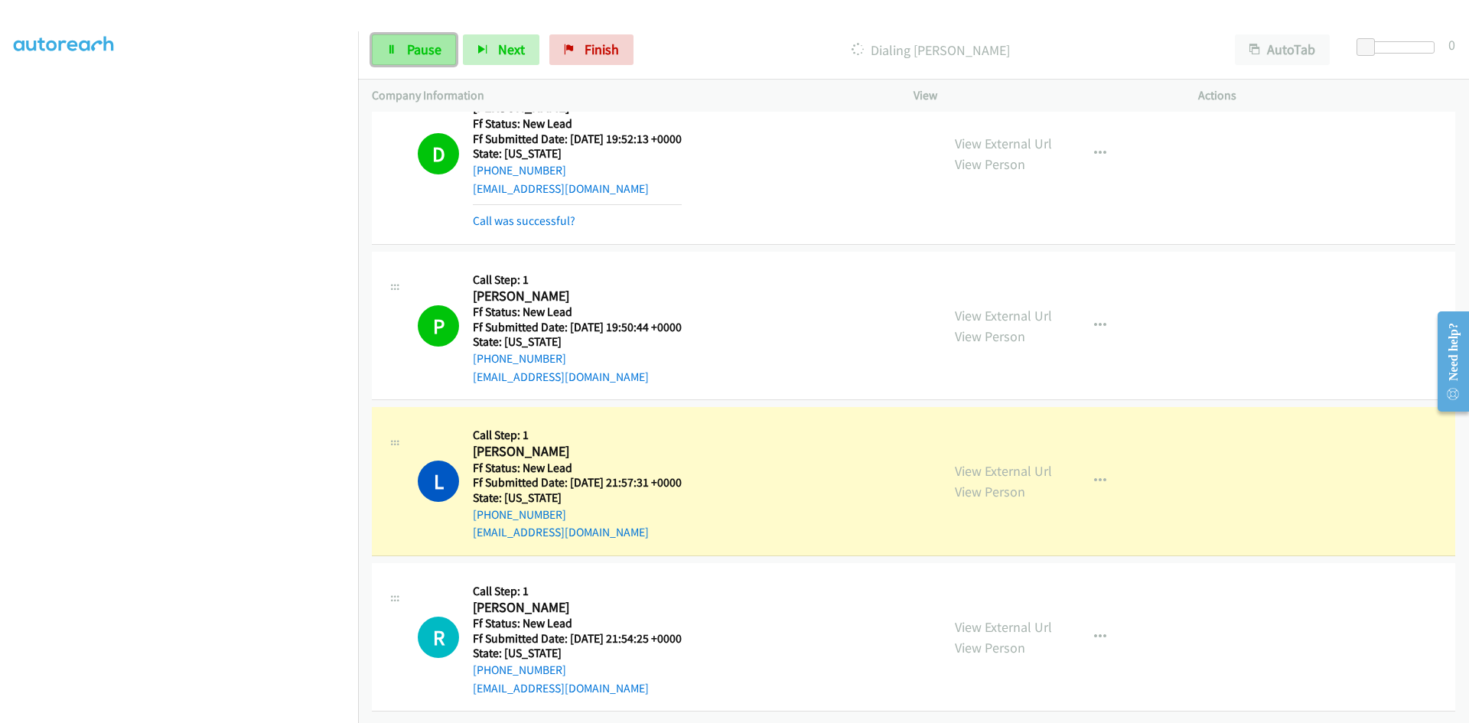
click at [406, 62] on link "Pause" at bounding box center [414, 49] width 84 height 31
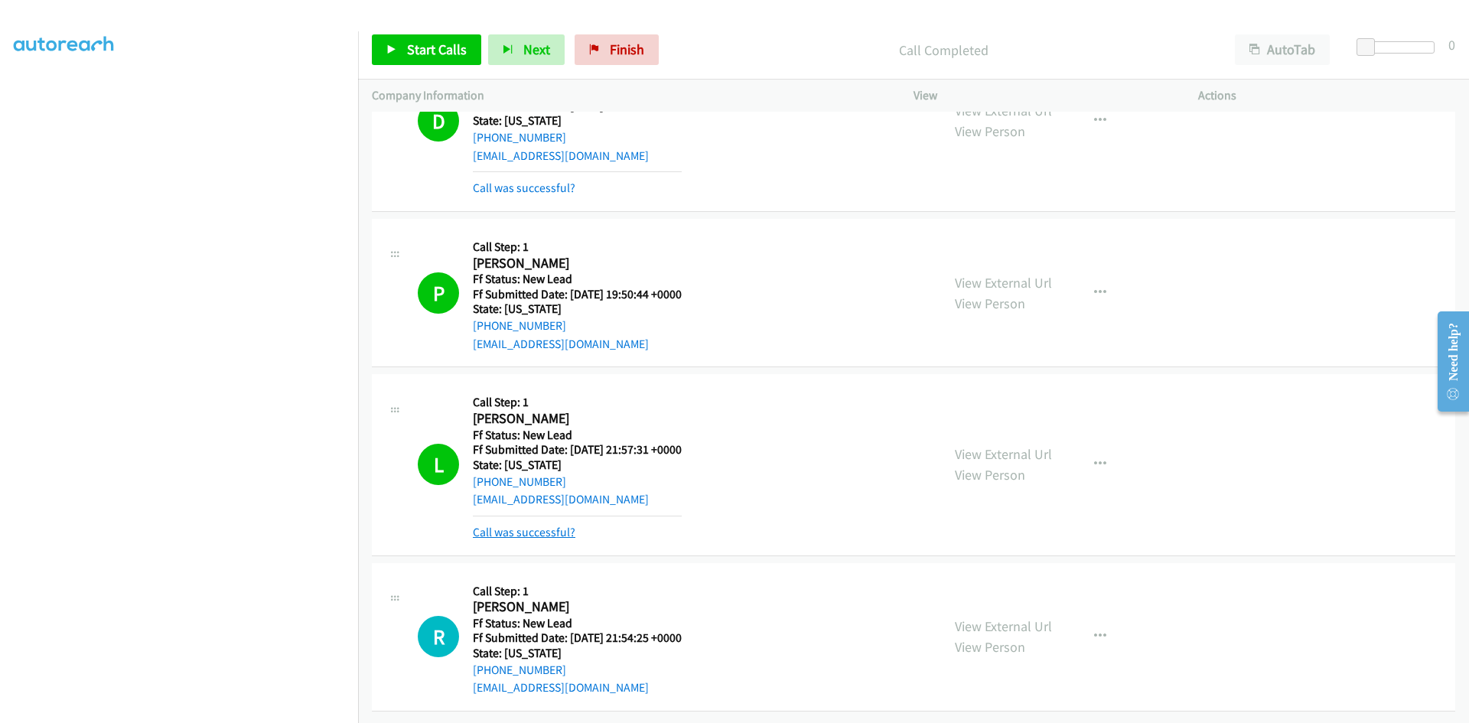
scroll to position [2030, 0]
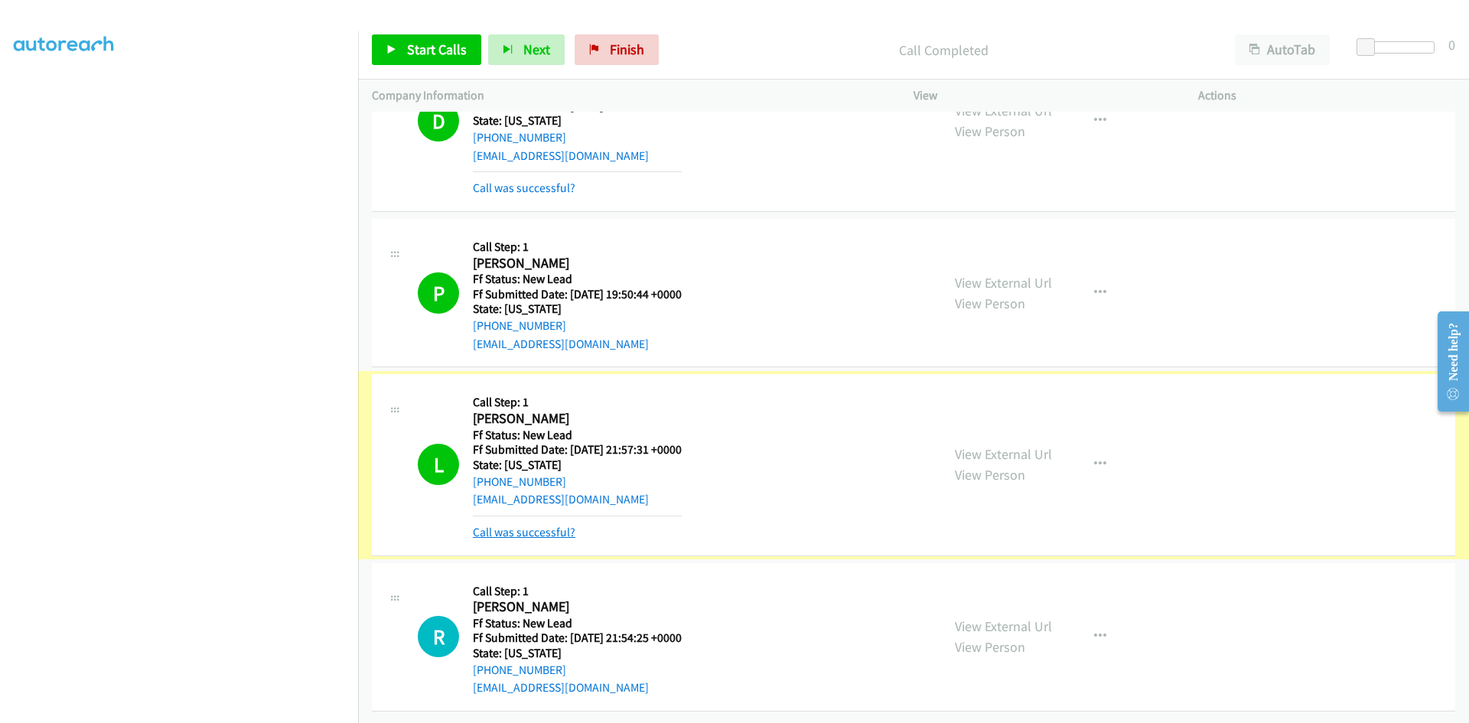
click at [546, 525] on link "Call was successful?" at bounding box center [524, 532] width 103 height 15
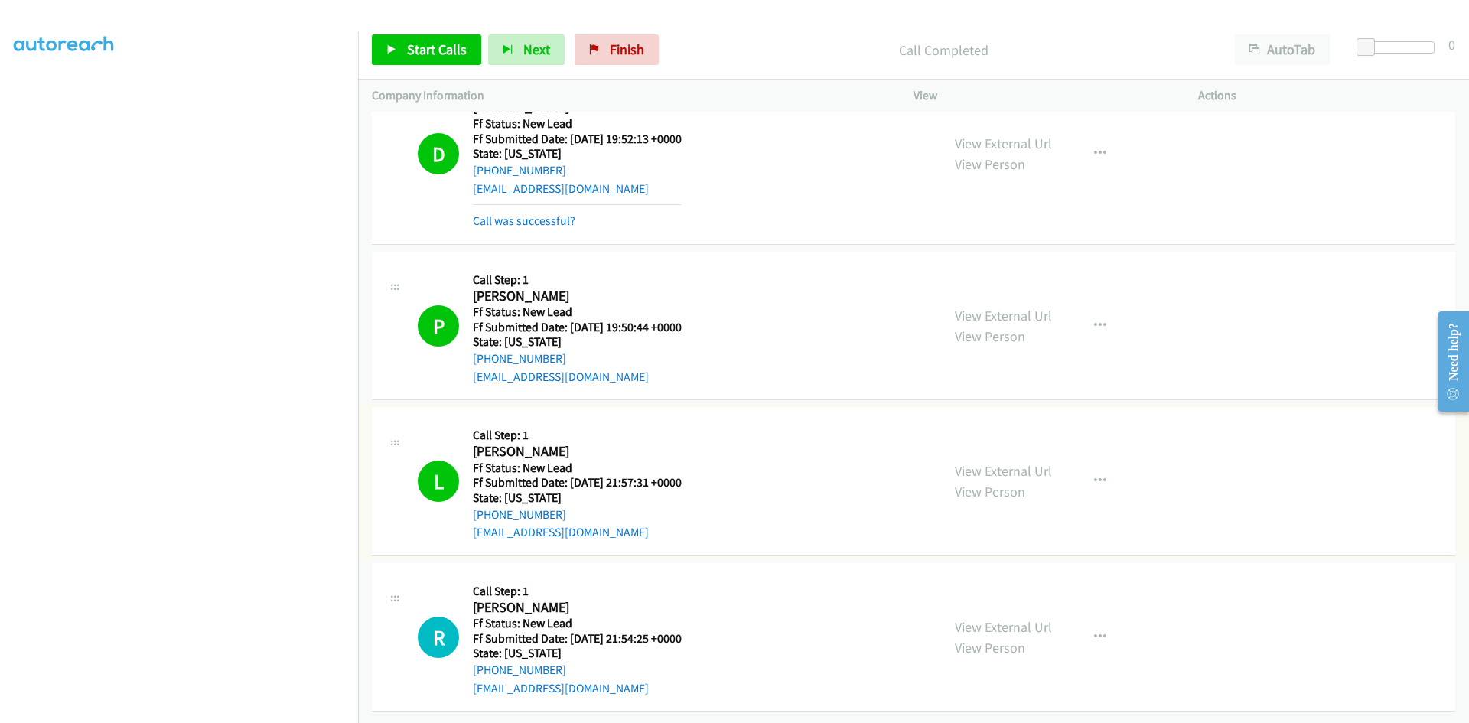
scroll to position [1997, 0]
click at [407, 53] on span "Start Calls" at bounding box center [437, 50] width 60 height 18
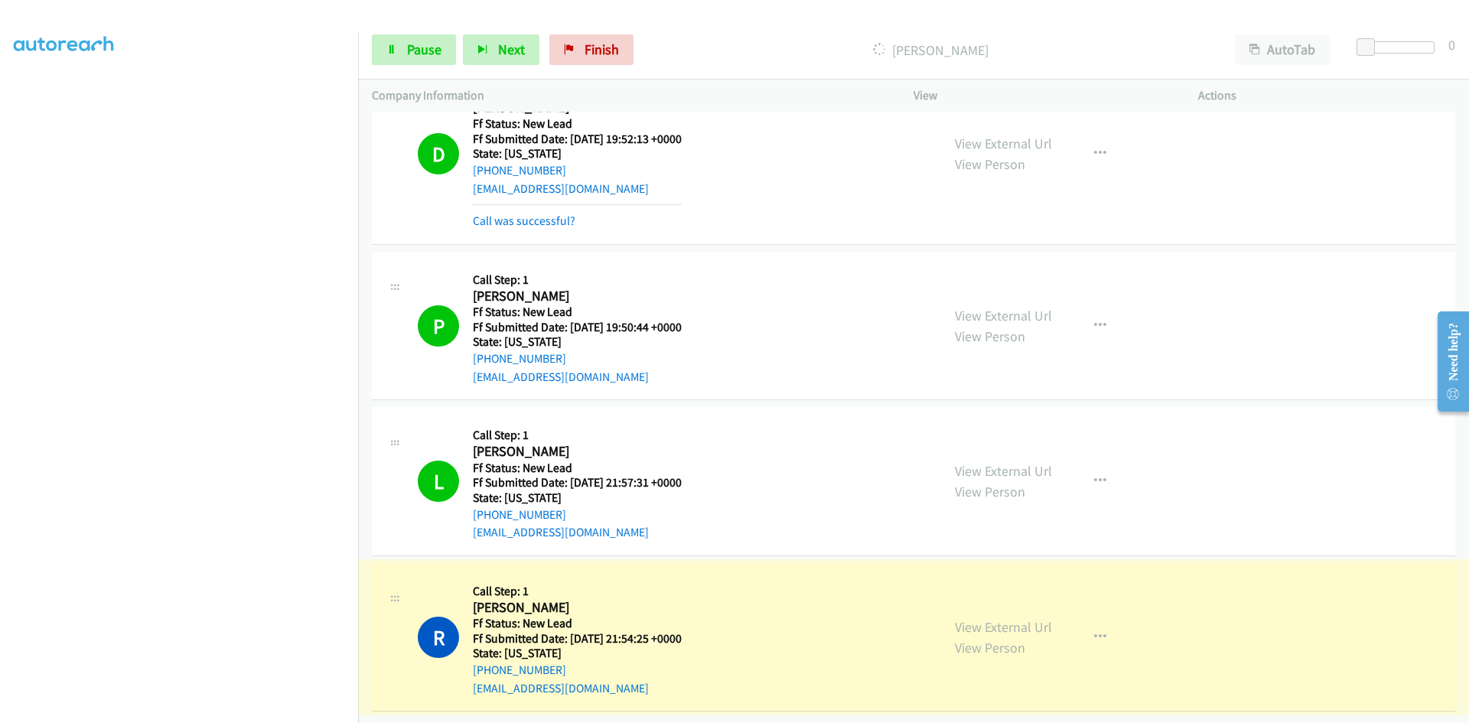
click at [1001, 618] on link "View External Url" at bounding box center [1003, 627] width 97 height 18
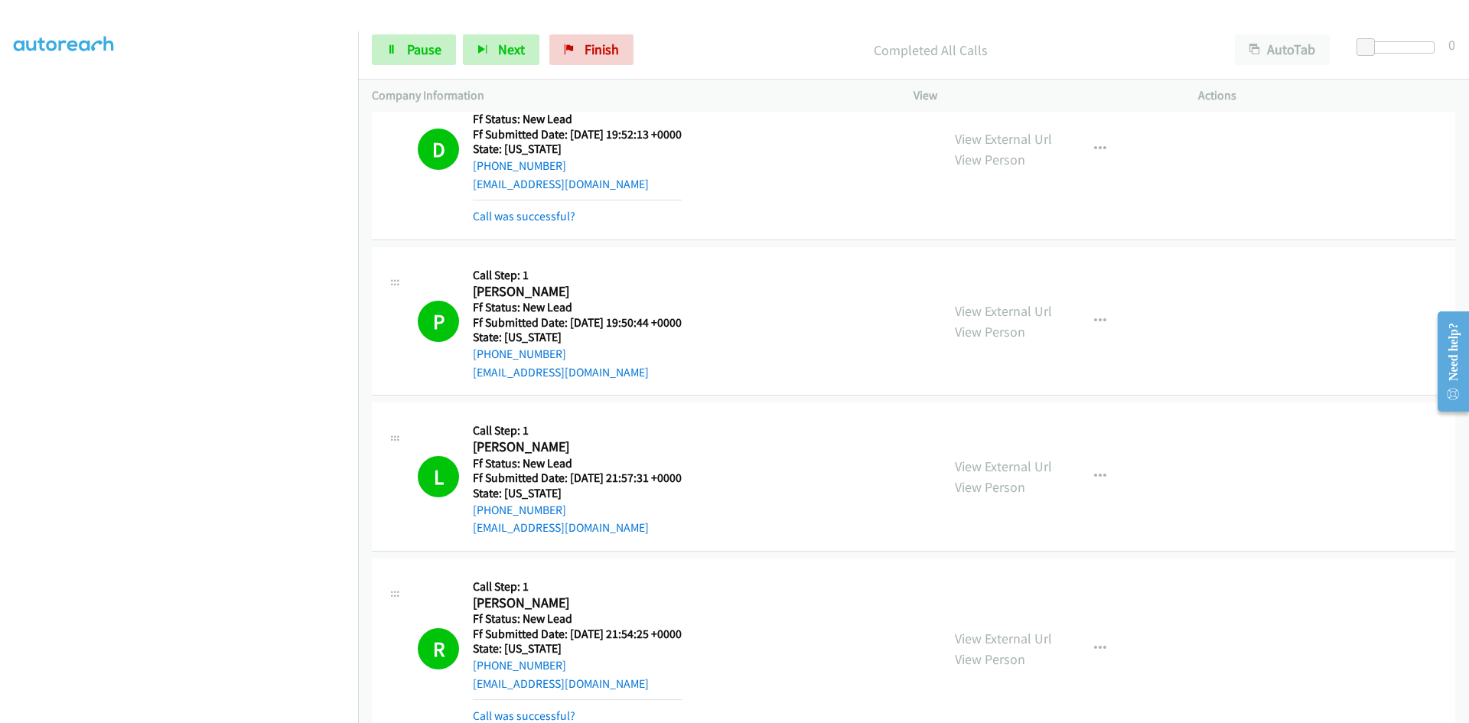
scroll to position [2079, 0]
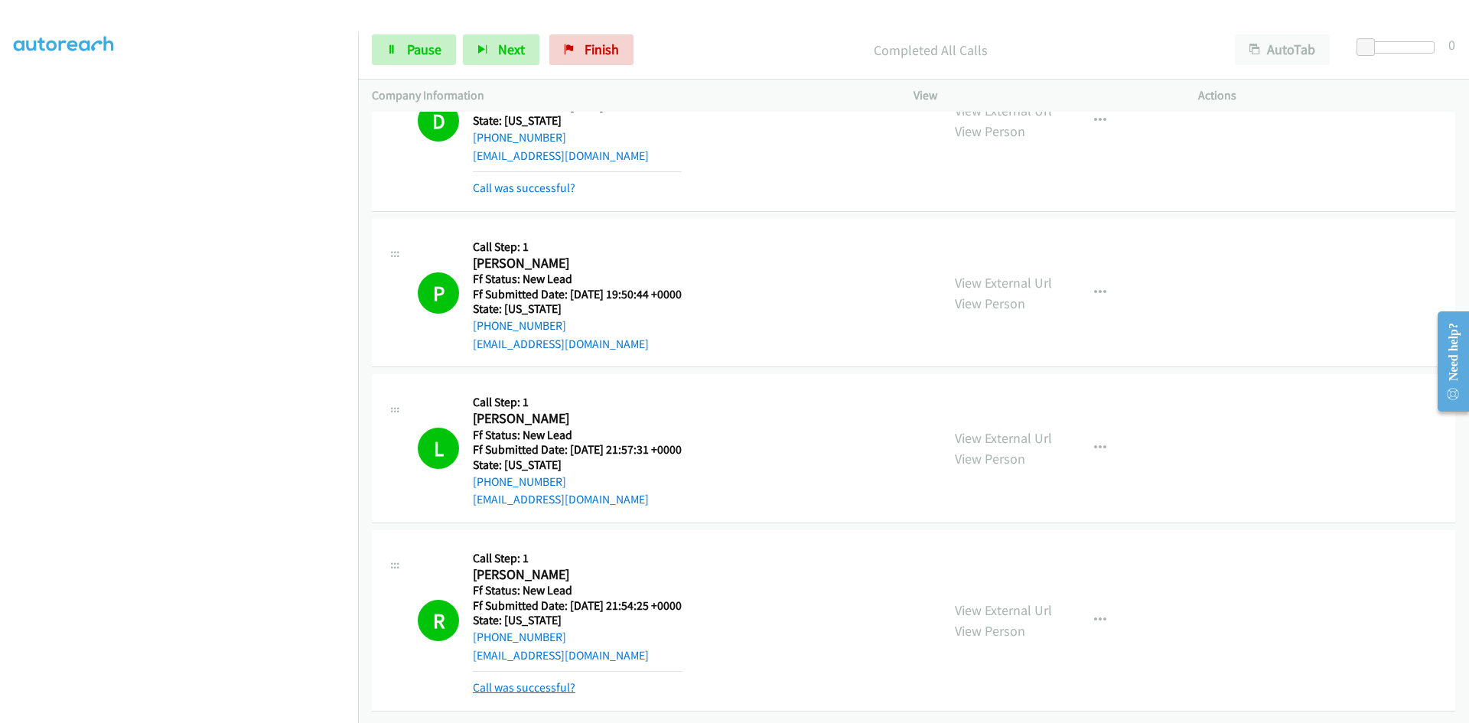
click at [557, 680] on link "Call was successful?" at bounding box center [524, 687] width 103 height 15
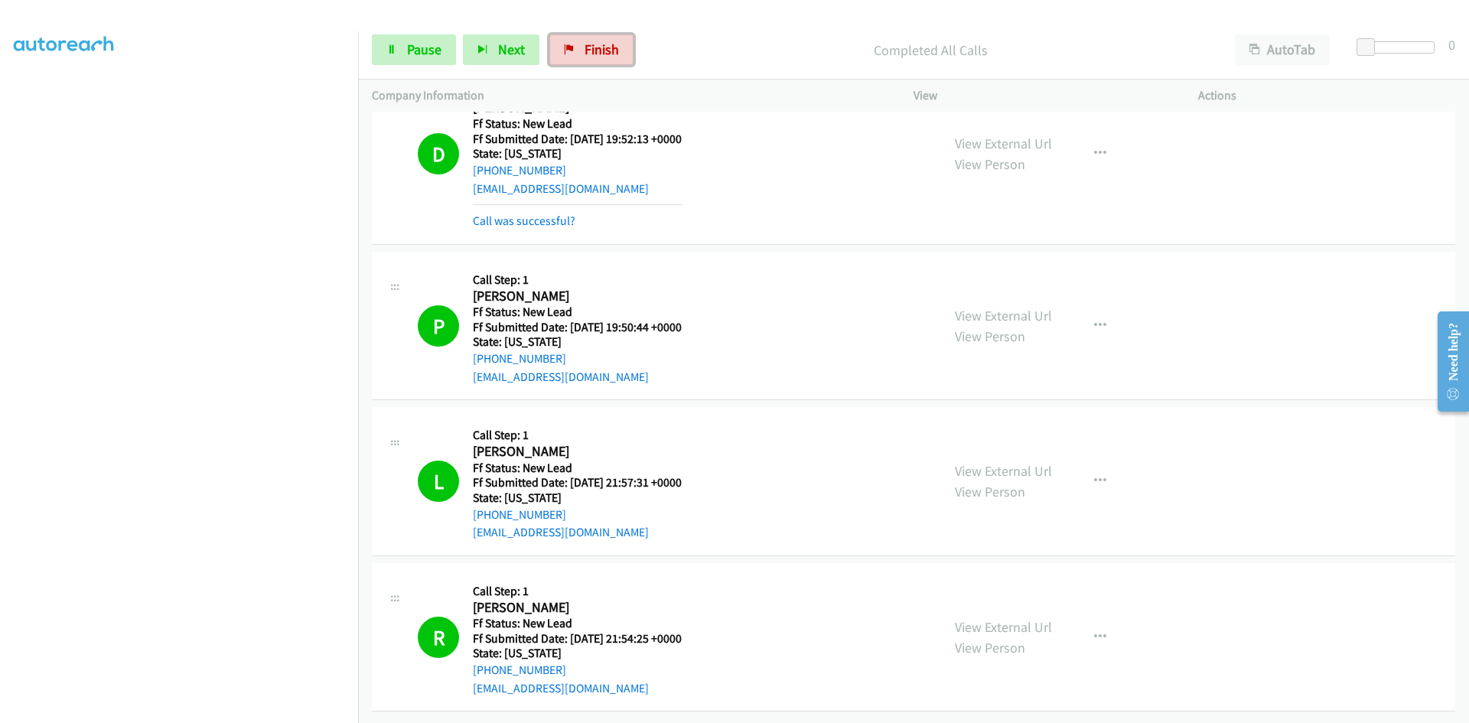
drag, startPoint x: 572, startPoint y: 45, endPoint x: 800, endPoint y: 77, distance: 231.1
click at [572, 45] on link "Finish" at bounding box center [591, 49] width 84 height 31
